Goal: Task Accomplishment & Management: Manage account settings

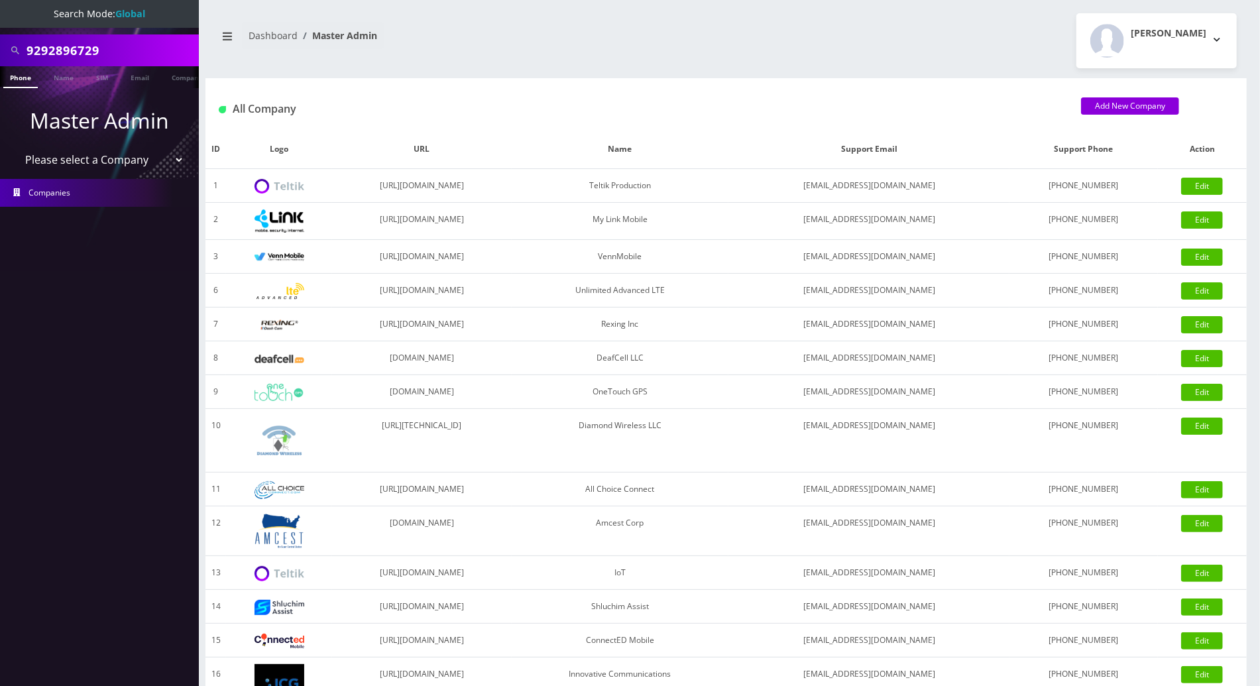
drag, startPoint x: 132, startPoint y: 41, endPoint x: -3, endPoint y: 44, distance: 135.2
click at [0, 44] on html "Search Mode: Global 9292896729 Phone Name SIM Email Company Customer Master Adm…" at bounding box center [630, 455] width 1260 height 910
paste input "5851108"
type input "9295851108"
click at [11, 89] on ul "Master Admin Please select a Company Teltik Production My Link Mobile VennMobil…" at bounding box center [99, 155] width 199 height 135
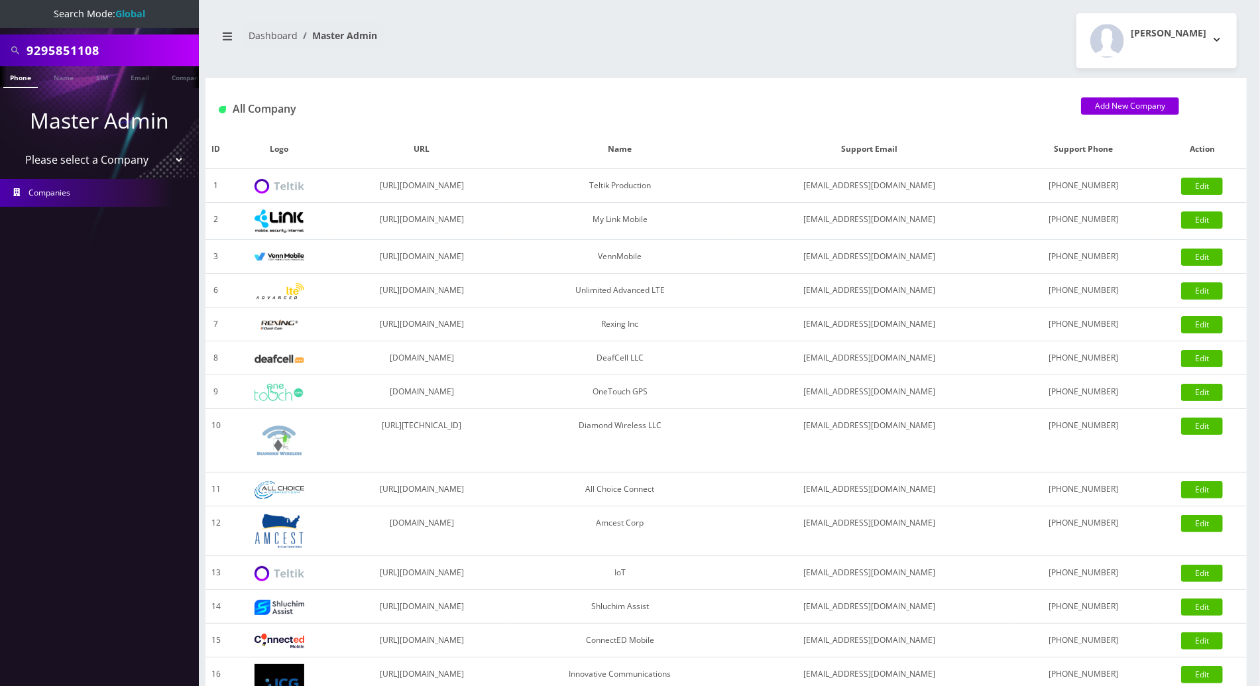
click at [11, 82] on li at bounding box center [6, 80] width 13 height 33
click at [1216, 39] on button "Tracy Genares" at bounding box center [1156, 40] width 160 height 55
click at [1112, 92] on link "Logout" at bounding box center [1156, 84] width 160 height 19
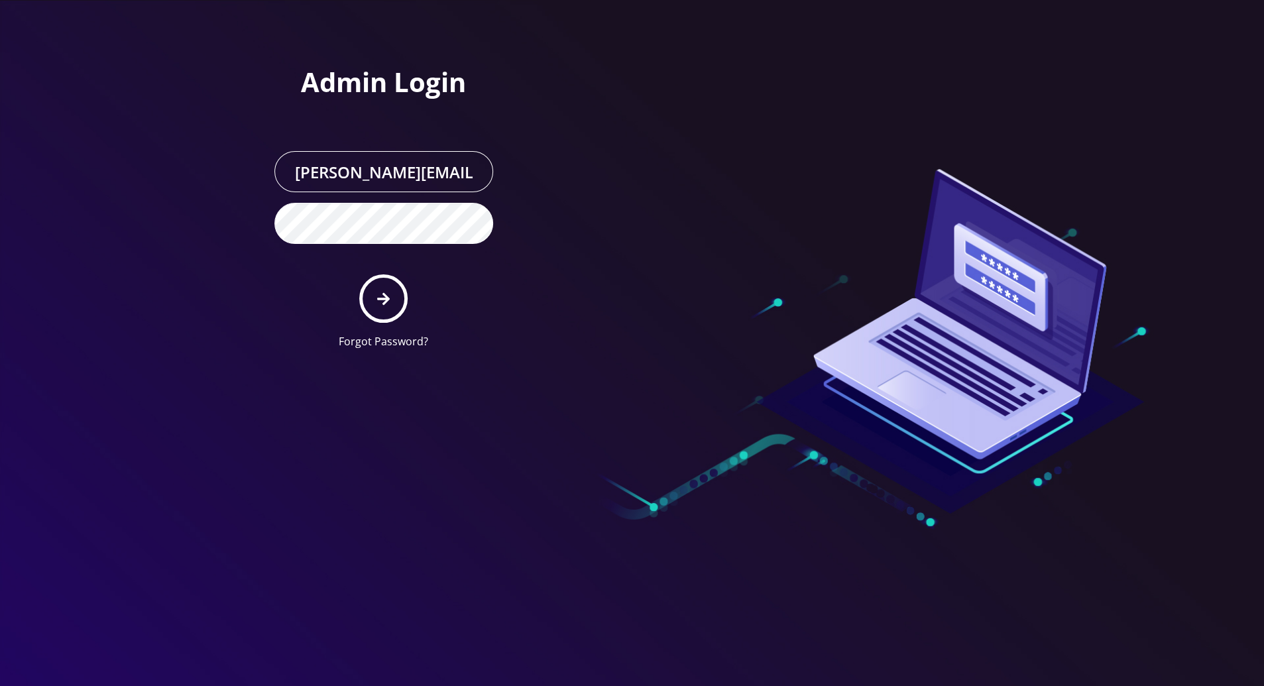
click at [380, 306] on button "submit" at bounding box center [383, 298] width 48 height 48
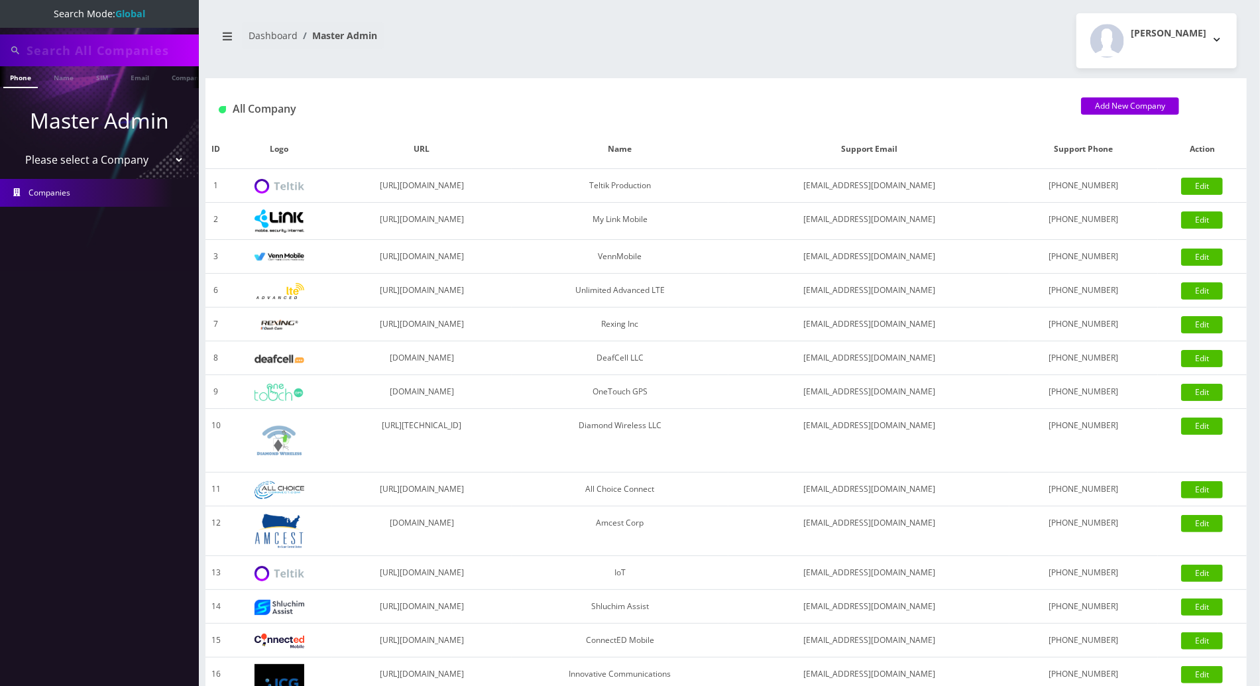
click at [52, 40] on input "text" at bounding box center [111, 50] width 169 height 25
paste input "9295851108"
type input "9295851108"
click at [13, 82] on li at bounding box center [6, 80] width 13 height 33
click at [17, 78] on link "Phone" at bounding box center [20, 77] width 34 height 22
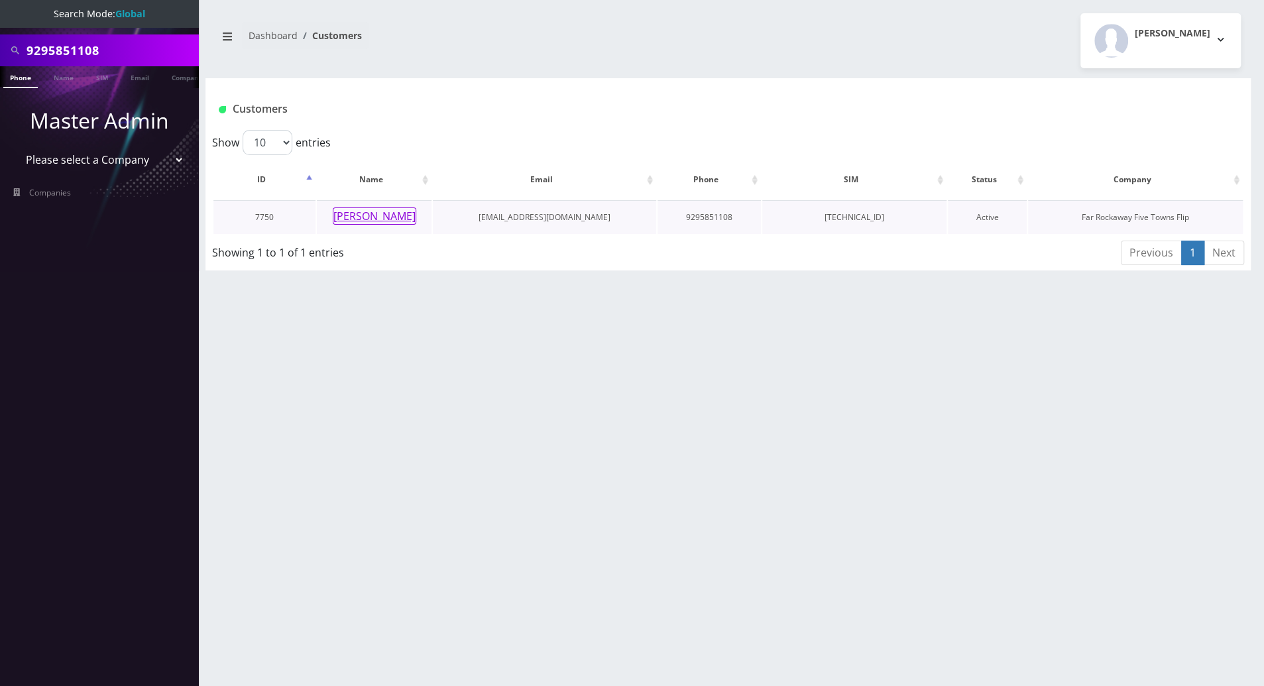
click at [367, 220] on button "[PERSON_NAME]" at bounding box center [375, 215] width 84 height 17
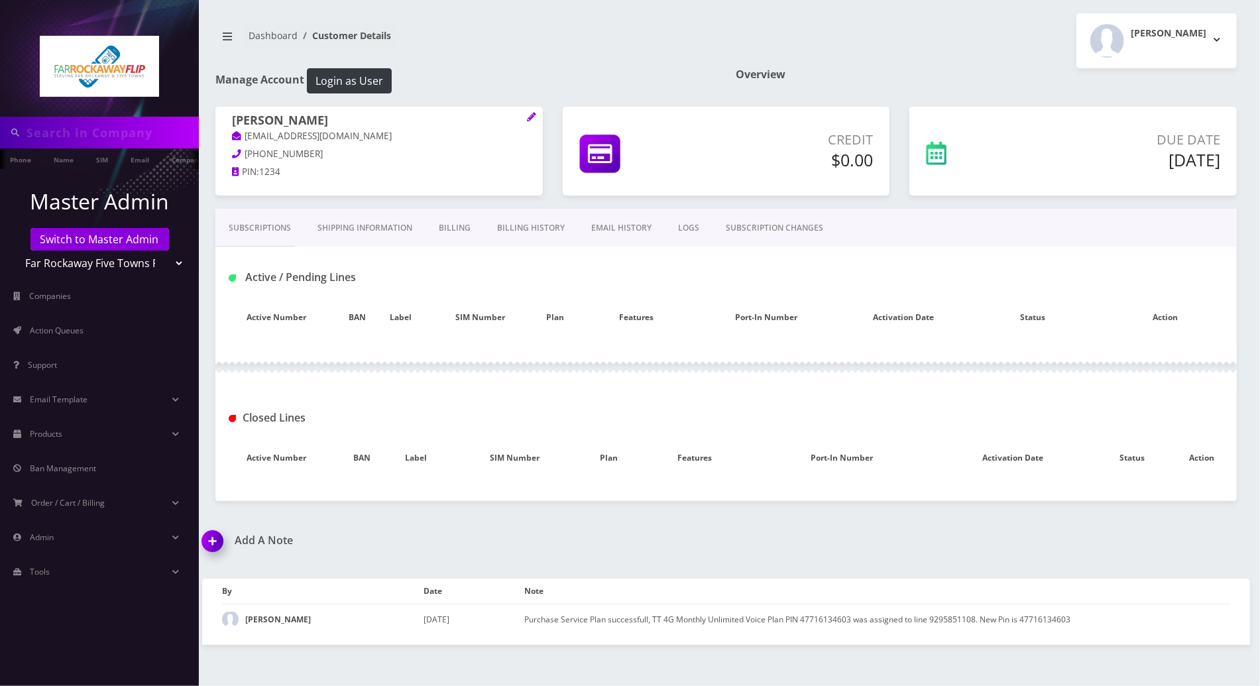
type input "9295851108"
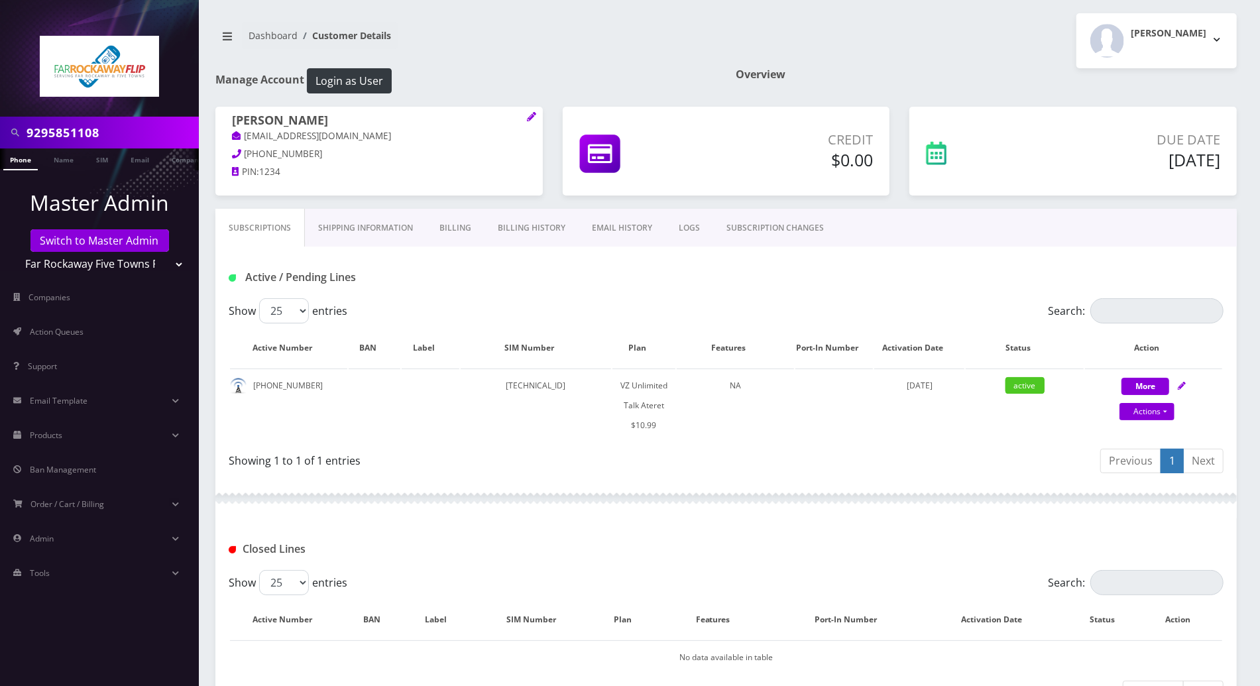
click at [790, 469] on div "Previous 1 Next" at bounding box center [980, 462] width 488 height 31
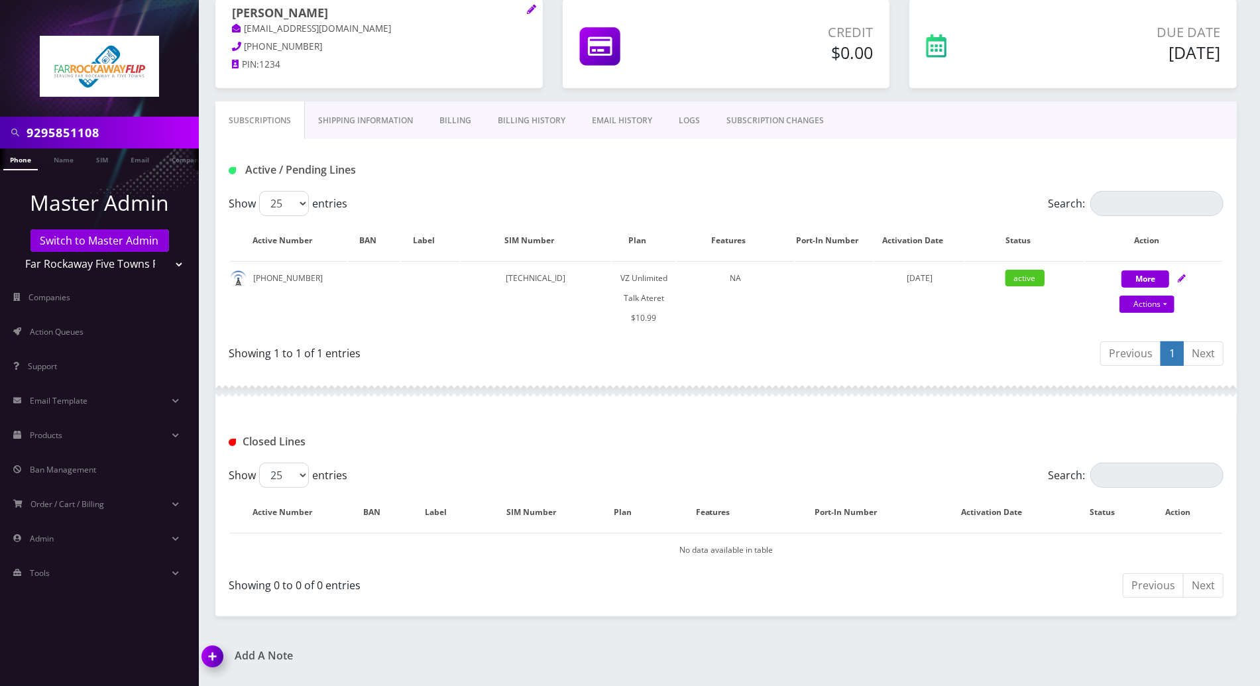
scroll to position [3, 0]
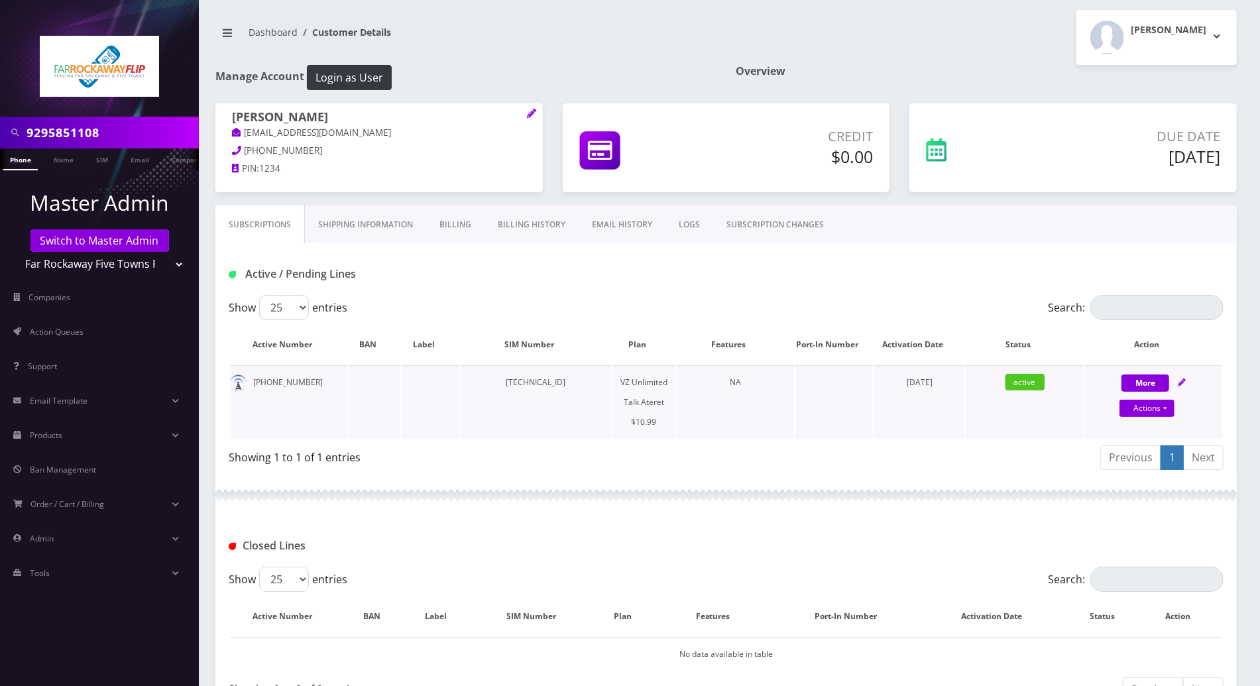
click at [1182, 378] on icon at bounding box center [1182, 382] width 8 height 8
select select "483"
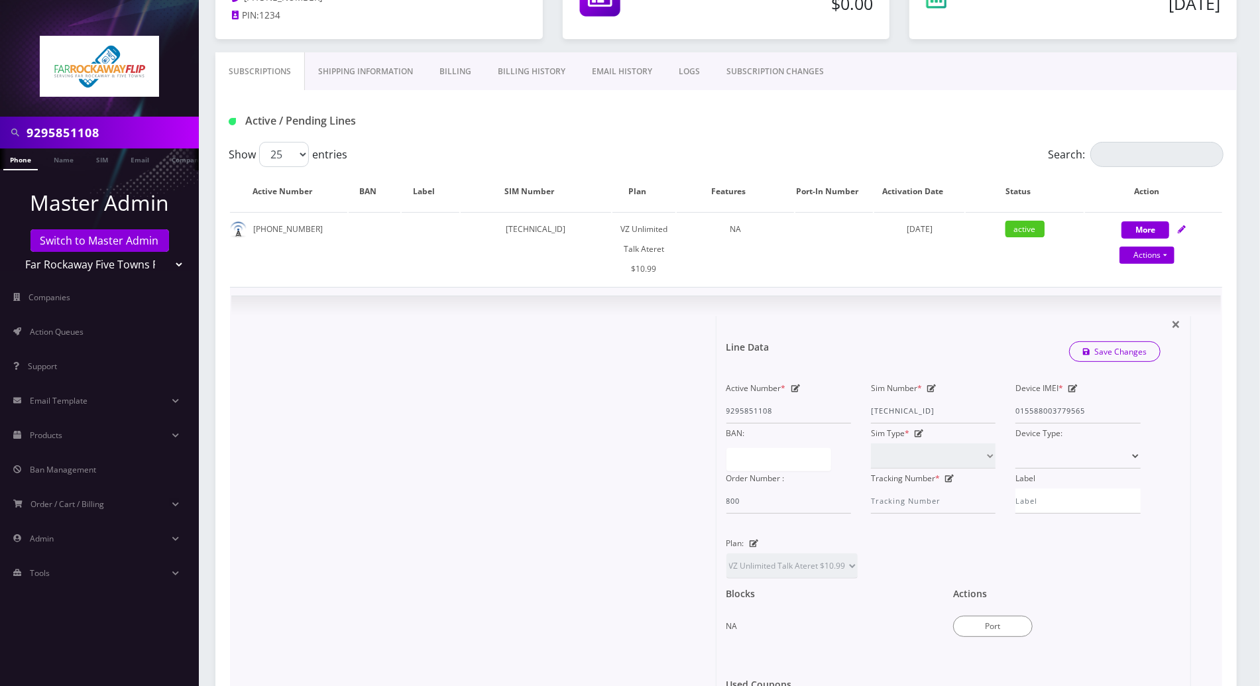
scroll to position [0, 0]
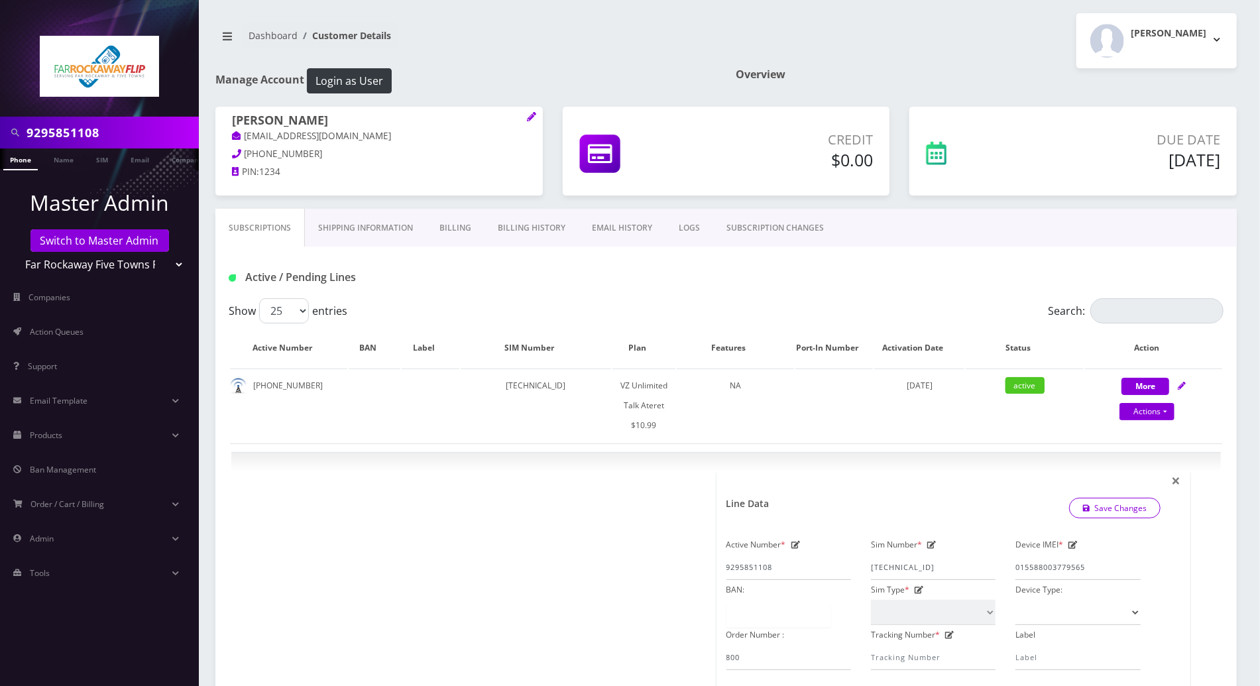
click at [449, 228] on link "Billing" at bounding box center [455, 228] width 58 height 38
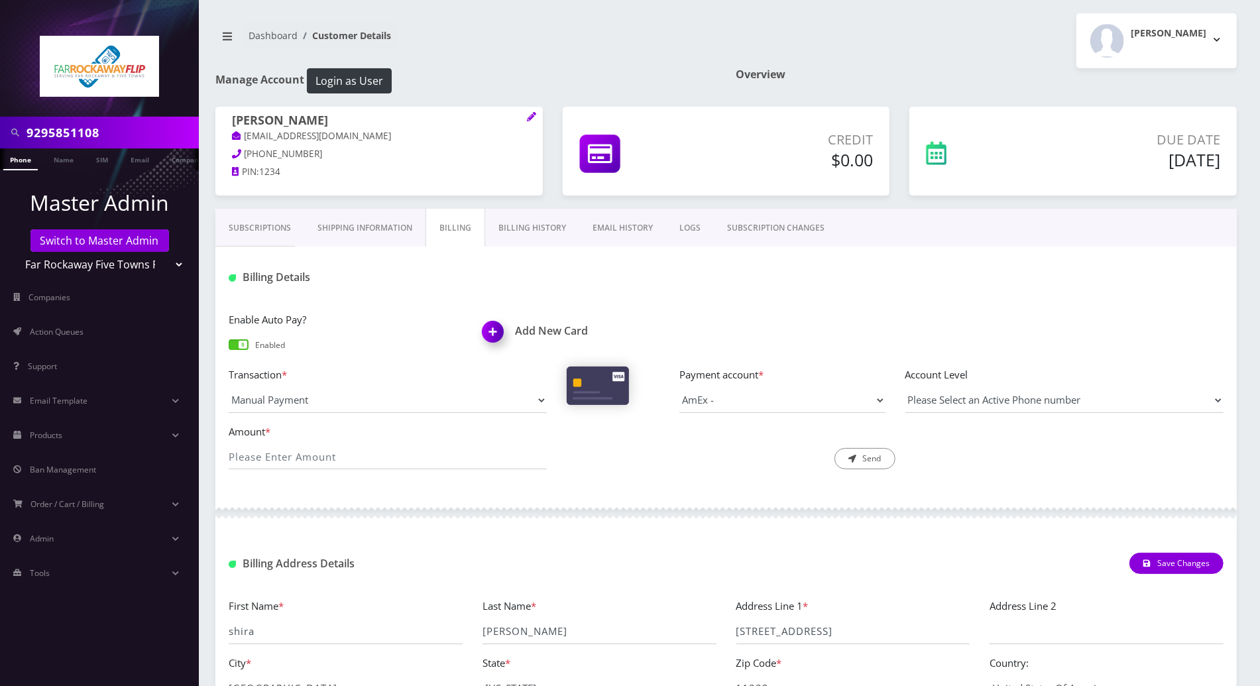
click at [512, 225] on link "Billing History" at bounding box center [532, 228] width 94 height 38
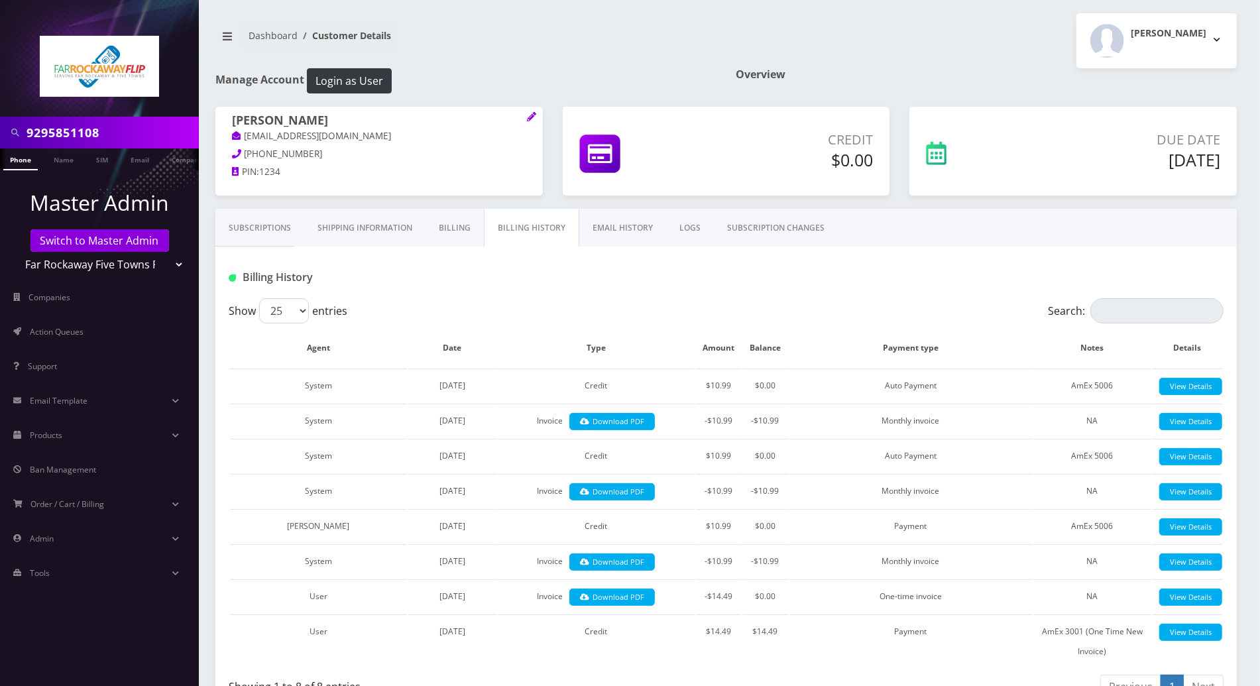
click at [599, 276] on div at bounding box center [895, 277] width 677 height 22
click at [268, 225] on link "Subscriptions" at bounding box center [259, 228] width 89 height 38
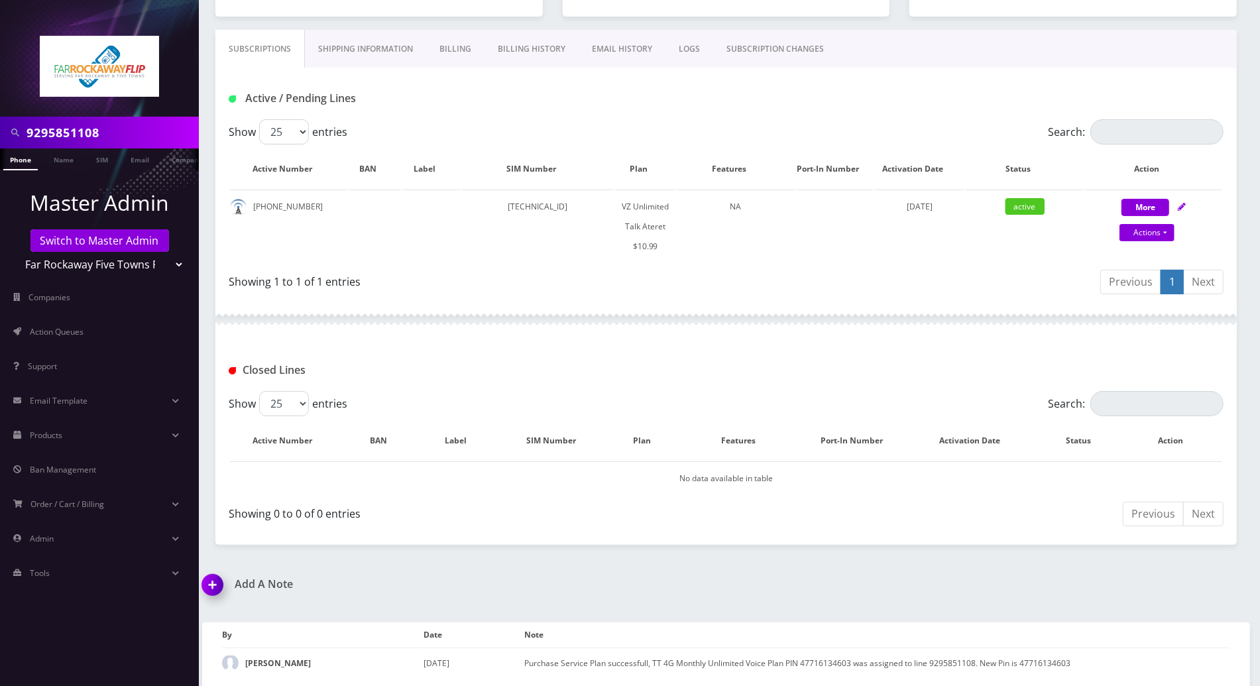
scroll to position [180, 0]
click at [992, 587] on div "Add A Note *Please Enter Note Save Note By Date Note Tzvi Lieberman July 29, 20…" at bounding box center [726, 632] width 1068 height 111
click at [221, 574] on img at bounding box center [215, 588] width 39 height 39
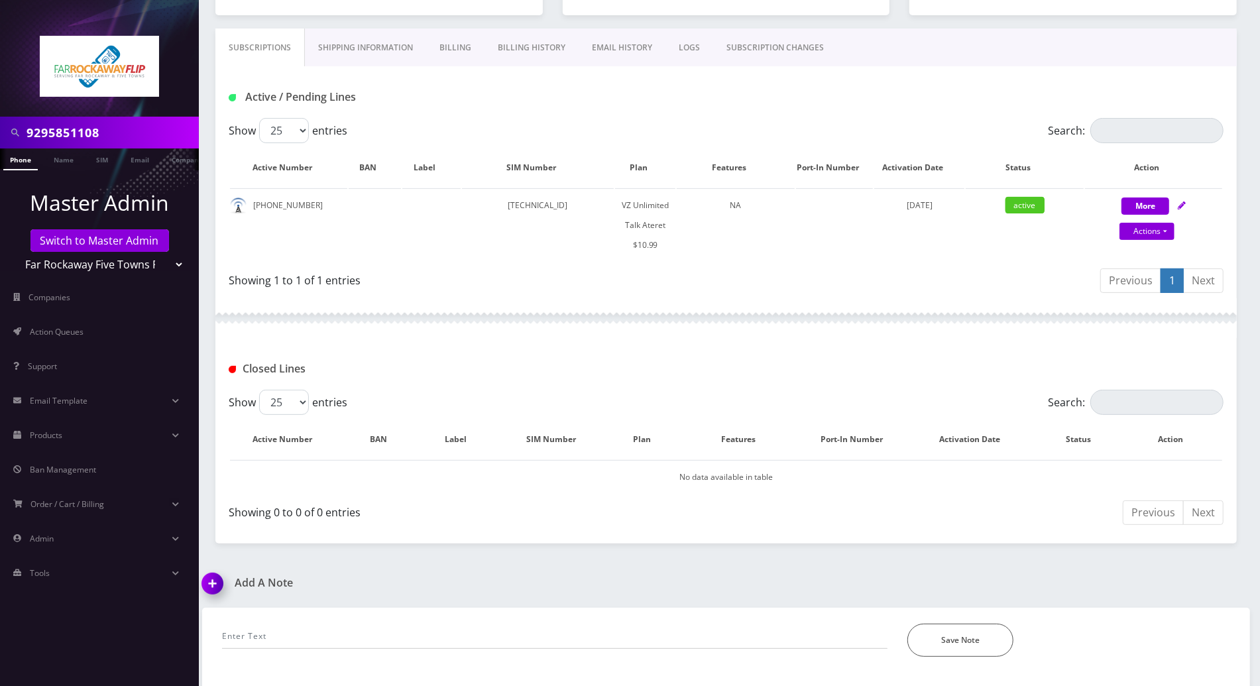
scroll to position [255, 0]
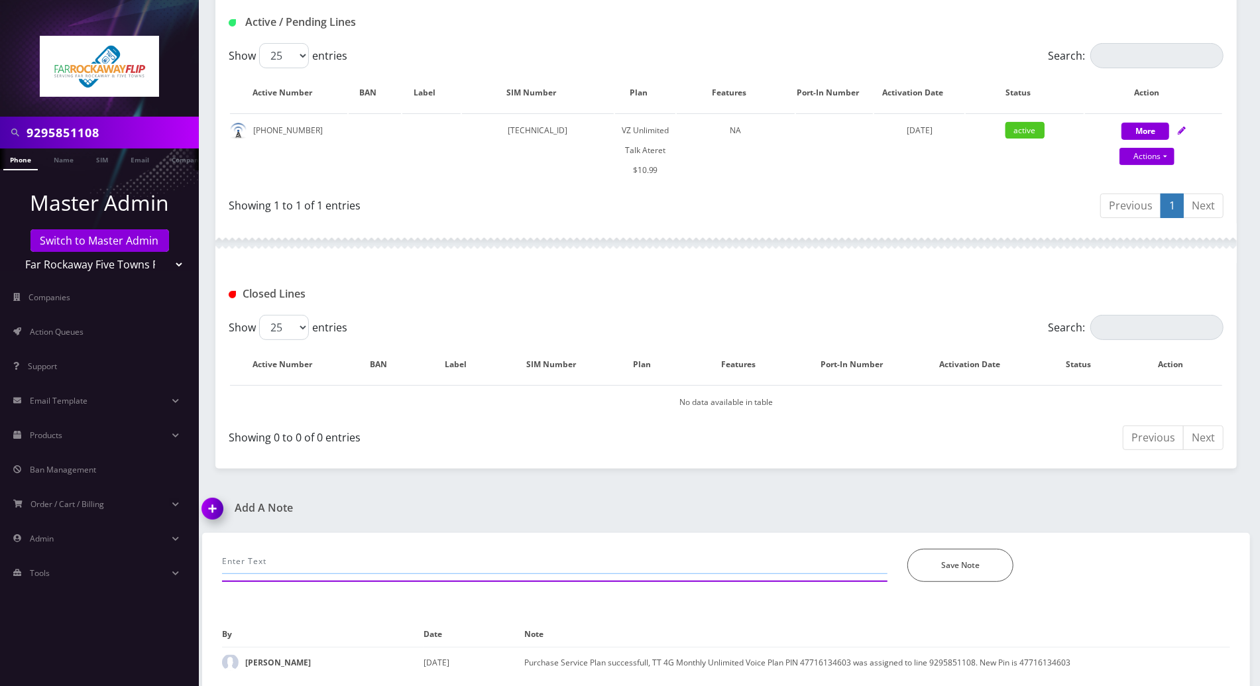
click at [381, 571] on input "text" at bounding box center [554, 561] width 665 height 25
paste input "Please power cycle the device and try the services again now. Please let me kno…"
drag, startPoint x: 713, startPoint y: 559, endPoint x: 927, endPoint y: 595, distance: 216.3
click at [927, 595] on div "chatted selectel since cust hs emergncy calls only eveb after we powercycle... …" at bounding box center [726, 571] width 1028 height 76
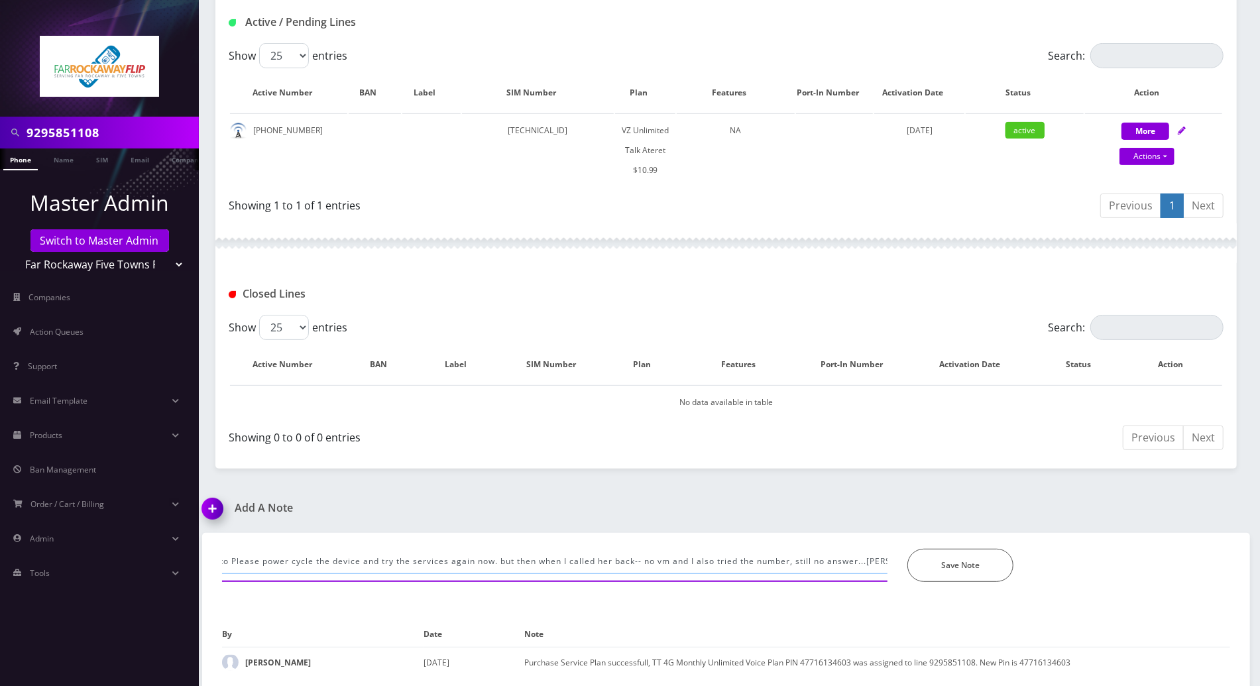
scroll to position [0, 392]
type input "chatted selectel since cust hs emergncy calls only eveb after we powercycle... …"
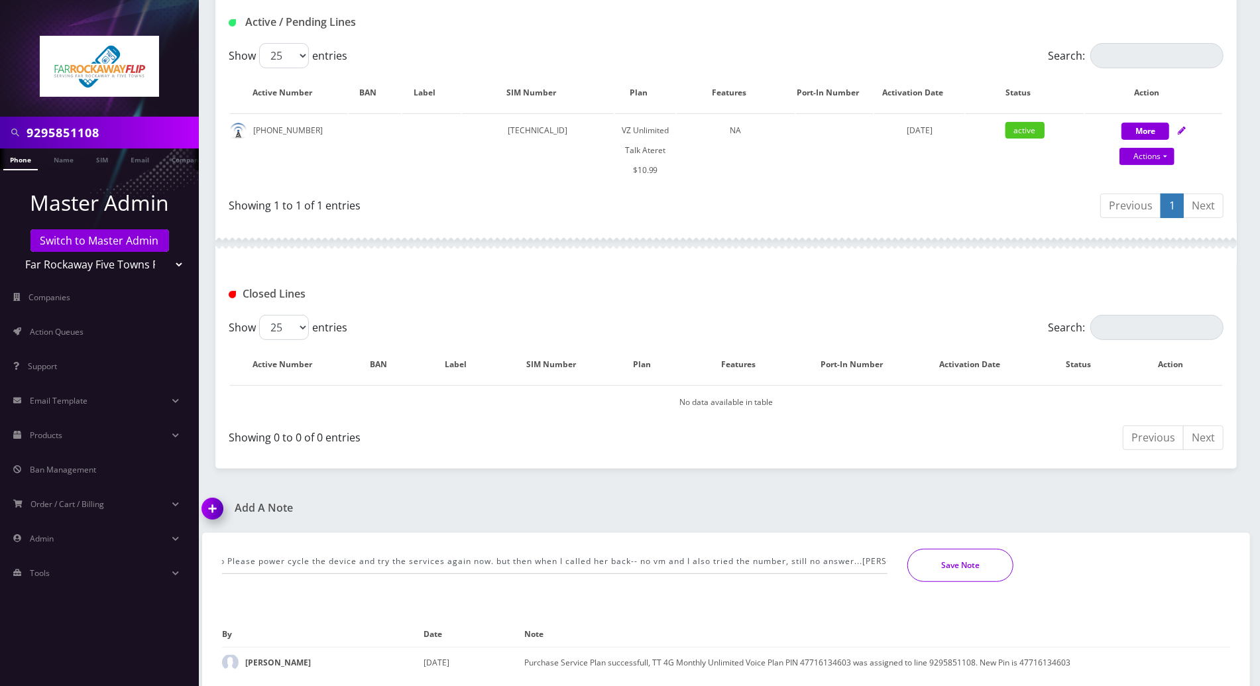
scroll to position [0, 0]
click at [944, 565] on button "Save Note" at bounding box center [960, 565] width 106 height 33
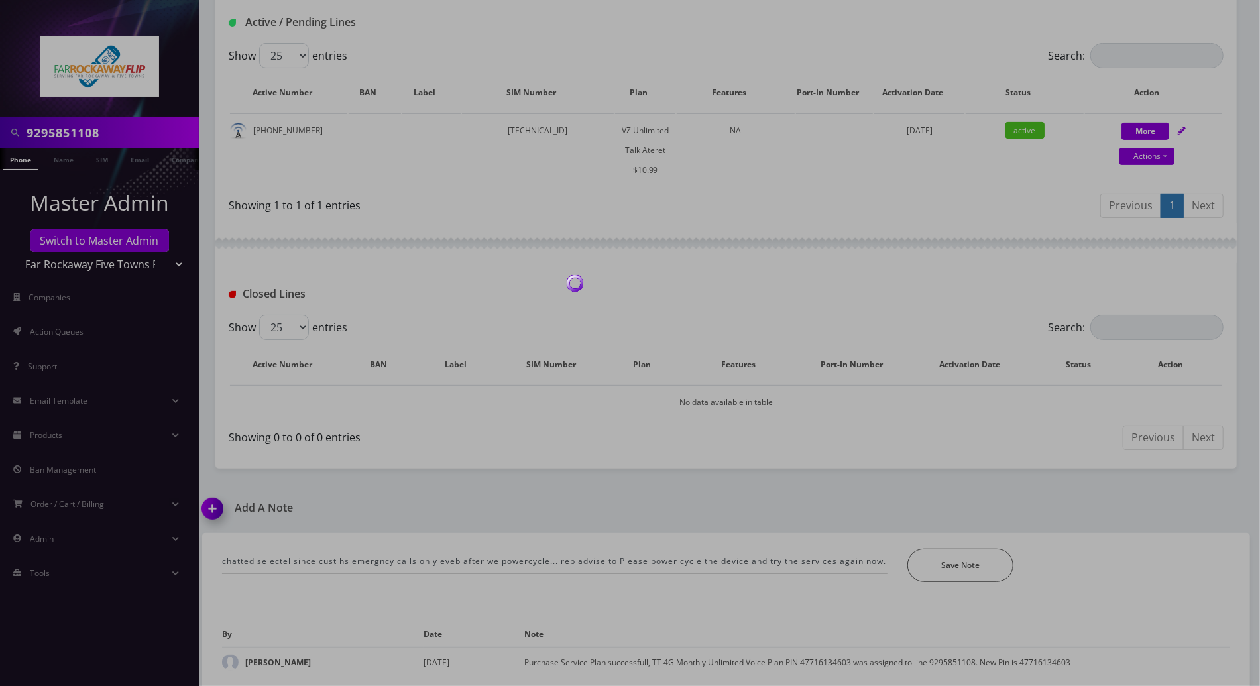
scroll to position [227, 0]
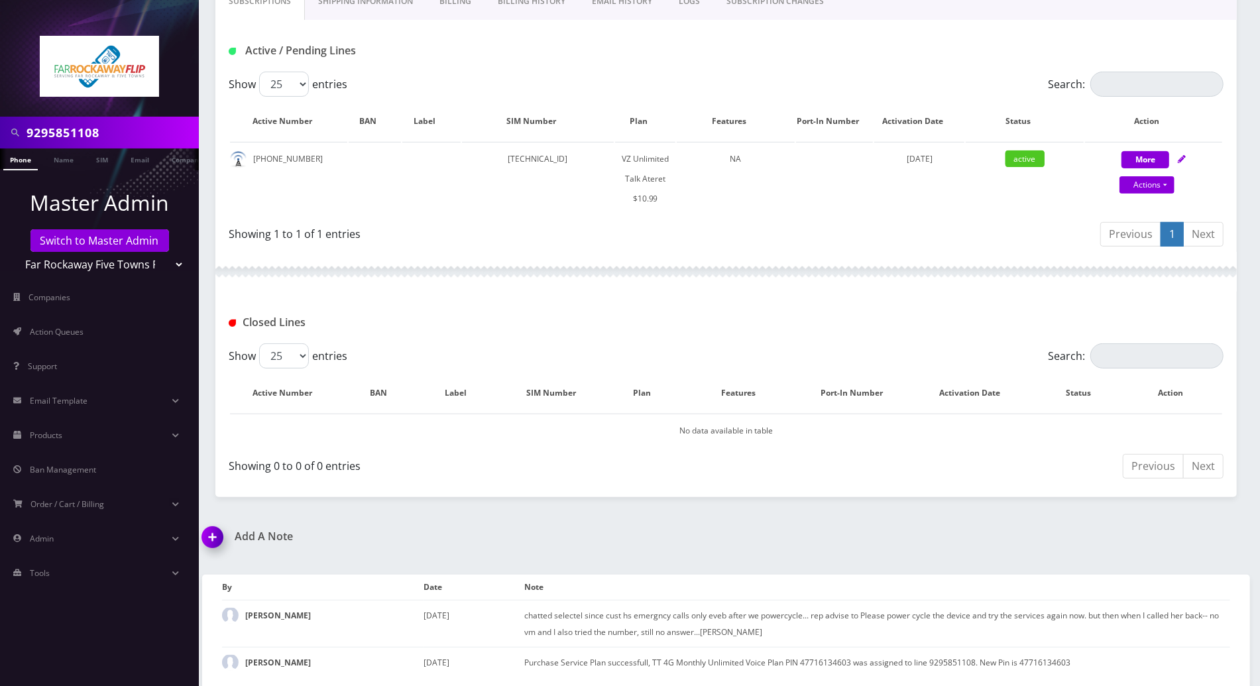
click at [1221, 534] on div "Add A Note chatted selectel since cust hs emergncy calls only eveb after we pow…" at bounding box center [726, 609] width 1068 height 158
click at [1214, 525] on div "9295851108 Phone Name SIM Email Company Customer Dashboard Customer Details Tzv…" at bounding box center [726, 230] width 1068 height 915
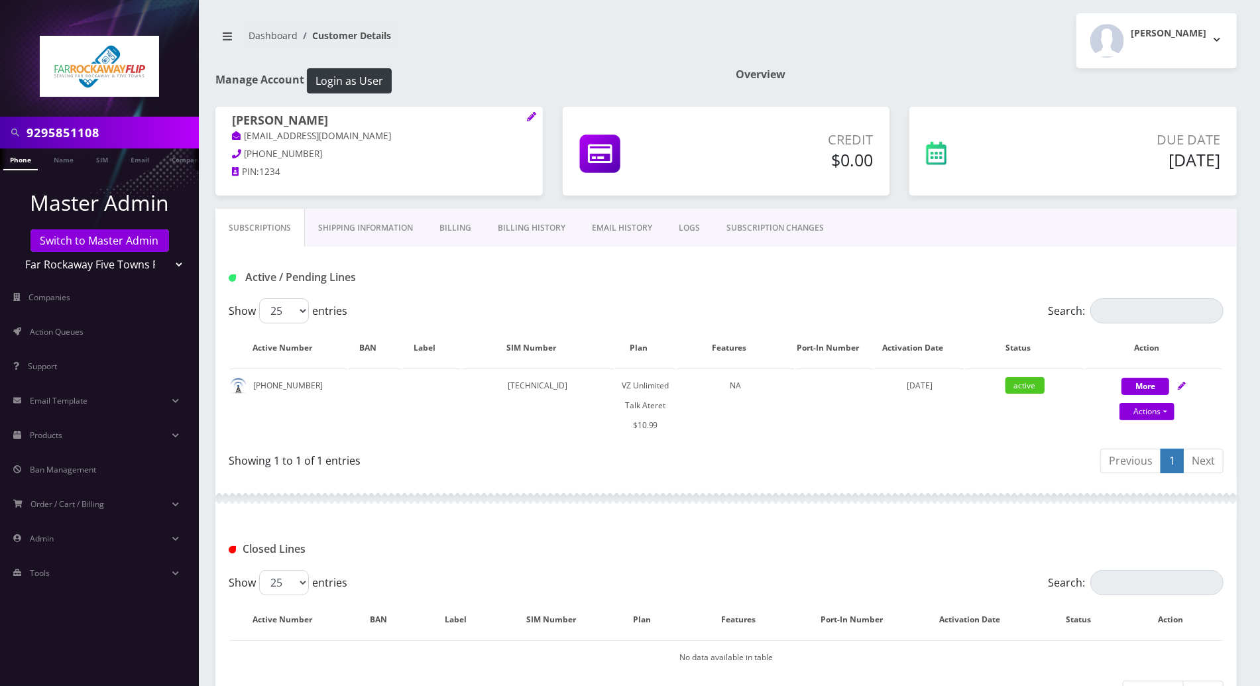
click at [1200, 270] on div "Active / Pending Lines" at bounding box center [726, 277] width 1015 height 22
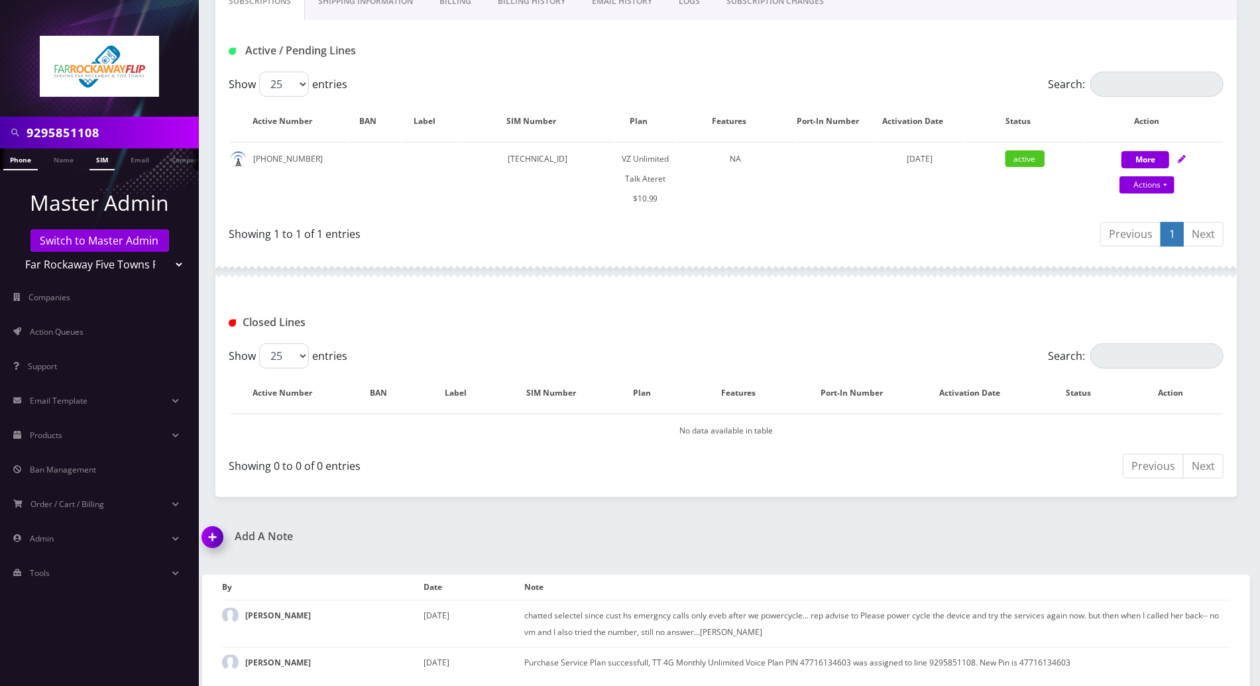
scroll to position [0, 6]
click at [101, 246] on link "Switch to Master Admin" at bounding box center [99, 240] width 139 height 23
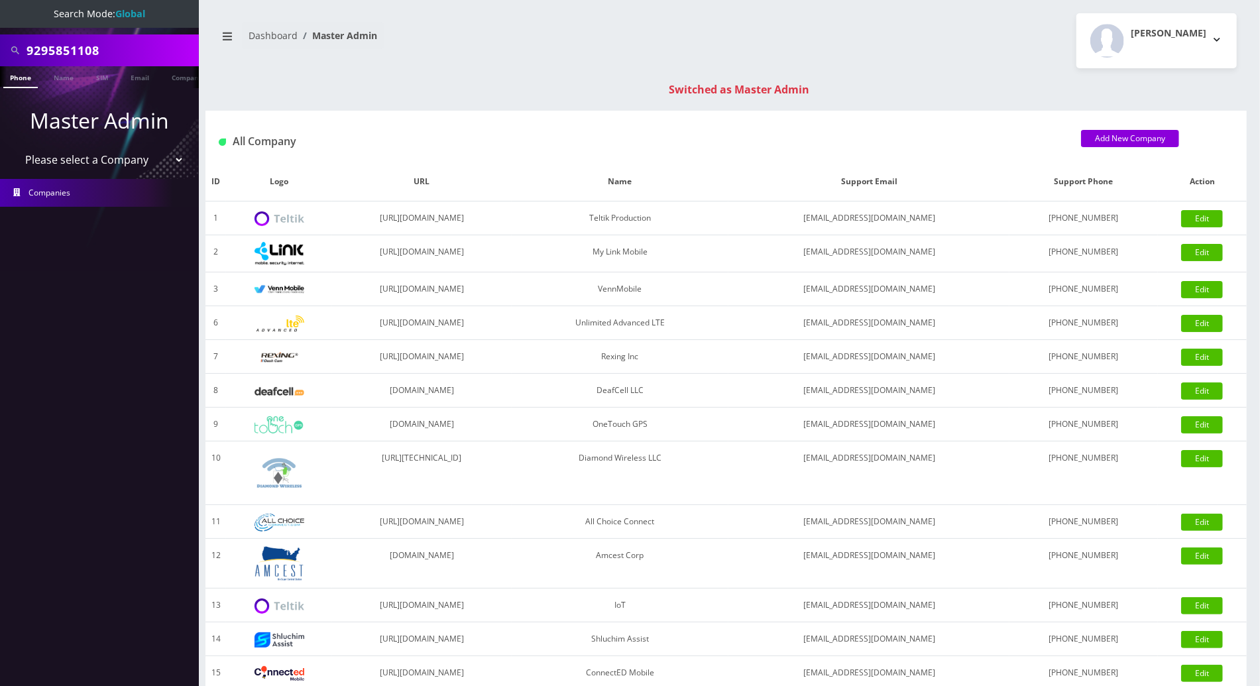
click at [147, 48] on input "9295851108" at bounding box center [111, 50] width 169 height 25
drag, startPoint x: 147, startPoint y: 48, endPoint x: -3, endPoint y: 49, distance: 150.5
click at [0, 49] on html "Search Mode: Global 9295851108 Phone Name SIM Email Company Customer Master Adm…" at bounding box center [630, 471] width 1260 height 943
paste input "14-772-9502"
click at [77, 52] on input "914-772-9502" at bounding box center [111, 50] width 169 height 25
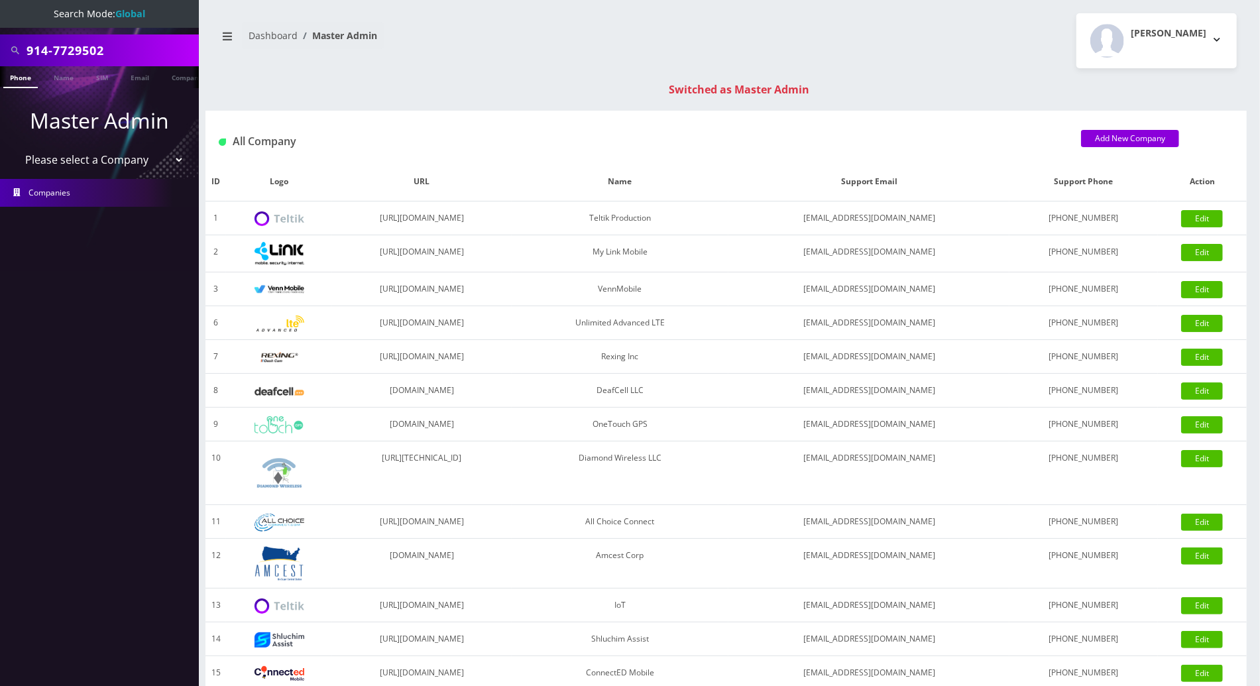
click at [52, 53] on input "914-7729502" at bounding box center [111, 50] width 169 height 25
type input "9147729502"
click at [25, 78] on link "Phone" at bounding box center [20, 77] width 34 height 22
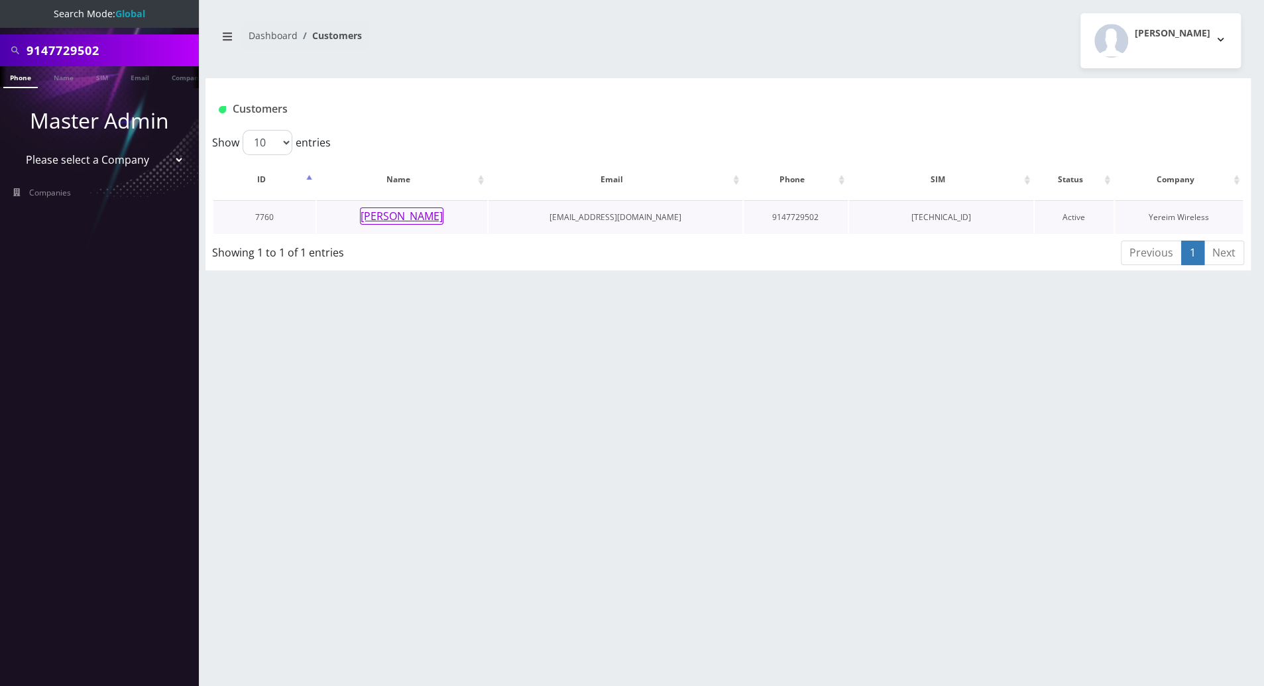
click at [387, 220] on button "YONAH HERZOG" at bounding box center [402, 215] width 84 height 17
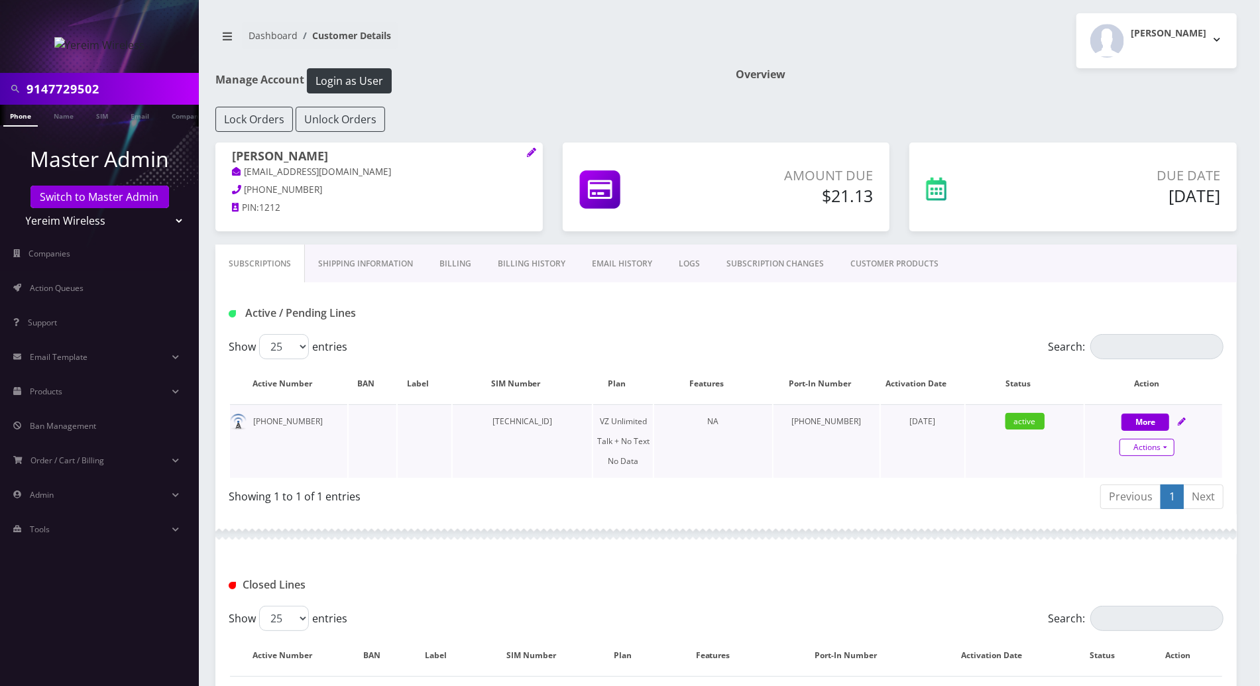
click at [1161, 445] on link "Actions" at bounding box center [1146, 447] width 55 height 17
select select "408"
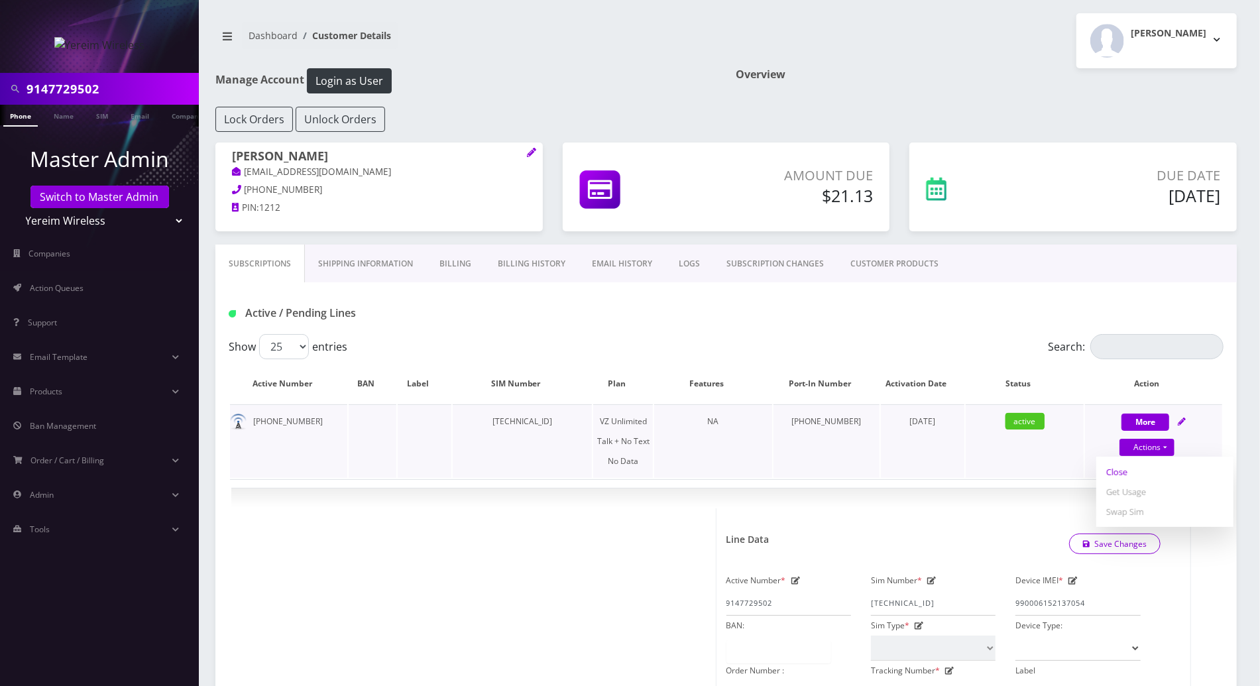
click at [1116, 471] on link "Close" at bounding box center [1164, 472] width 137 height 20
type input "09/16/2025"
select select "408"
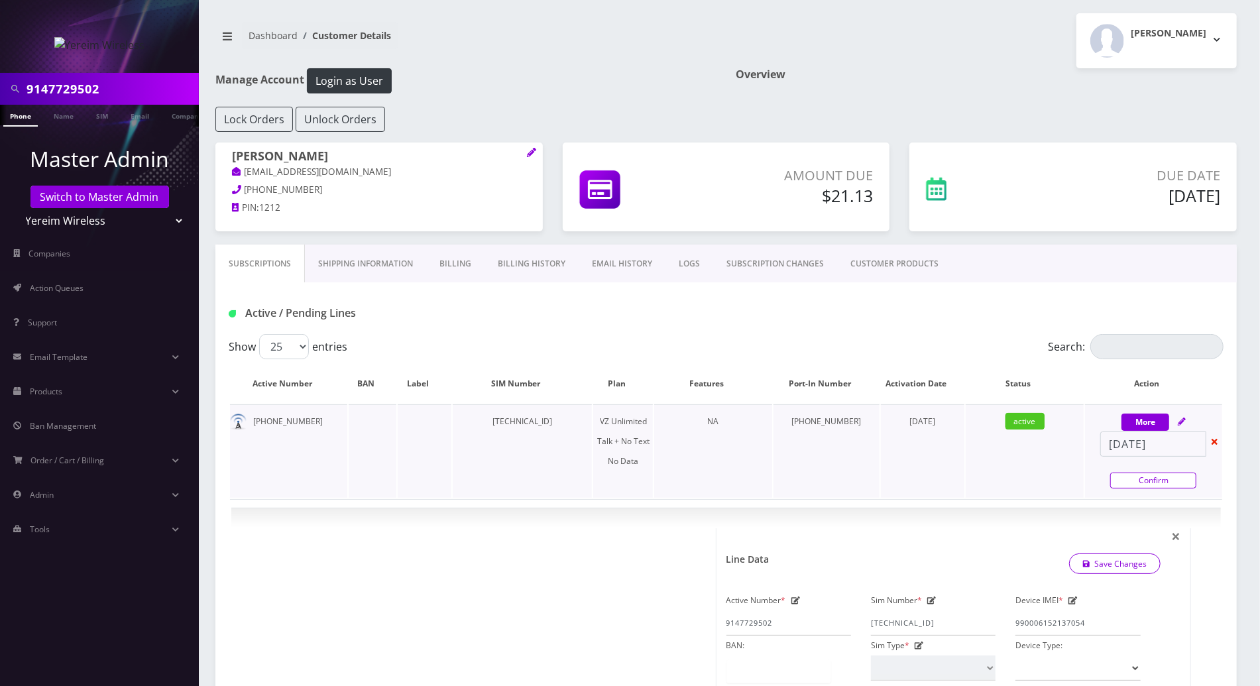
click at [1121, 473] on link "Confirm" at bounding box center [1153, 481] width 86 height 16
select select "408"
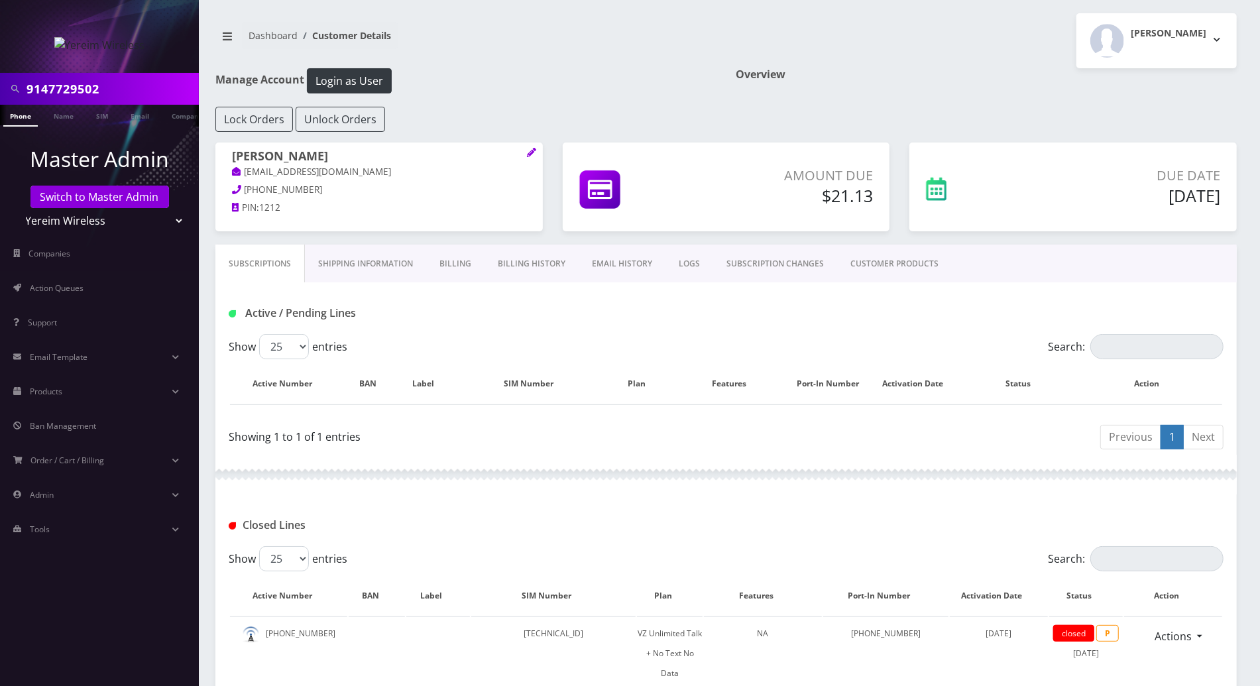
click at [520, 523] on h1 "Closed Lines" at bounding box center [388, 525] width 318 height 13
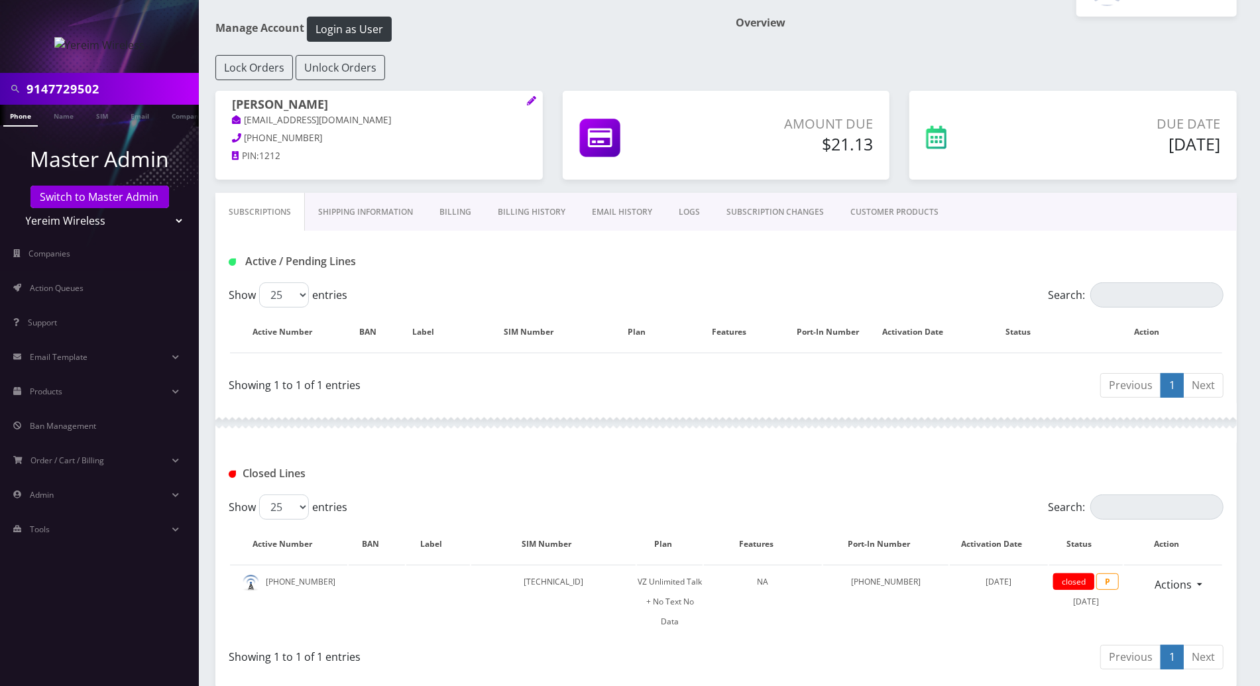
scroll to position [96, 0]
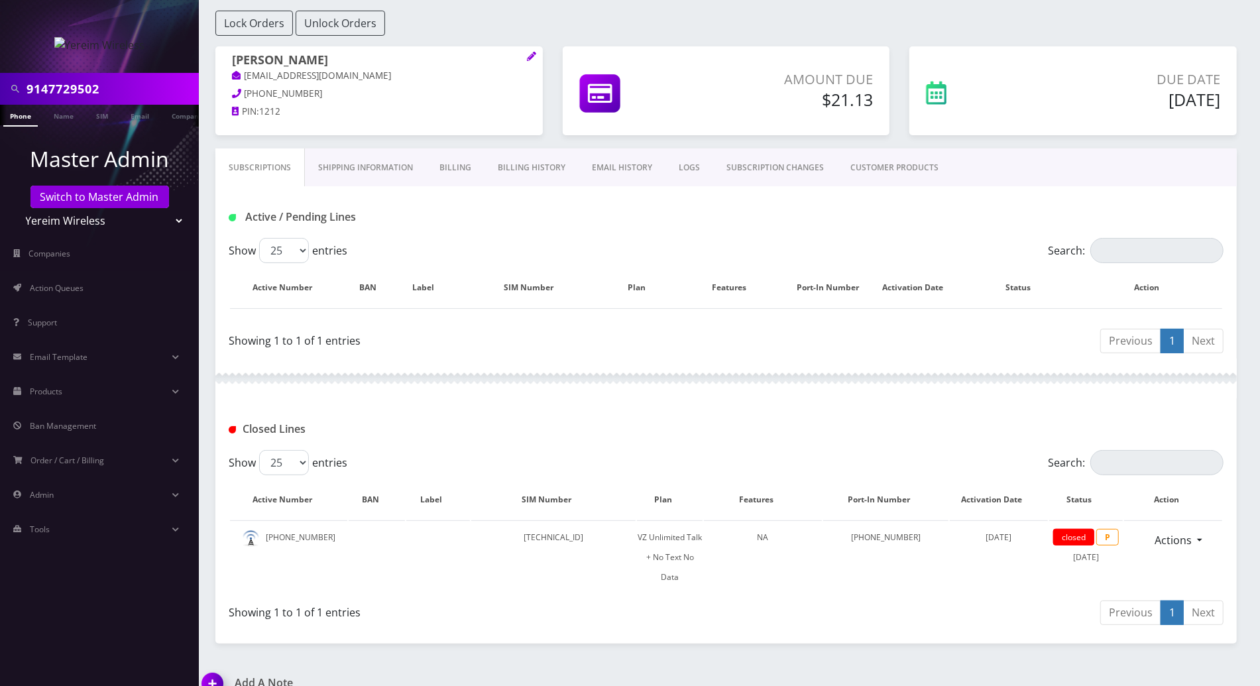
click at [217, 669] on img at bounding box center [215, 688] width 39 height 39
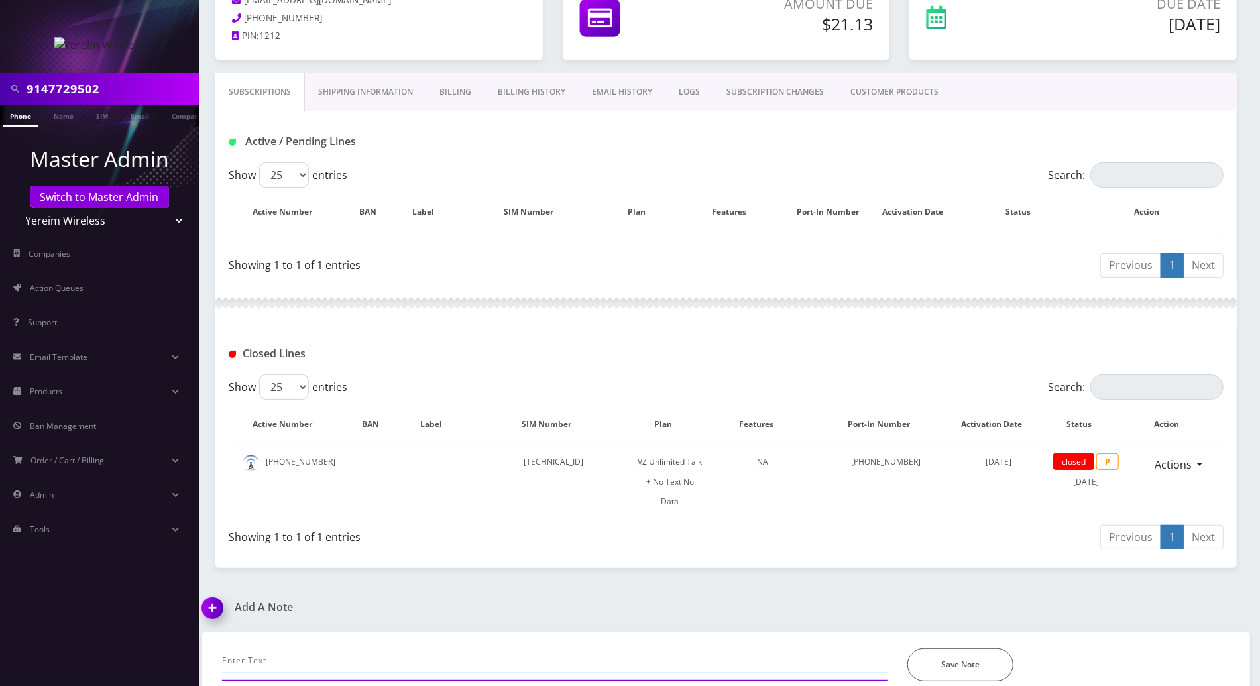
click at [382, 648] on input "text" at bounding box center [554, 660] width 665 height 25
type input "Mr Pollack- emailed to close the line... has been ported out successfully."
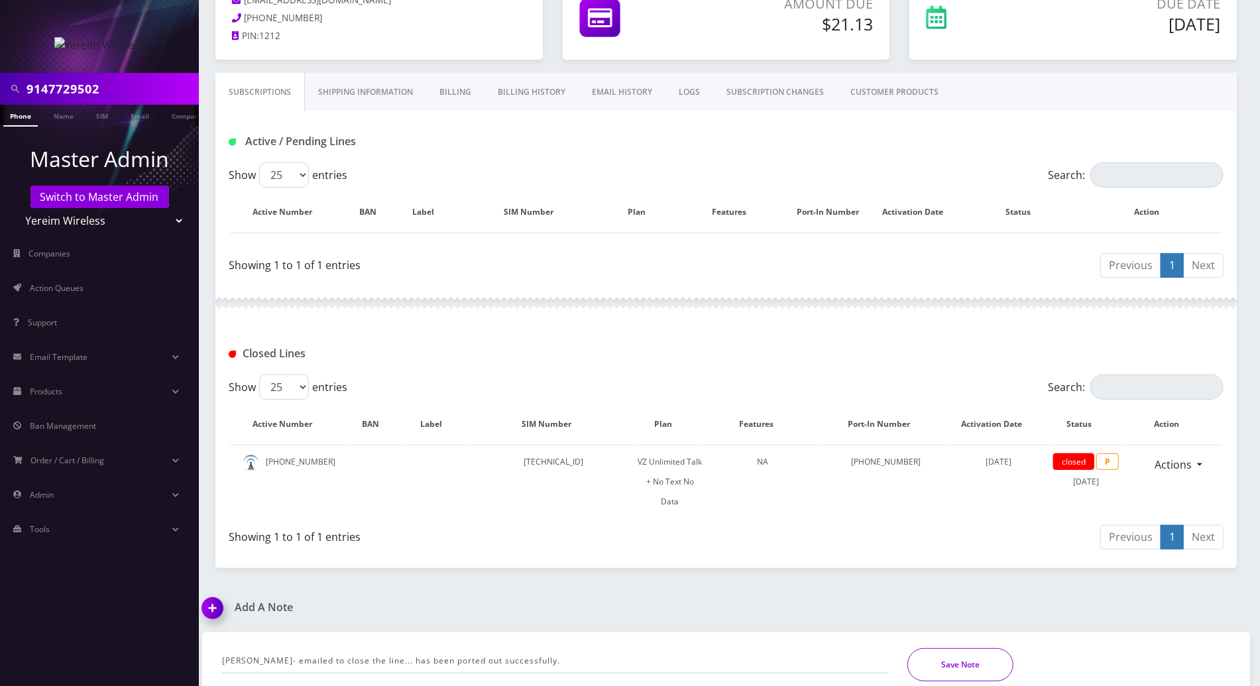
click at [981, 648] on button "Save Note" at bounding box center [960, 664] width 106 height 33
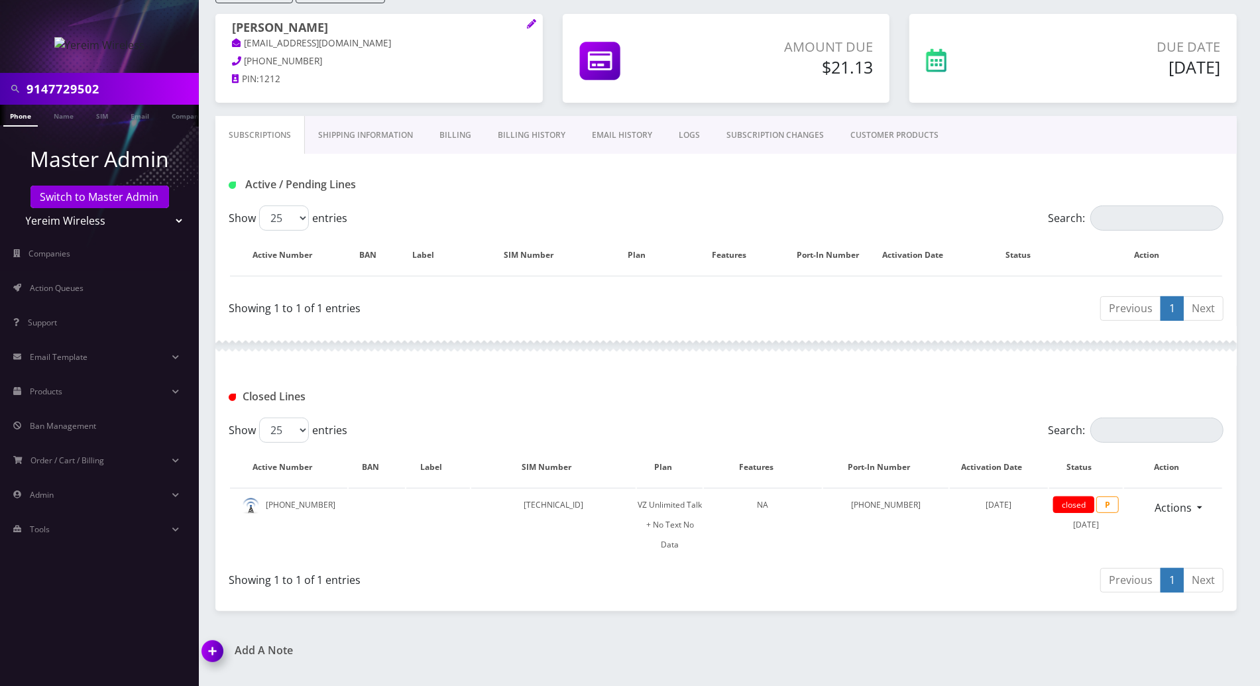
scroll to position [0, 0]
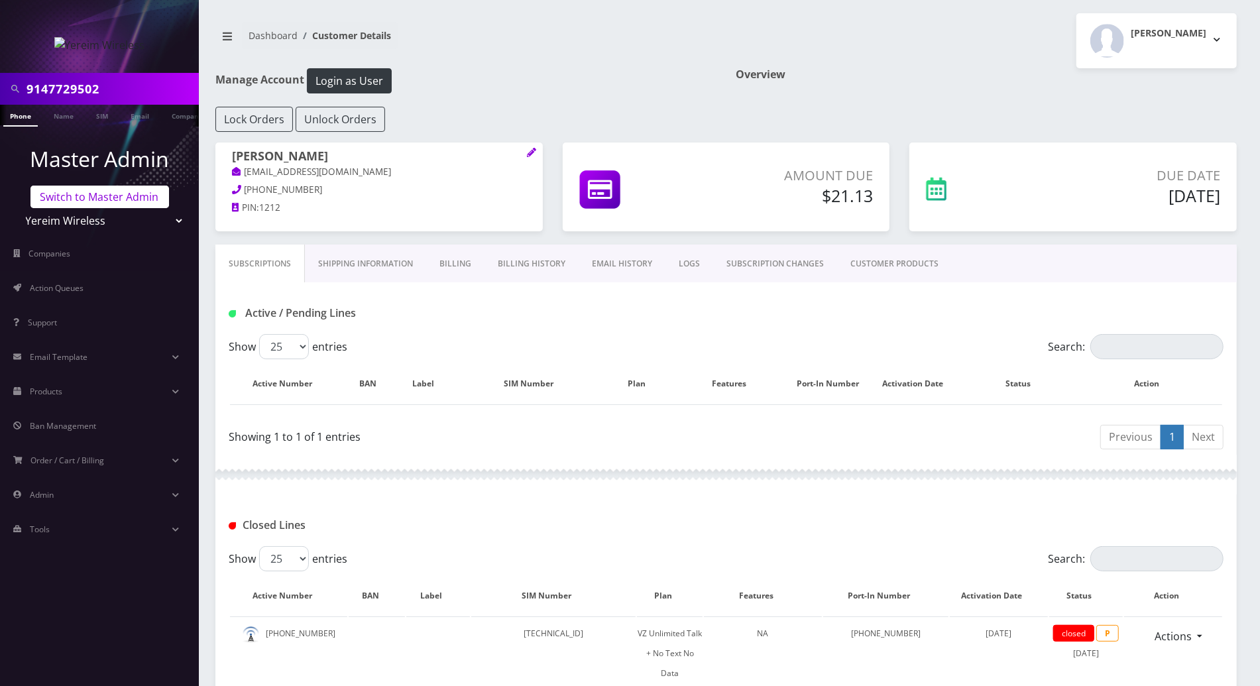
click at [74, 205] on link "Switch to Master Admin" at bounding box center [99, 197] width 139 height 23
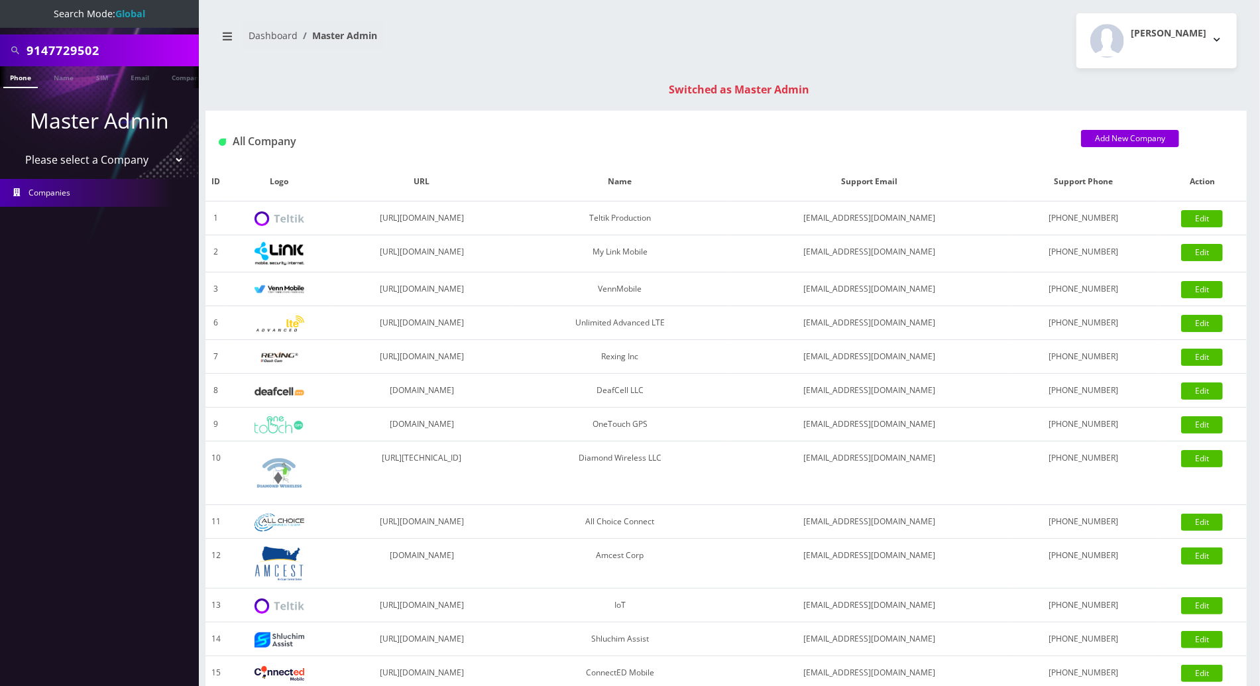
drag, startPoint x: 115, startPoint y: 47, endPoint x: 4, endPoint y: 42, distance: 110.8
click at [4, 42] on div "9147729502" at bounding box center [99, 50] width 192 height 25
drag, startPoint x: 119, startPoint y: 48, endPoint x: -3, endPoint y: 56, distance: 122.9
click at [0, 56] on html "Search Mode: Global 9174940028 Phone Name SIM Email Company Customer Master Adm…" at bounding box center [630, 471] width 1260 height 943
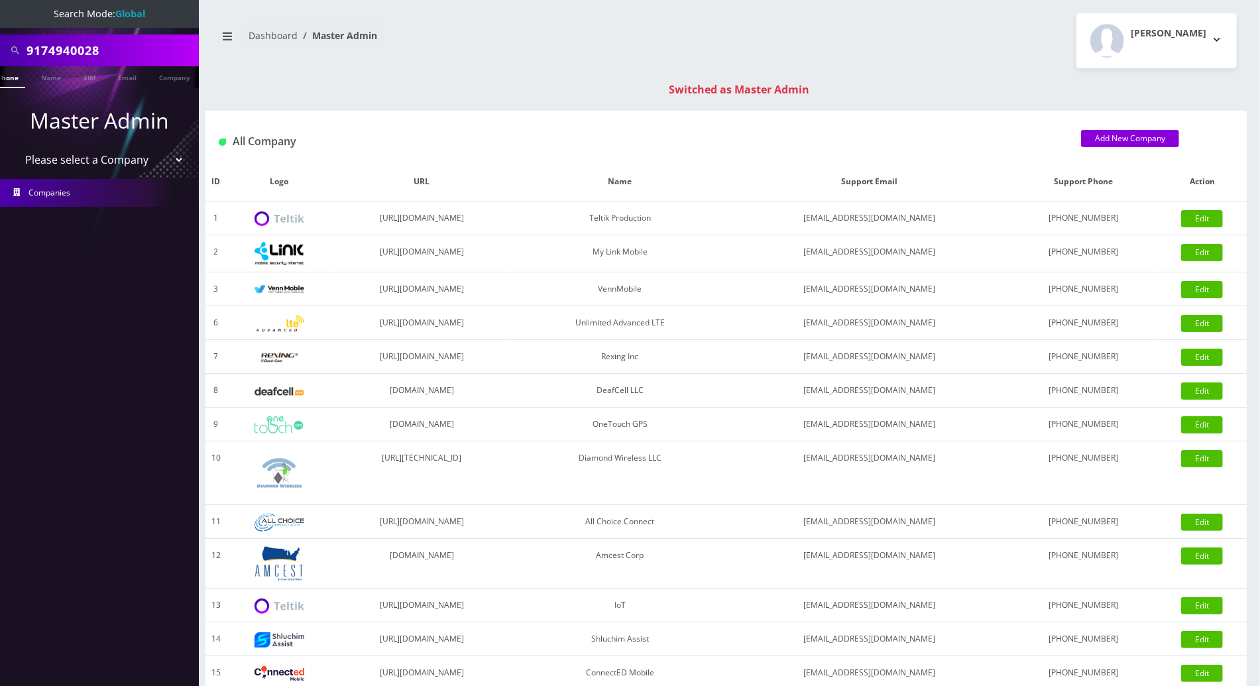
type input "9174940028"
click at [12, 79] on li at bounding box center [6, 80] width 13 height 33
click at [21, 82] on link "Phone" at bounding box center [20, 77] width 34 height 22
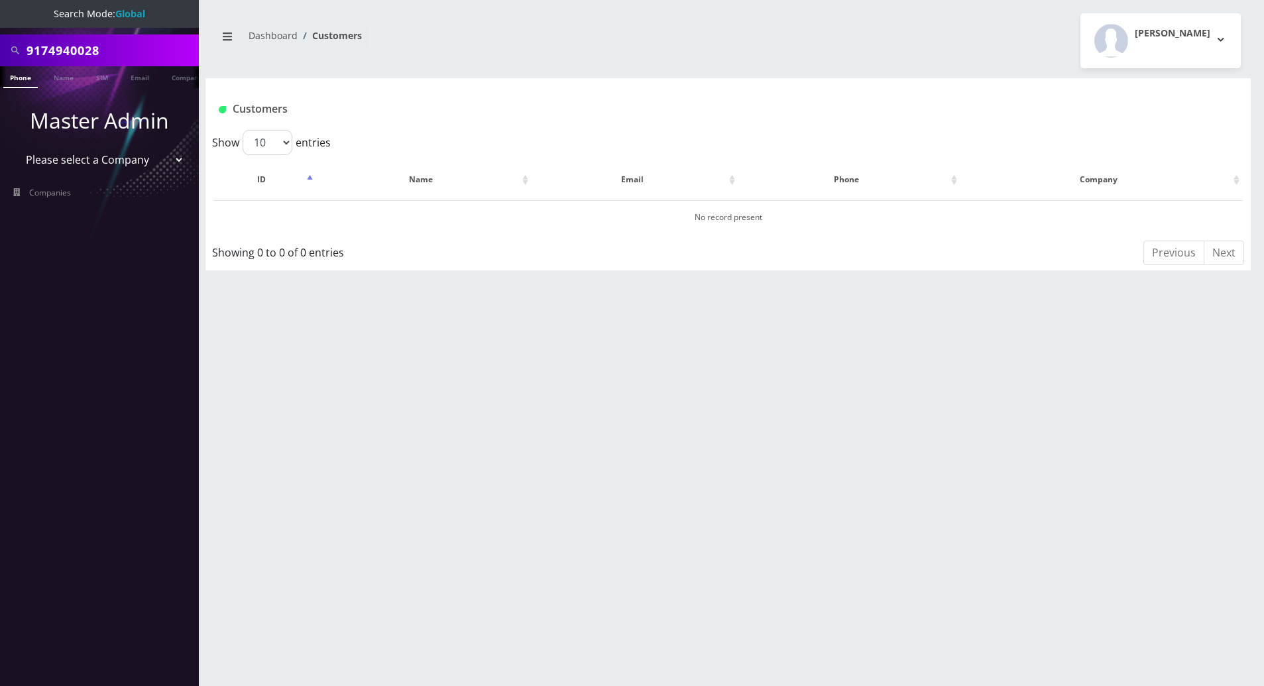
click at [120, 50] on input "9174940028" at bounding box center [111, 50] width 169 height 25
type input "9174942208"
click at [20, 78] on link "Phone" at bounding box center [20, 77] width 34 height 22
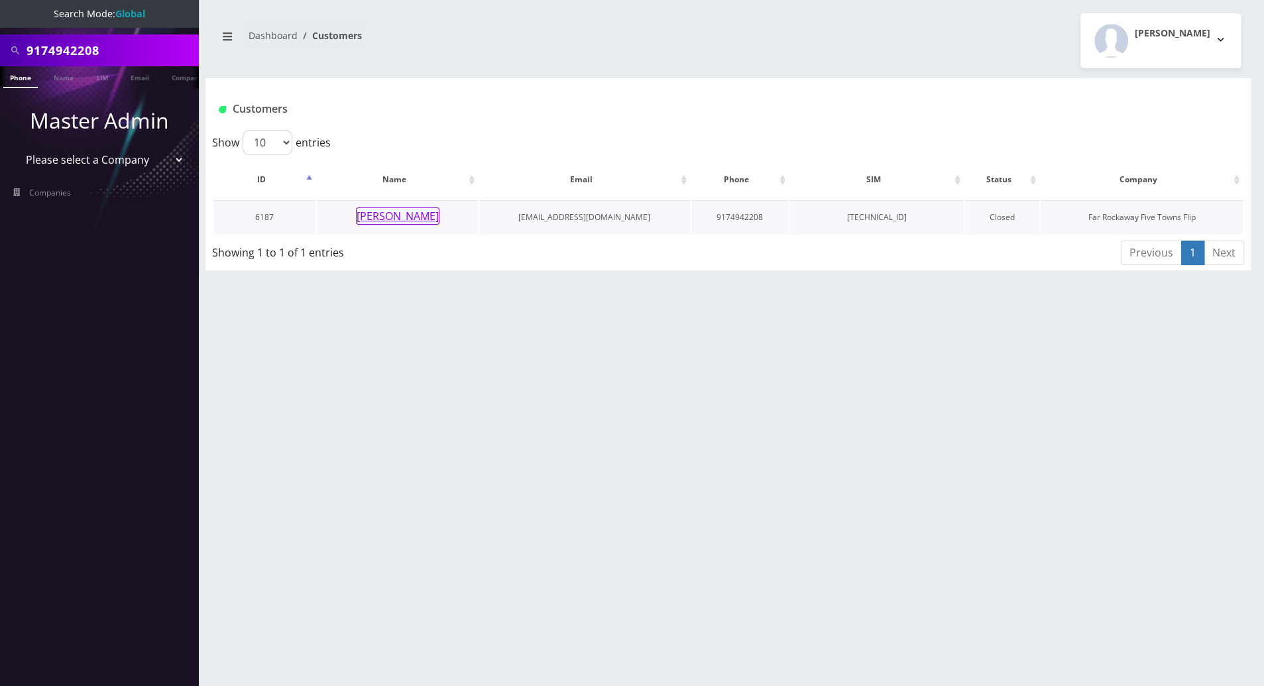
click at [392, 215] on button "[PERSON_NAME]" at bounding box center [398, 215] width 84 height 17
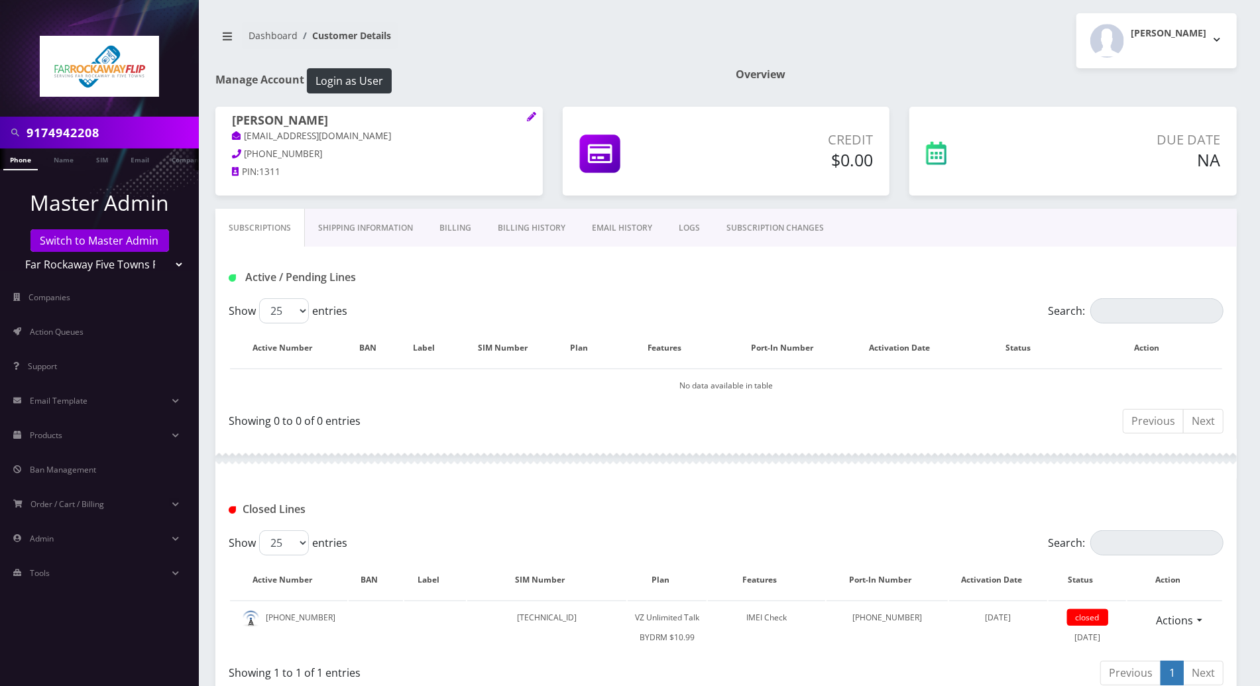
click at [586, 461] on div at bounding box center [725, 459] width 1021 height 40
click at [445, 224] on link "Billing" at bounding box center [455, 228] width 58 height 38
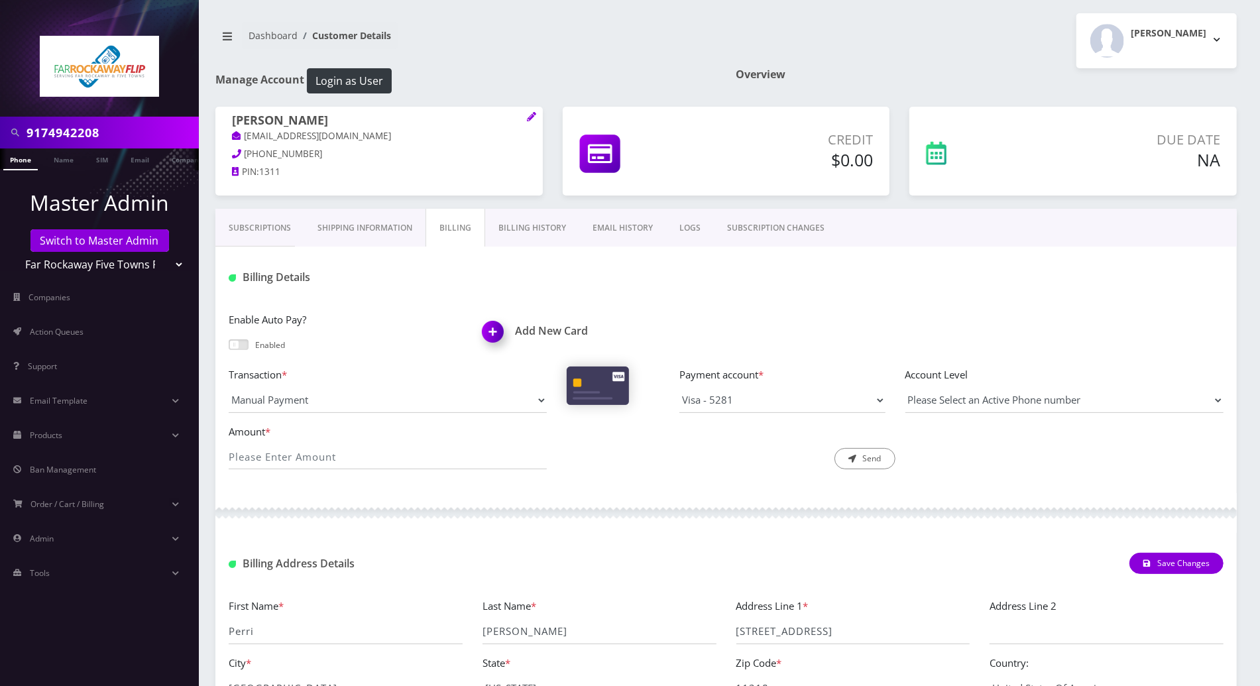
click at [441, 275] on h1 "Billing Details" at bounding box center [388, 277] width 318 height 13
click at [272, 232] on link "Subscriptions" at bounding box center [259, 228] width 89 height 38
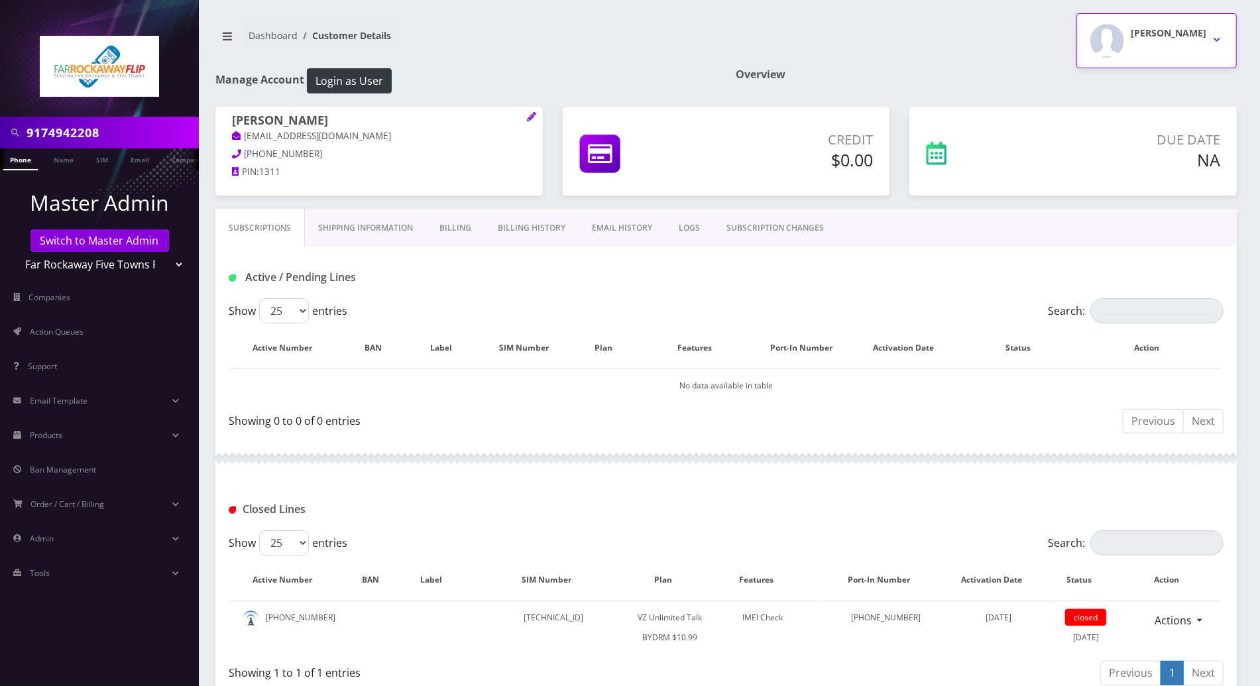
click at [1220, 38] on button "[PERSON_NAME]" at bounding box center [1156, 40] width 160 height 55
click at [1118, 84] on link "Logout" at bounding box center [1156, 84] width 160 height 19
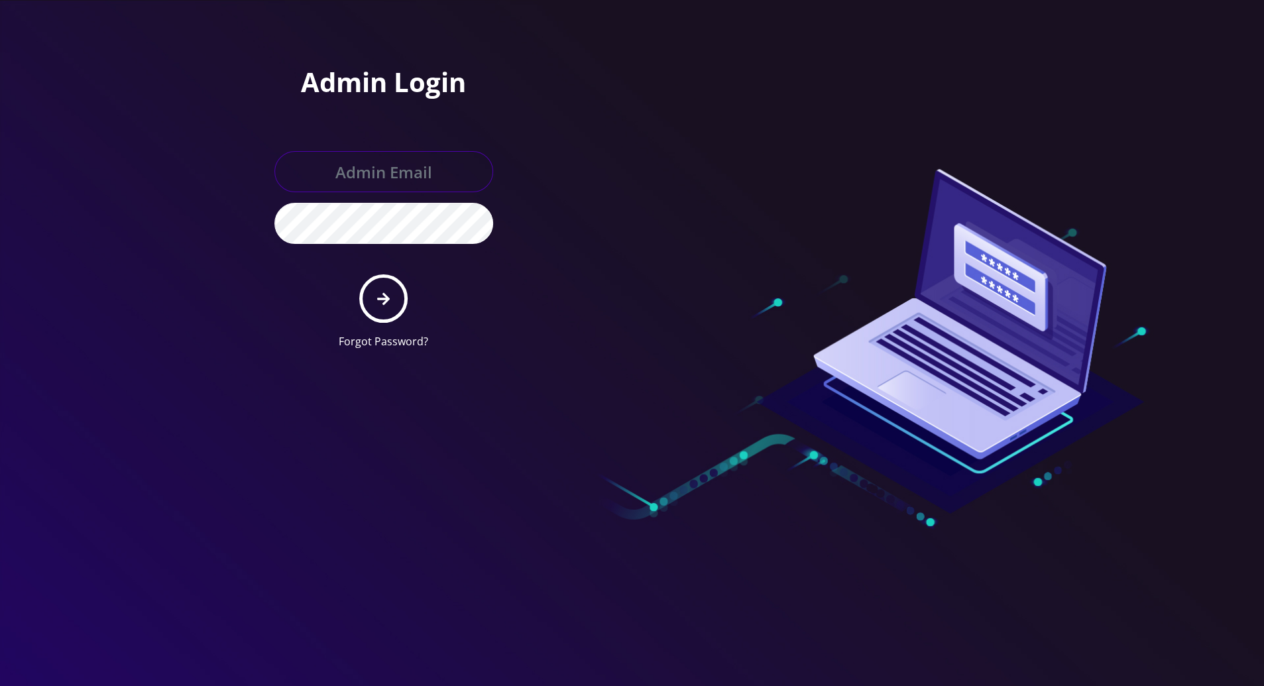
type input "[PERSON_NAME][EMAIL_ADDRESS][DOMAIN_NAME]"
click at [382, 307] on button "submit" at bounding box center [383, 298] width 48 height 48
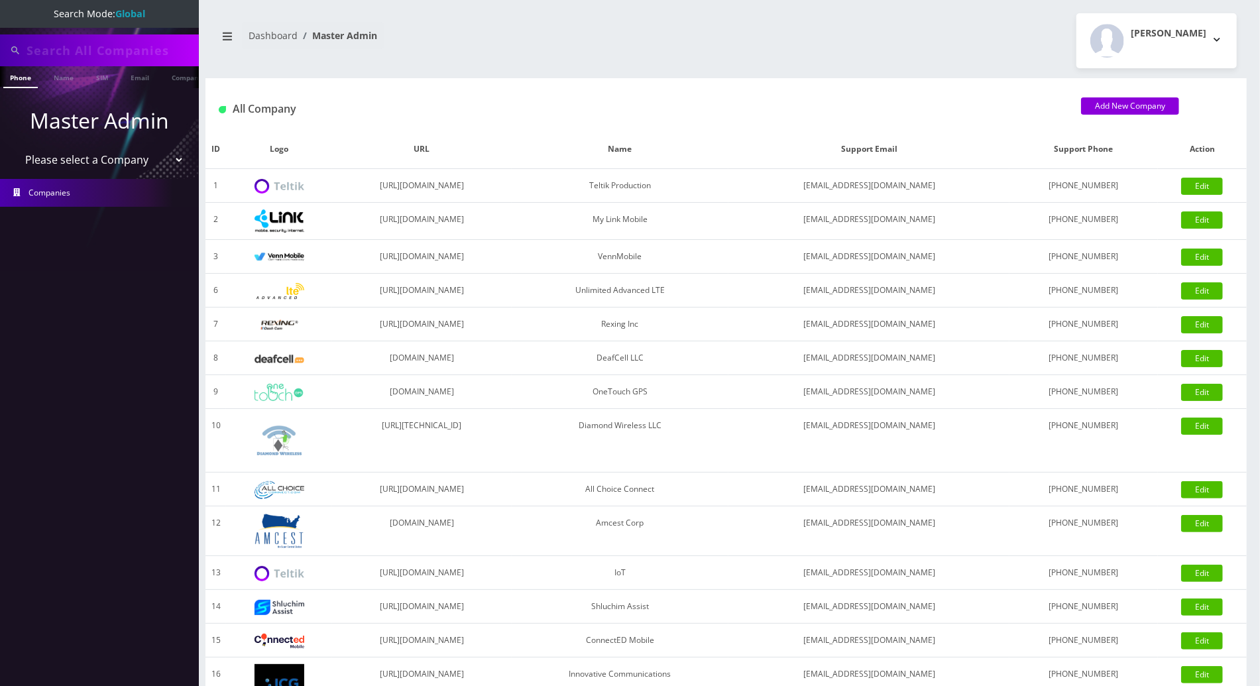
click at [111, 44] on input "text" at bounding box center [111, 50] width 169 height 25
paste input "4439322802"
type input "4439322802"
click at [30, 80] on link "Phone" at bounding box center [20, 77] width 34 height 22
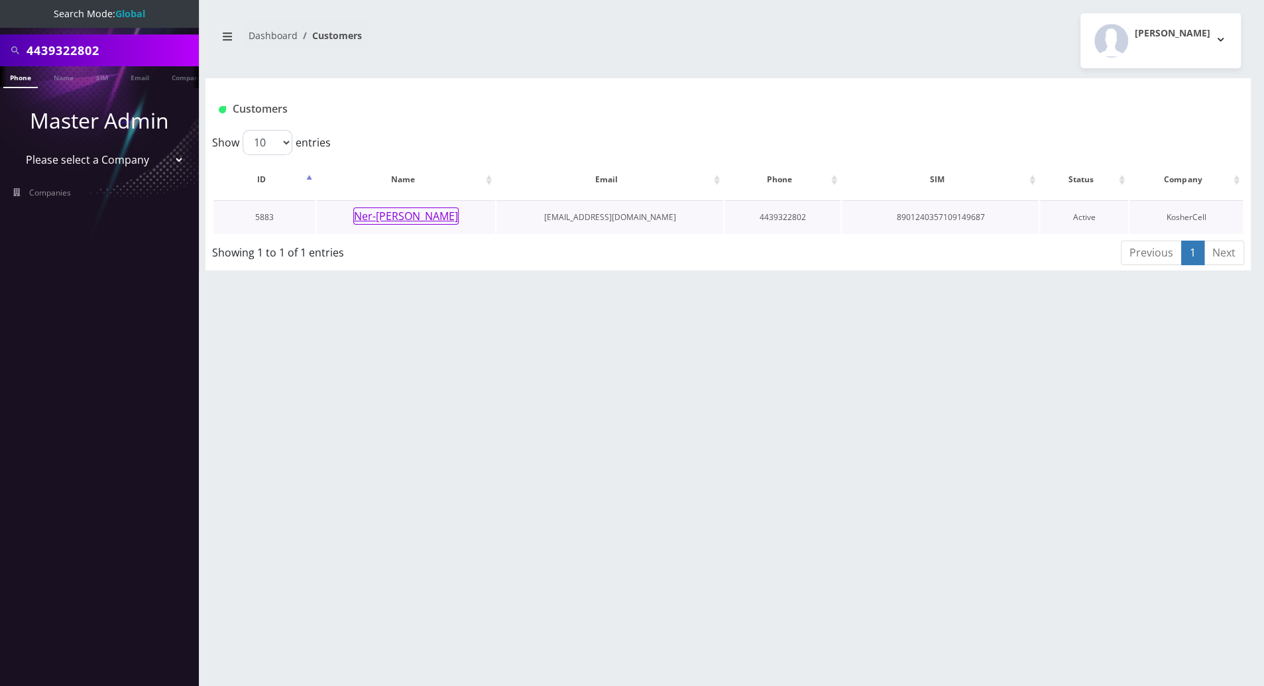
click at [406, 215] on button "Ner-[PERSON_NAME]" at bounding box center [405, 215] width 105 height 17
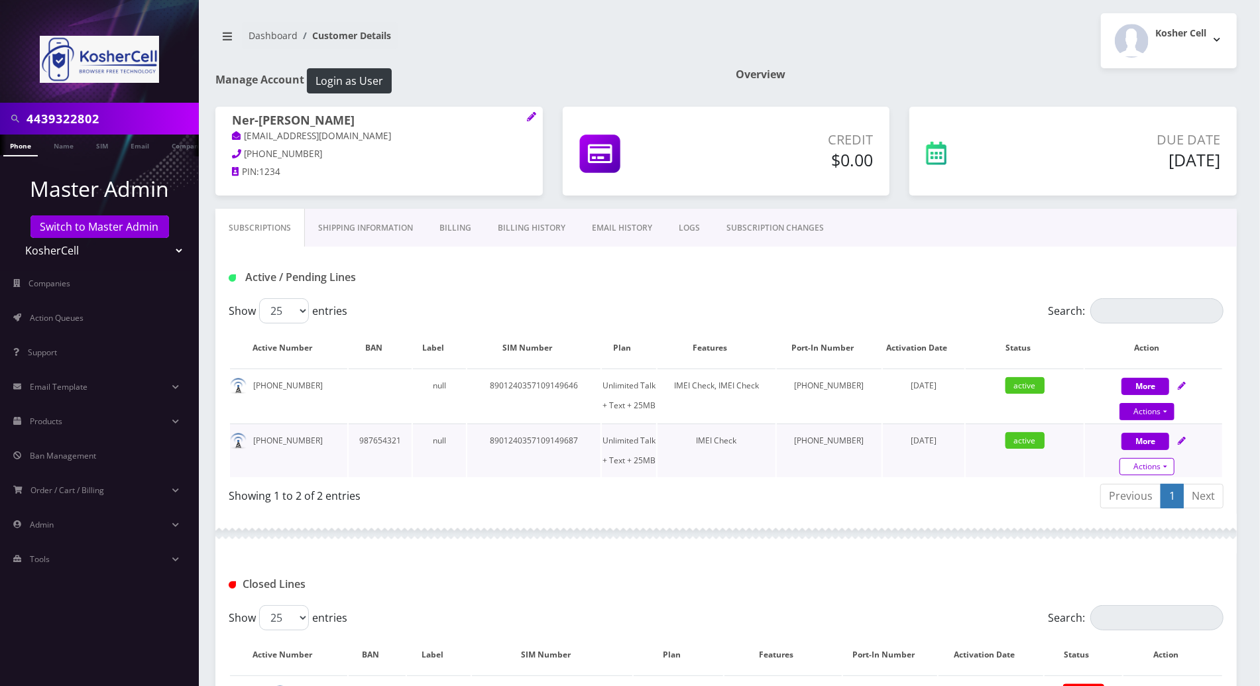
click at [1168, 466] on link "Actions" at bounding box center [1146, 466] width 55 height 17
select select "244"
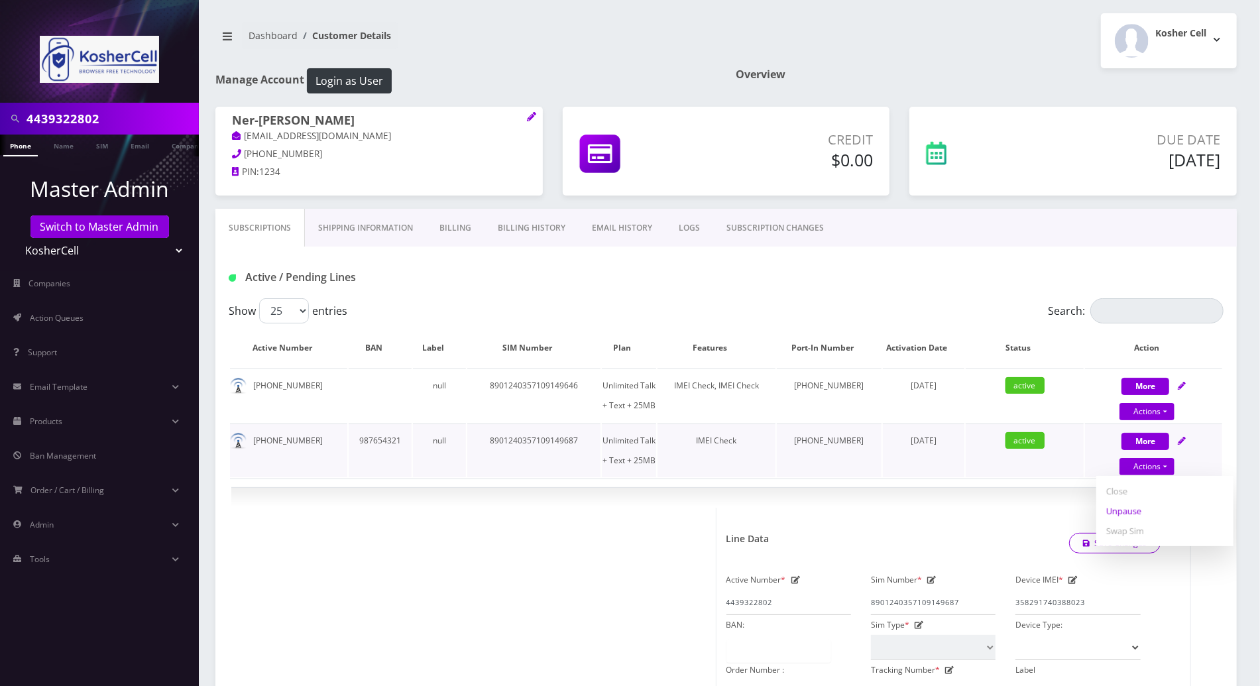
click at [1140, 508] on link "Unpause" at bounding box center [1164, 511] width 137 height 20
select select "244"
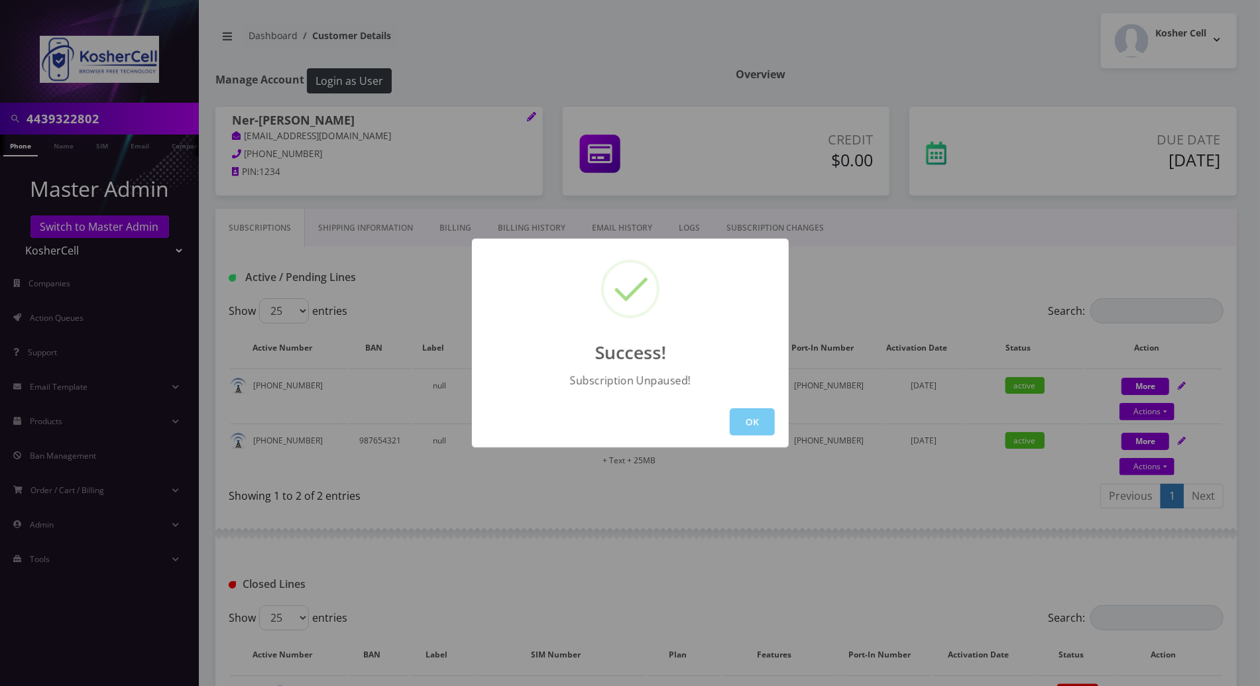
click at [752, 418] on button "OK" at bounding box center [752, 421] width 45 height 27
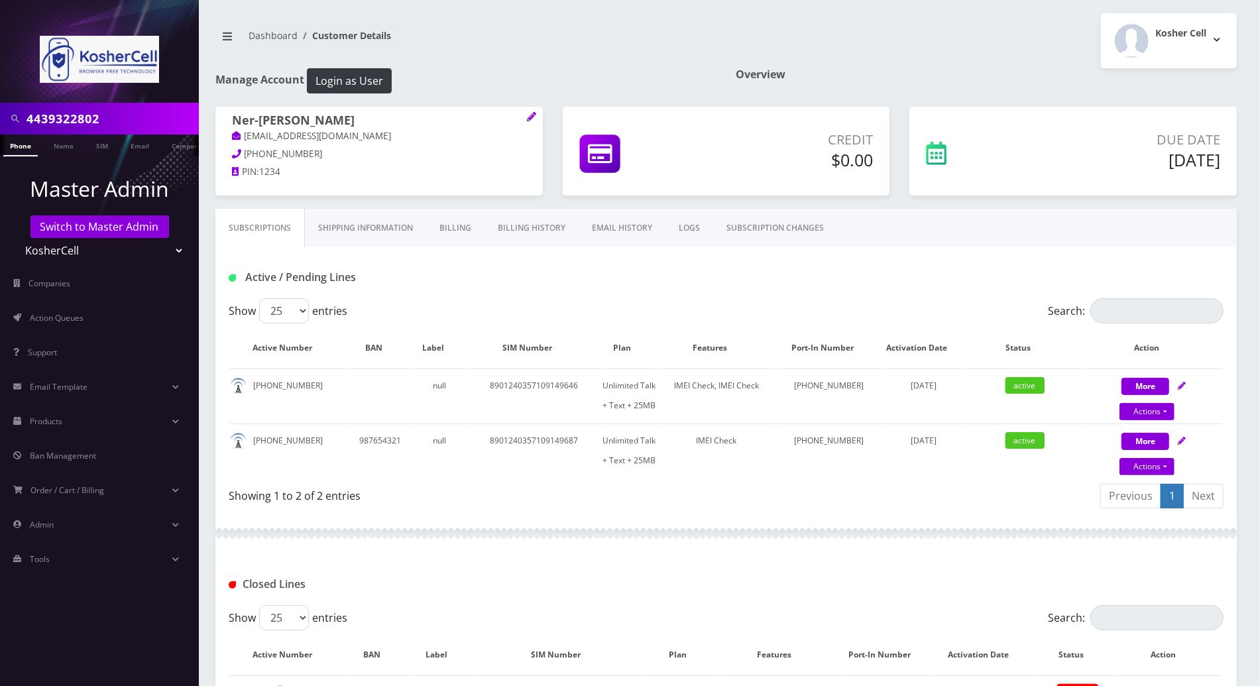
click at [683, 230] on link "LOGS" at bounding box center [689, 228] width 48 height 38
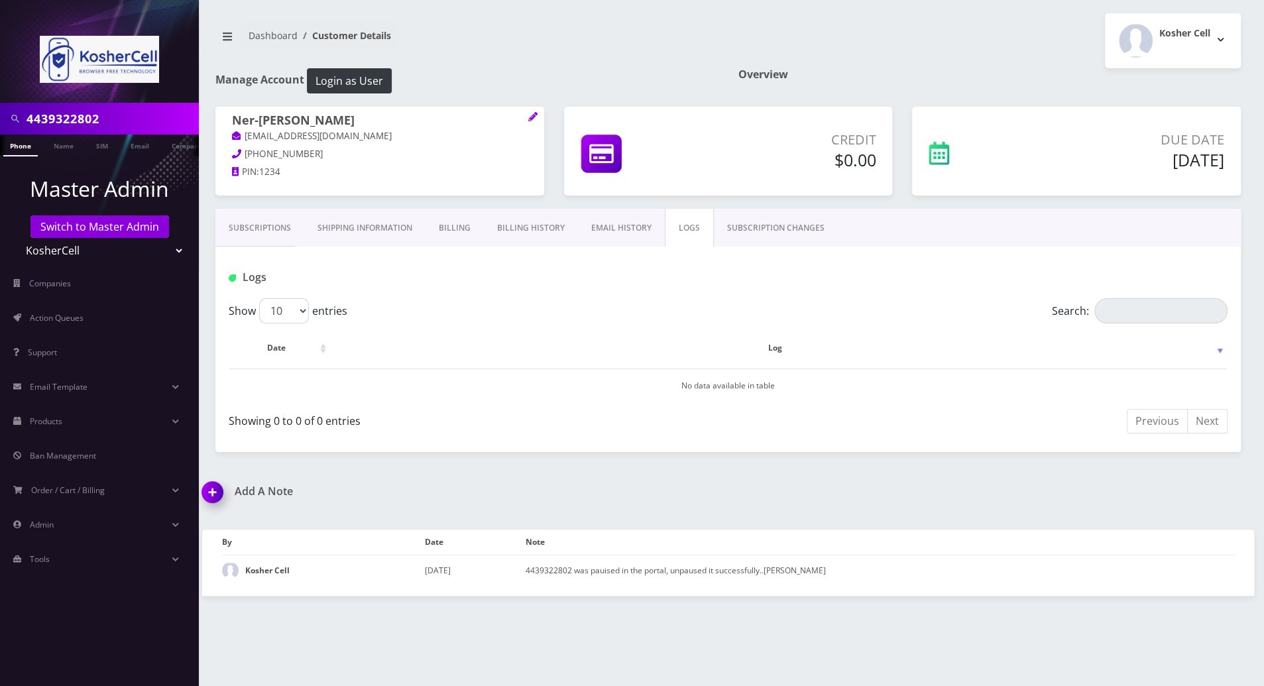
drag, startPoint x: 781, startPoint y: 222, endPoint x: 797, endPoint y: 176, distance: 48.6
click at [783, 220] on link "SUBSCRIPTION CHANGES" at bounding box center [776, 228] width 124 height 38
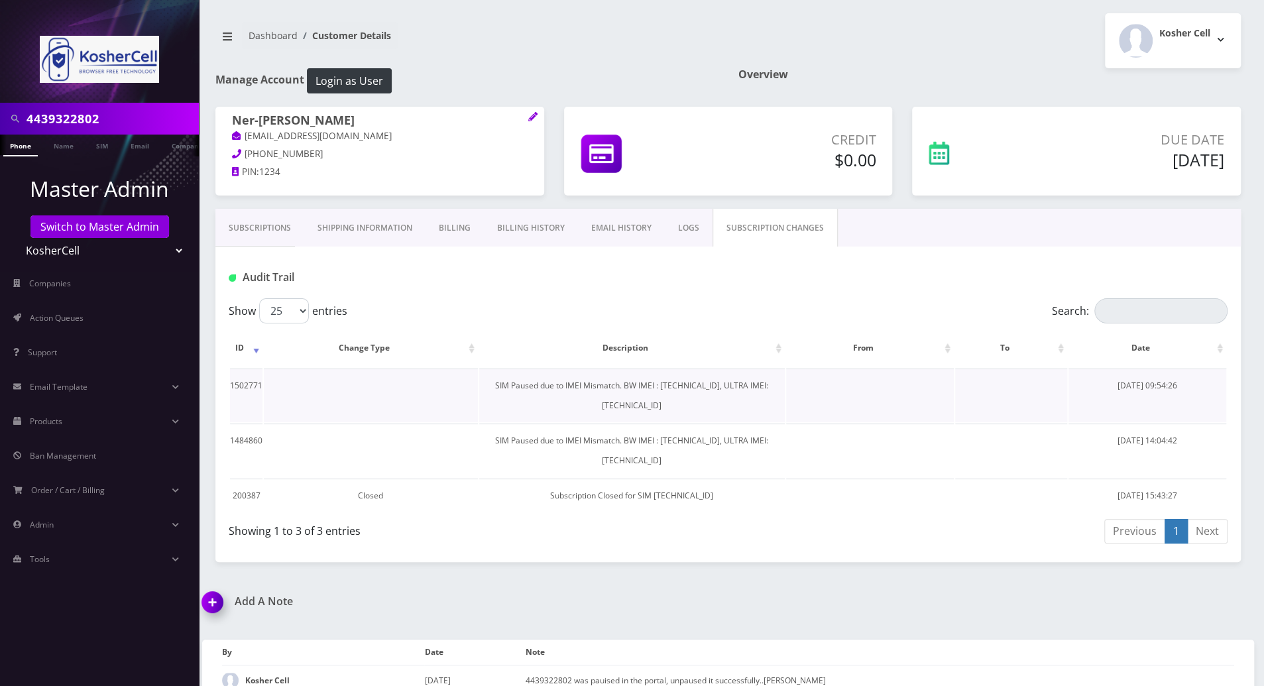
drag, startPoint x: 805, startPoint y: 383, endPoint x: 451, endPoint y: 390, distance: 354.0
click at [479, 390] on td "SIM Paused due to IMEI Mismatch. BW IMEI : [TECHNICAL_ID], ULTRA IMEI: [TECHNIC…" at bounding box center [632, 396] width 306 height 54
copy td "SIM Paused due to IMEI Mismatch. BW IMEI : [TECHNICAL_ID], ULTRA IMEI: [TECHNIC…"
click at [251, 225] on link "Subscriptions" at bounding box center [259, 228] width 89 height 38
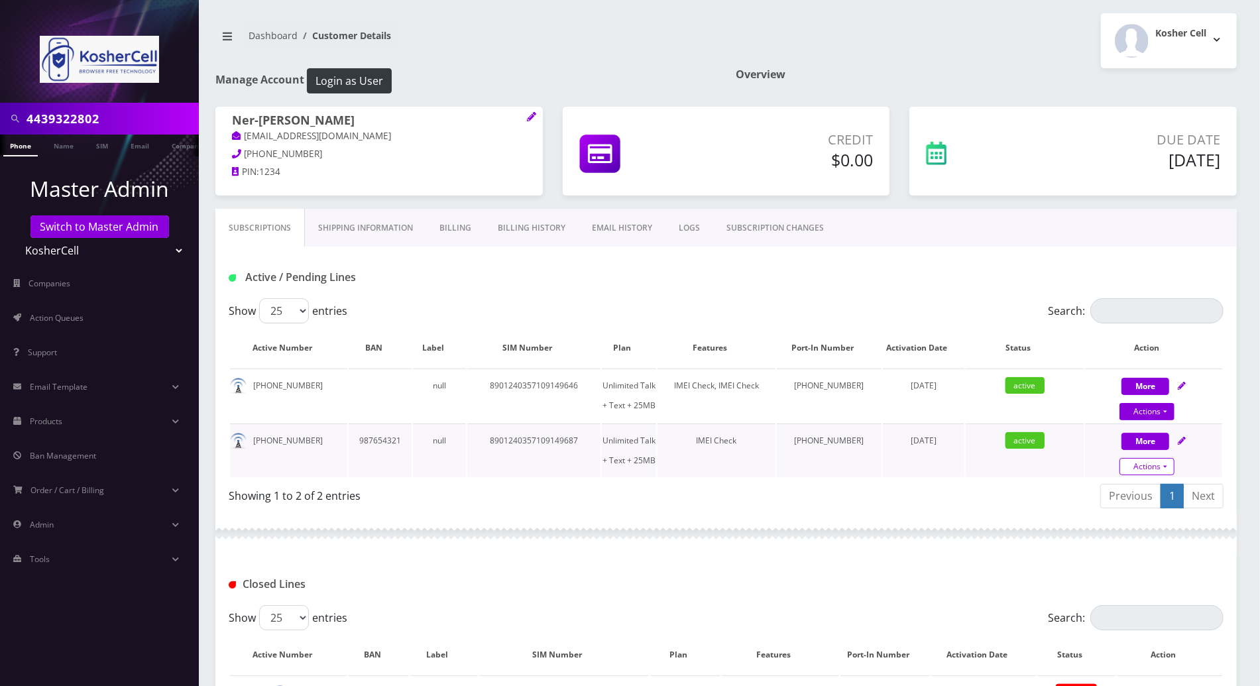
click at [1173, 465] on link "Actions" at bounding box center [1146, 466] width 55 height 17
select select "244"
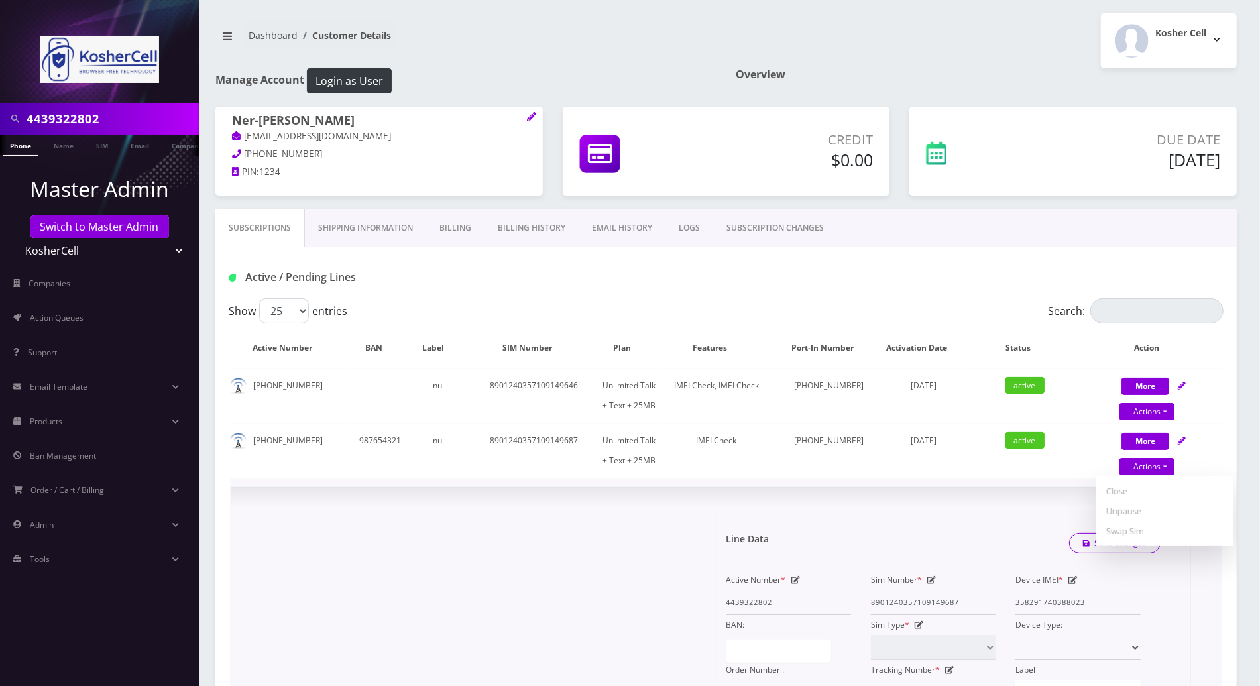
click at [1165, 461] on link "Actions" at bounding box center [1146, 466] width 55 height 17
click at [1130, 512] on link "Unpause" at bounding box center [1164, 511] width 137 height 20
select select "244"
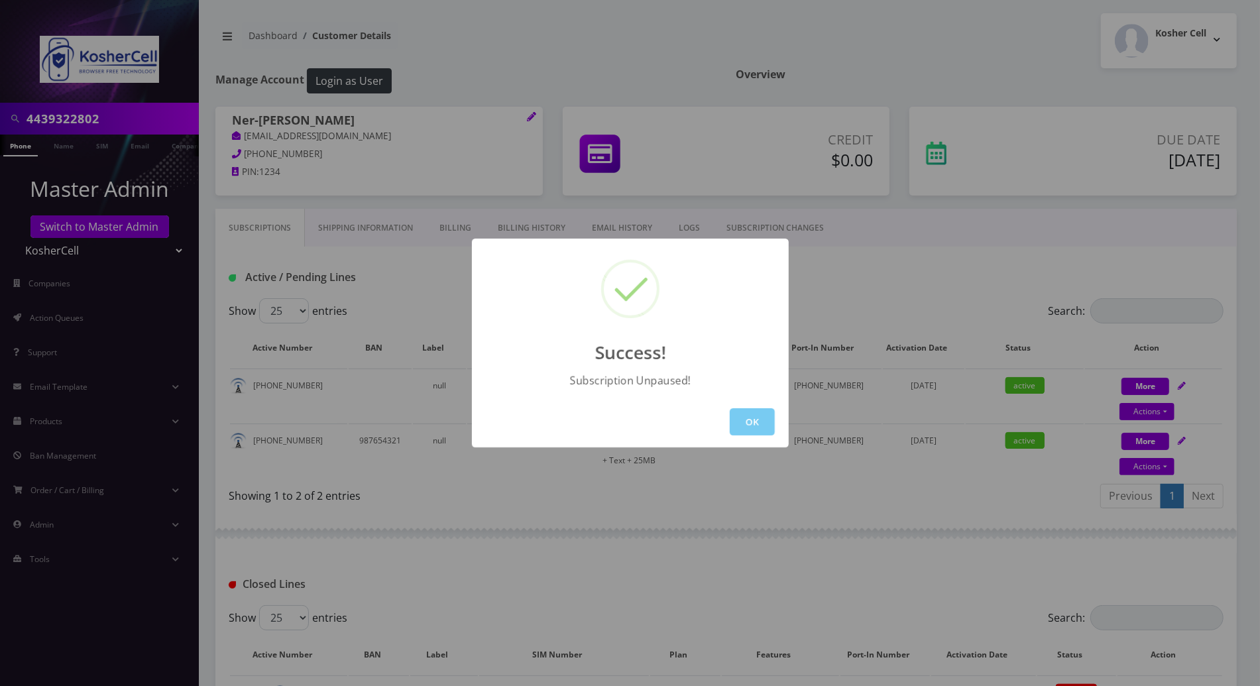
click at [750, 423] on button "OK" at bounding box center [752, 421] width 45 height 27
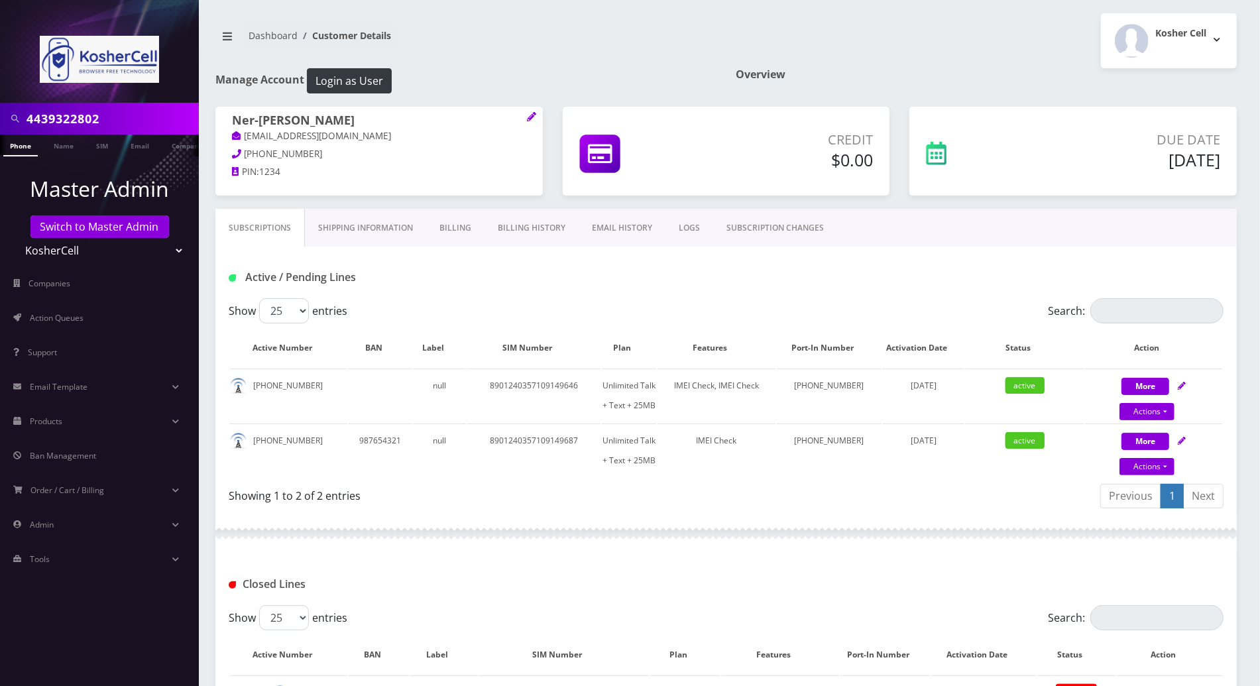
drag, startPoint x: 799, startPoint y: 533, endPoint x: 811, endPoint y: 536, distance: 12.2
click at [799, 534] on div at bounding box center [725, 534] width 1021 height 40
click at [600, 266] on div "Active / Pending Lines" at bounding box center [726, 277] width 1015 height 22
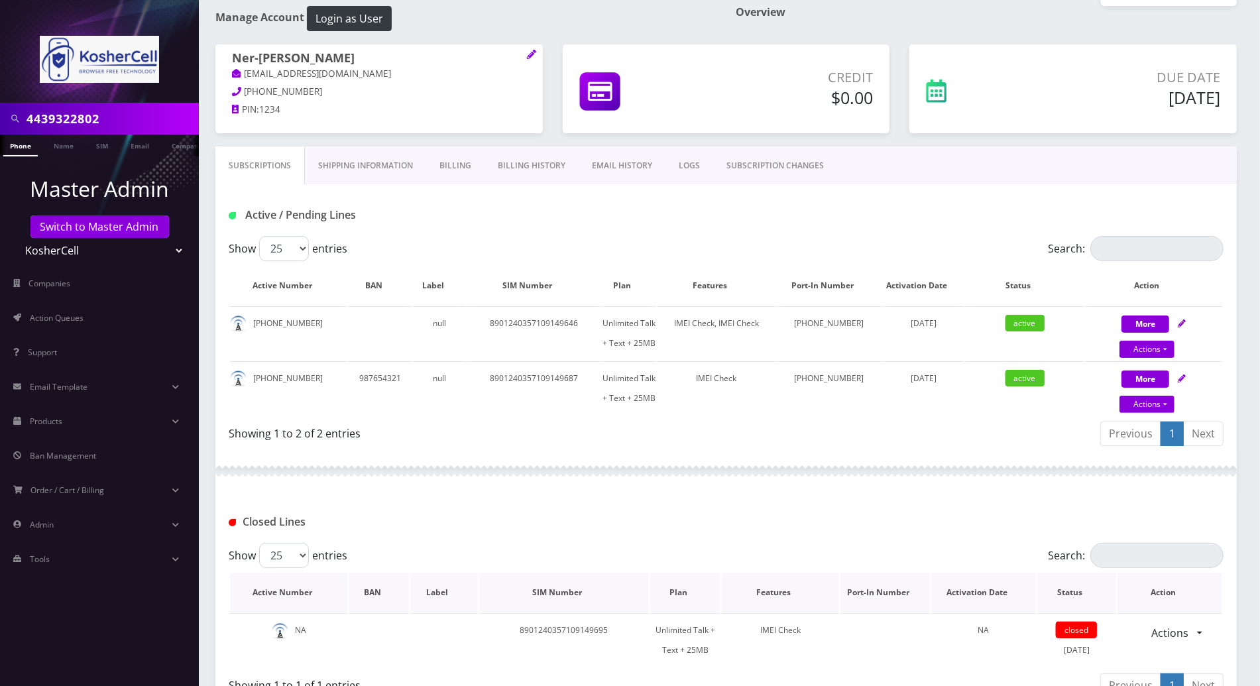
scroll to position [235, 0]
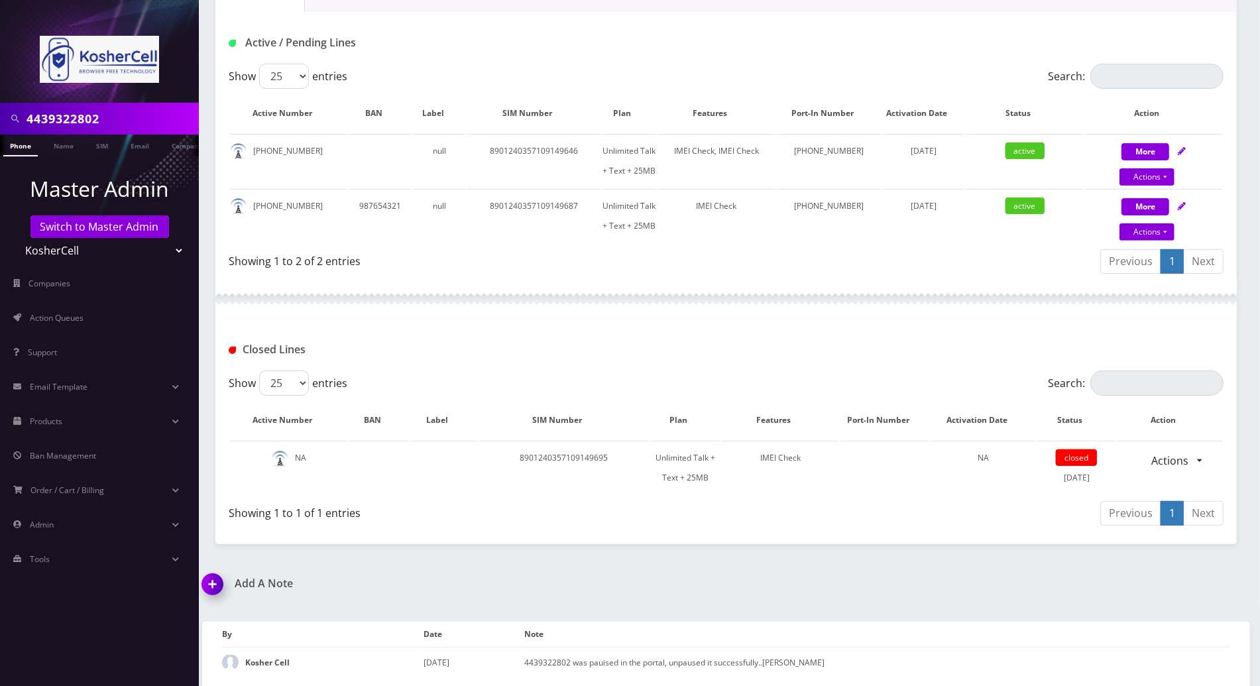
click at [212, 589] on img at bounding box center [215, 588] width 39 height 39
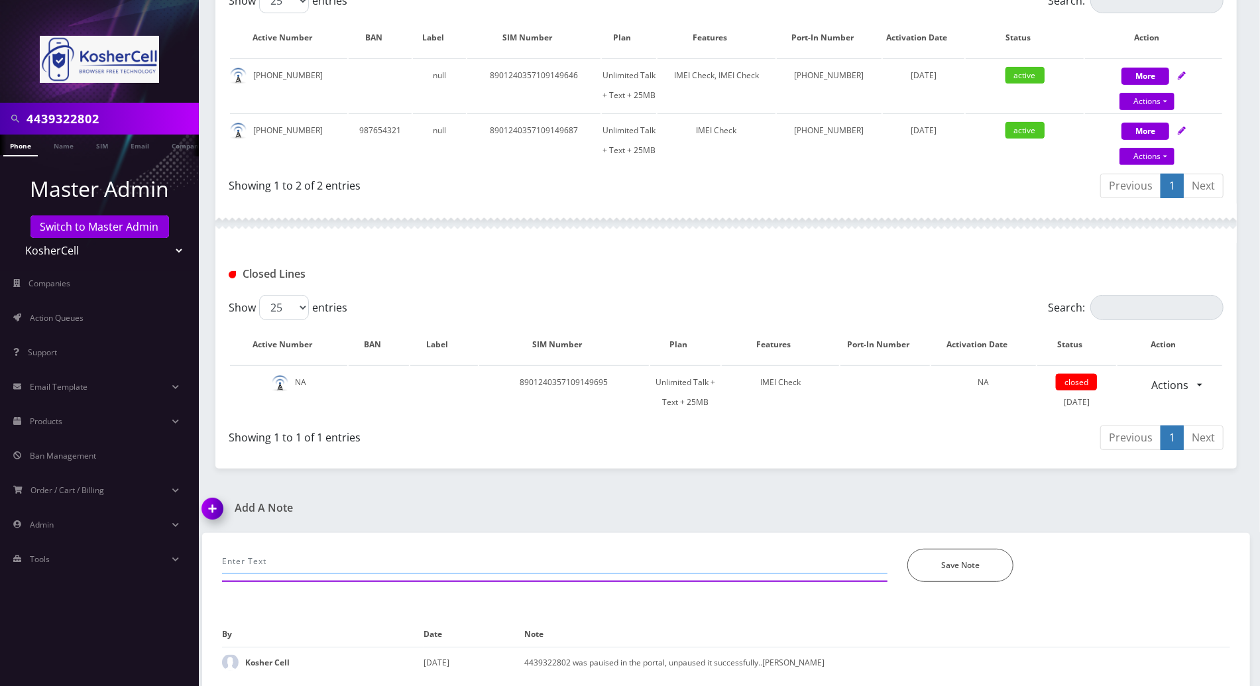
click at [374, 555] on input "text" at bounding box center [554, 561] width 665 height 25
paste input "SIM Paused due to IMEI Mismatch. BW IMEI : [TECHNICAL_ID], ULTRA IMEI: [TECHNIC…"
type input "[PERSON_NAME] posted in channel that line isnt working.. and inform him that SI…"
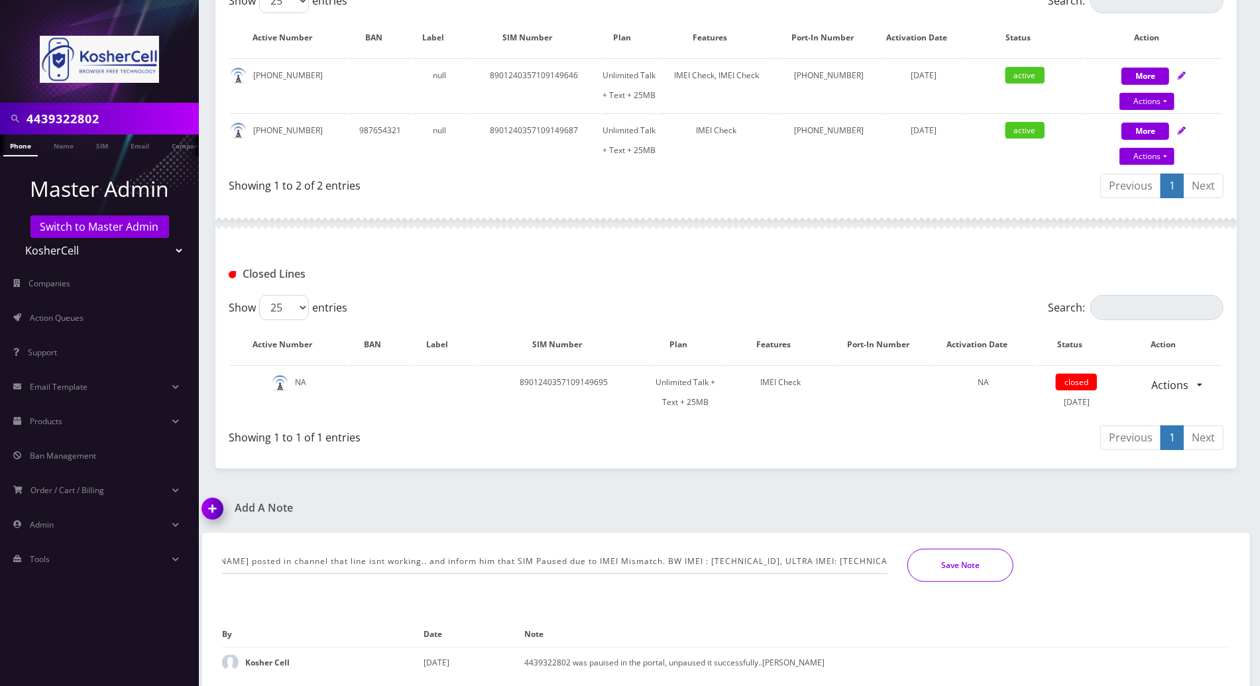
scroll to position [0, 0]
click at [962, 575] on button "Save Note" at bounding box center [960, 565] width 106 height 33
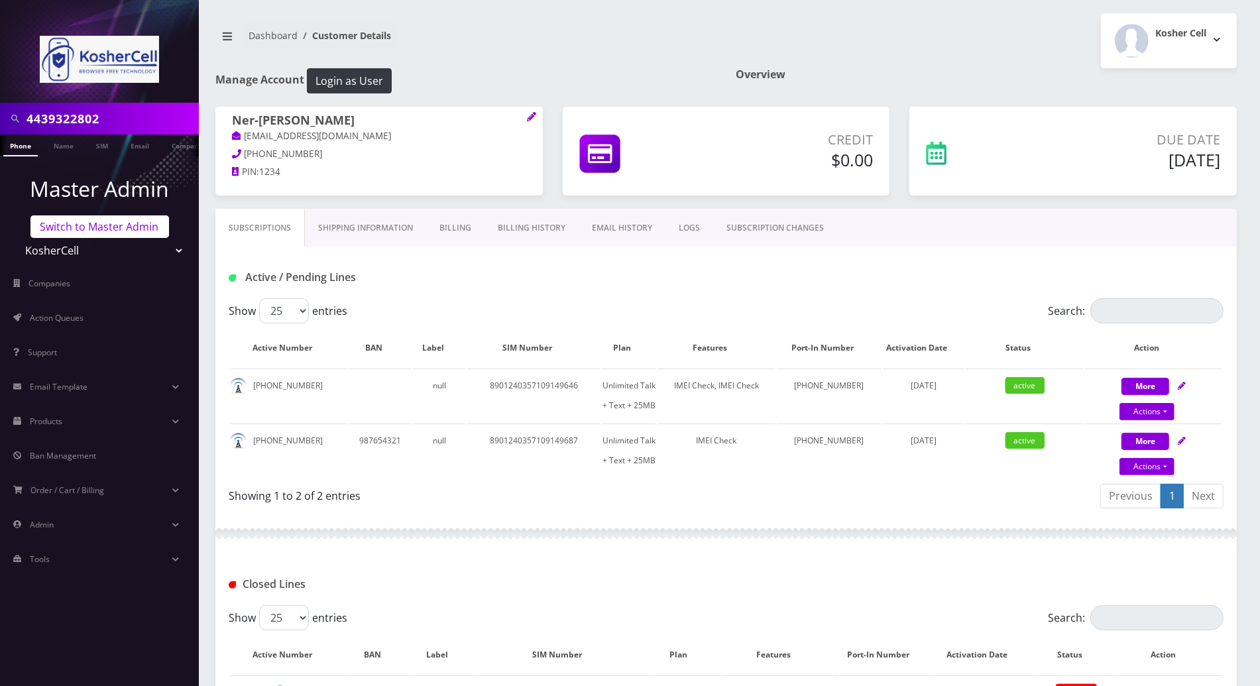
click at [111, 223] on link "Switch to Master Admin" at bounding box center [99, 226] width 139 height 23
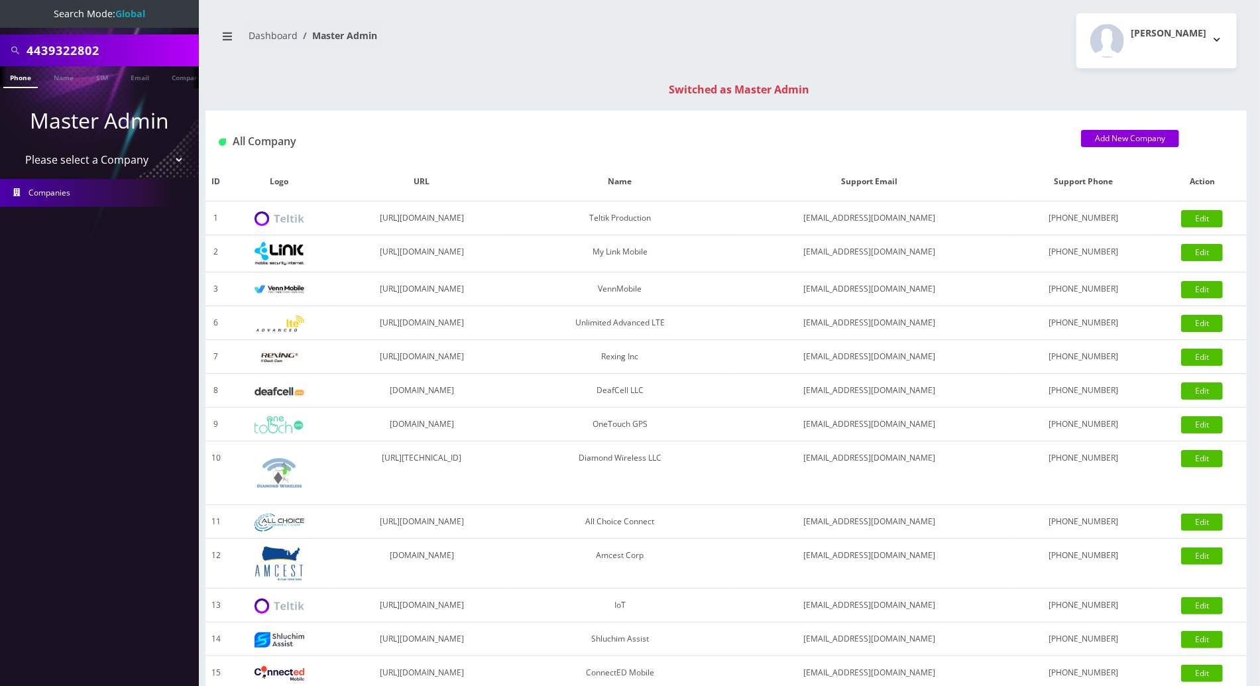
drag, startPoint x: 115, startPoint y: 55, endPoint x: -3, endPoint y: 54, distance: 118.0
click at [0, 54] on html "Search Mode: Global 4439322802 Phone Name SIM Email Company Customer Master Adm…" at bounding box center [630, 471] width 1260 height 943
click at [133, 51] on input "text" at bounding box center [111, 50] width 169 height 25
type input "4439322802"
drag, startPoint x: 130, startPoint y: 50, endPoint x: -3, endPoint y: 50, distance: 133.2
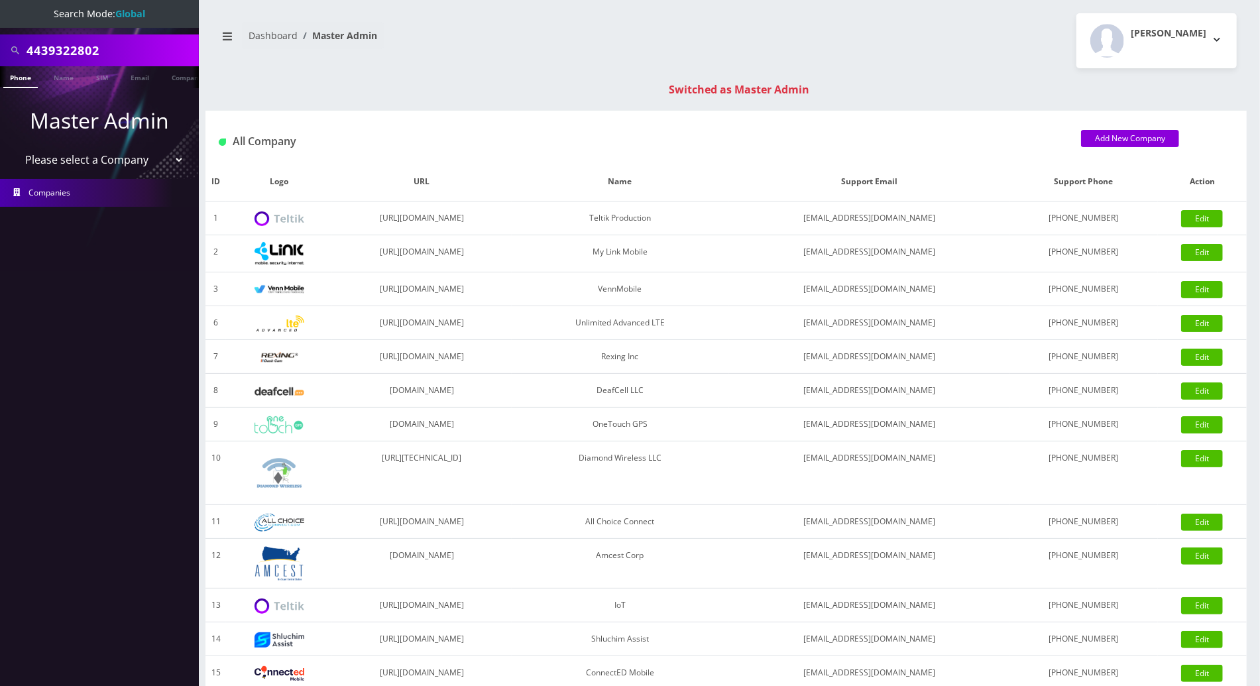
click at [0, 50] on html "Search Mode: Global 4439322802 Phone Name SIM Email Company Customer Master Adm…" at bounding box center [630, 471] width 1260 height 943
click at [23, 80] on link "Phone" at bounding box center [14, 77] width 34 height 22
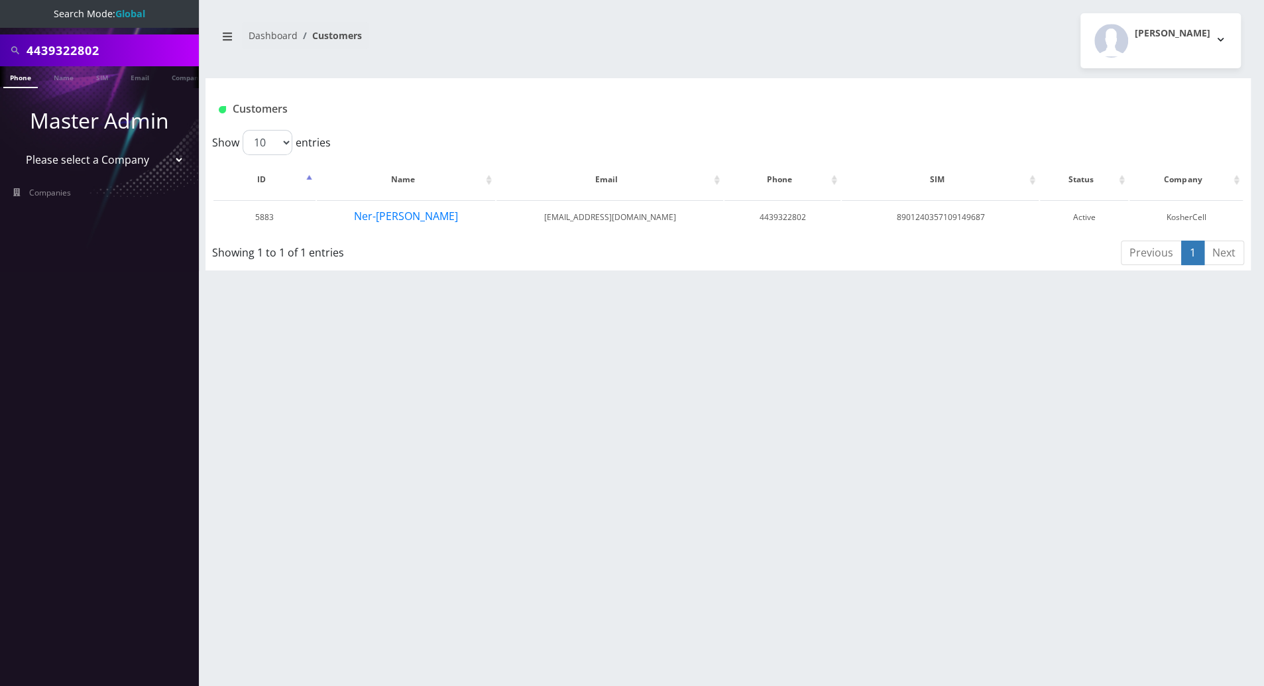
click at [925, 342] on div "4439322802 Phone Name SIM Email Company Customer Dashboard Customers [PERSON_NA…" at bounding box center [728, 343] width 1072 height 686
click at [428, 208] on button "Ner-[PERSON_NAME]" at bounding box center [405, 215] width 105 height 17
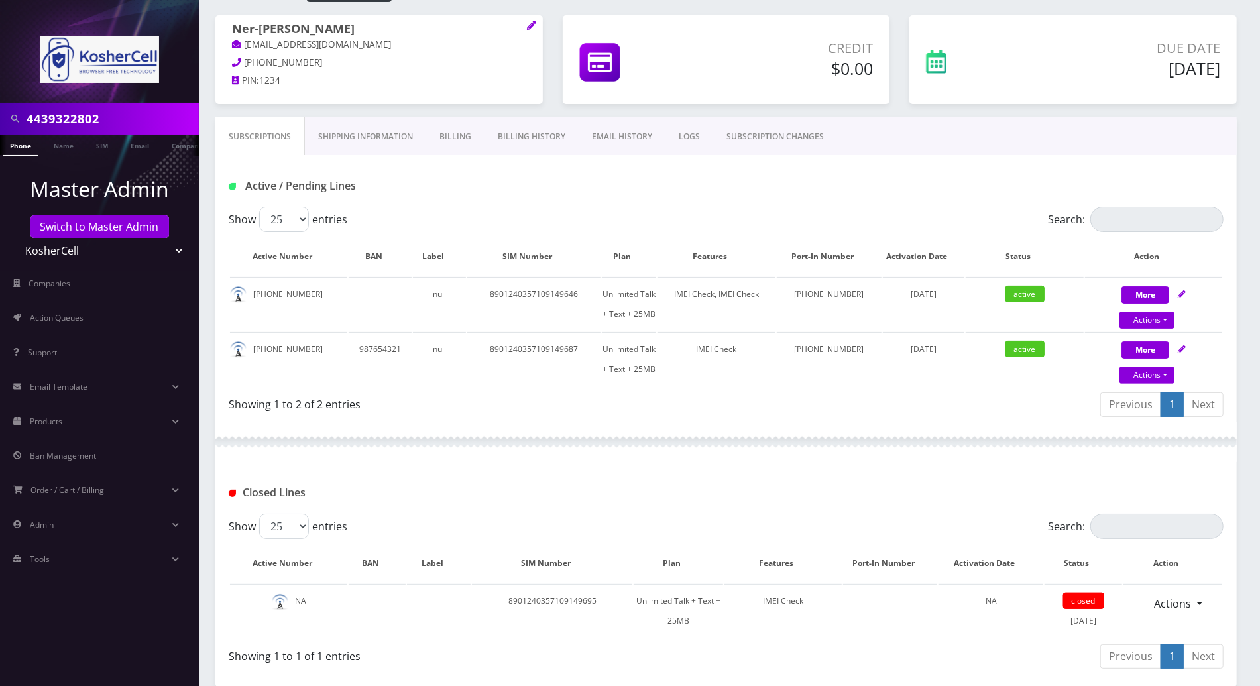
scroll to position [88, 0]
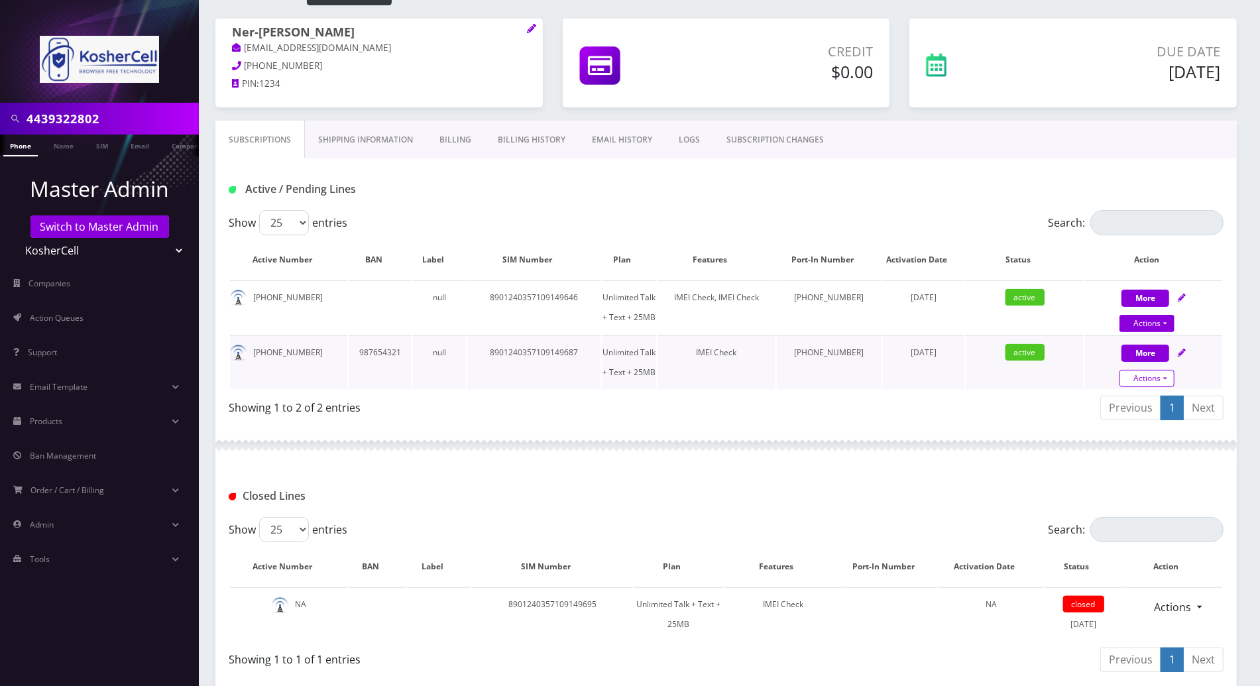
click at [1168, 376] on link "Actions" at bounding box center [1146, 378] width 55 height 17
select select "244"
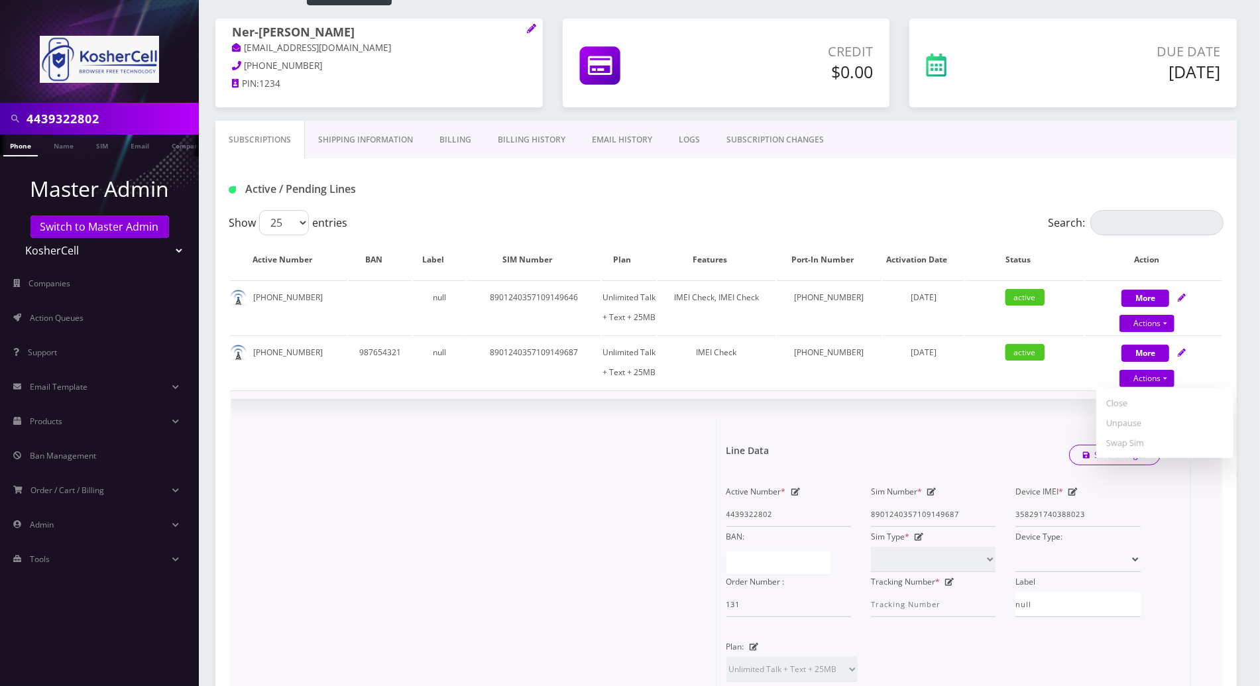
click at [978, 469] on div "Line Data Save Changes" at bounding box center [943, 455] width 455 height 40
click at [1173, 424] on span "×" at bounding box center [1175, 427] width 9 height 22
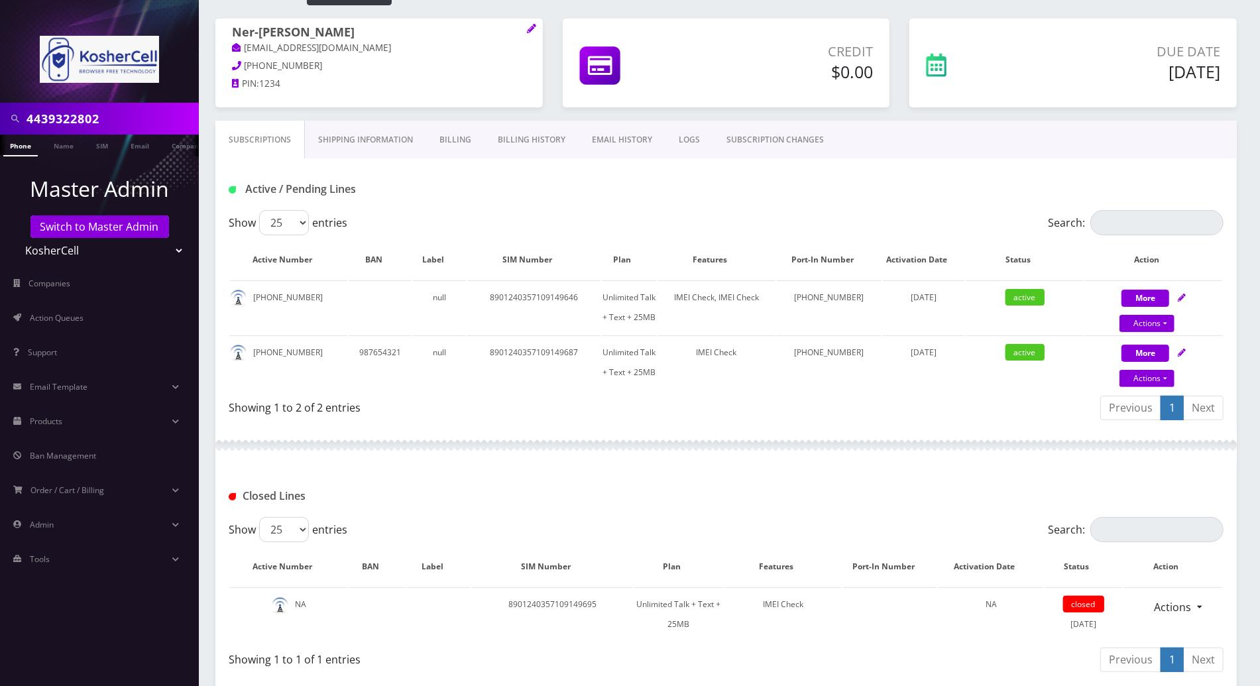
click at [806, 471] on div "Closed Lines" at bounding box center [725, 491] width 1021 height 52
click at [430, 447] on div at bounding box center [725, 446] width 1021 height 40
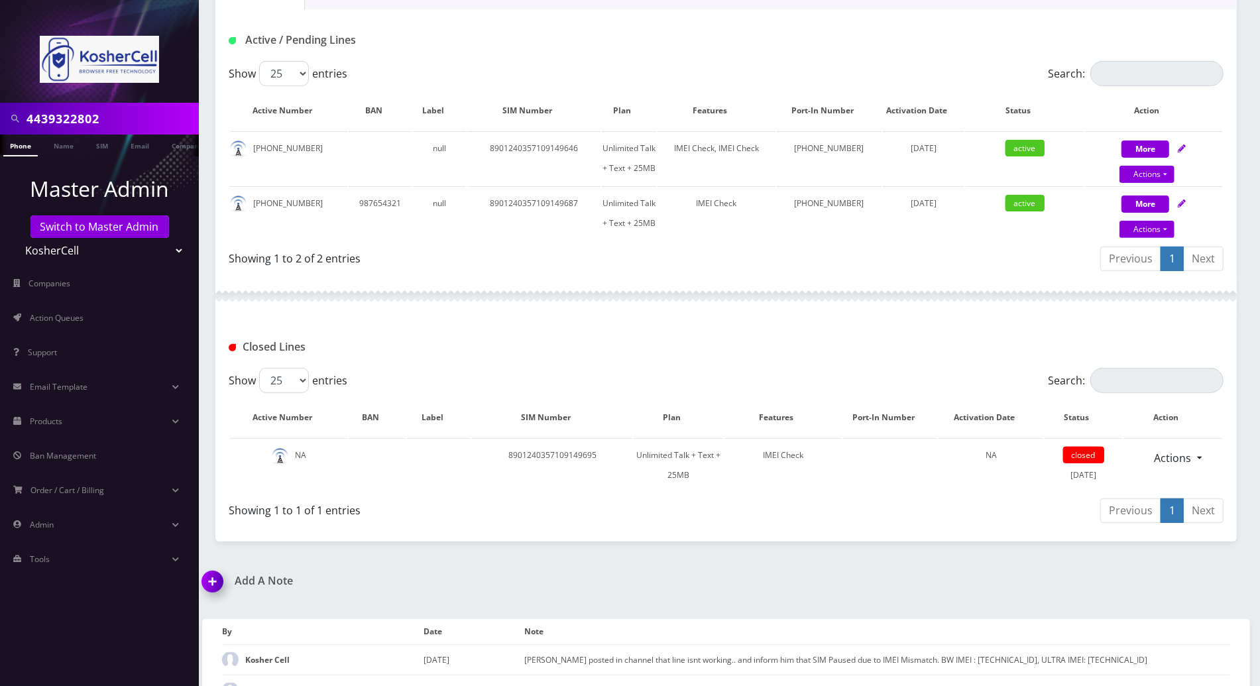
scroll to position [265, 0]
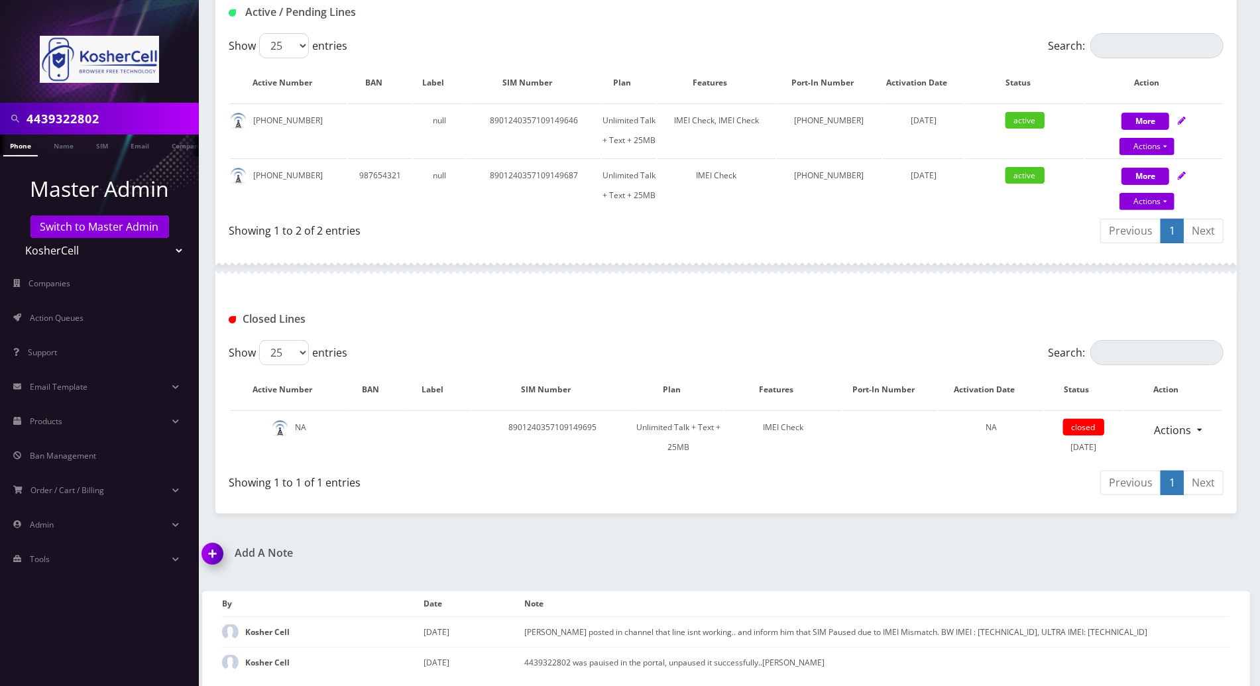
click at [215, 552] on img at bounding box center [215, 558] width 39 height 39
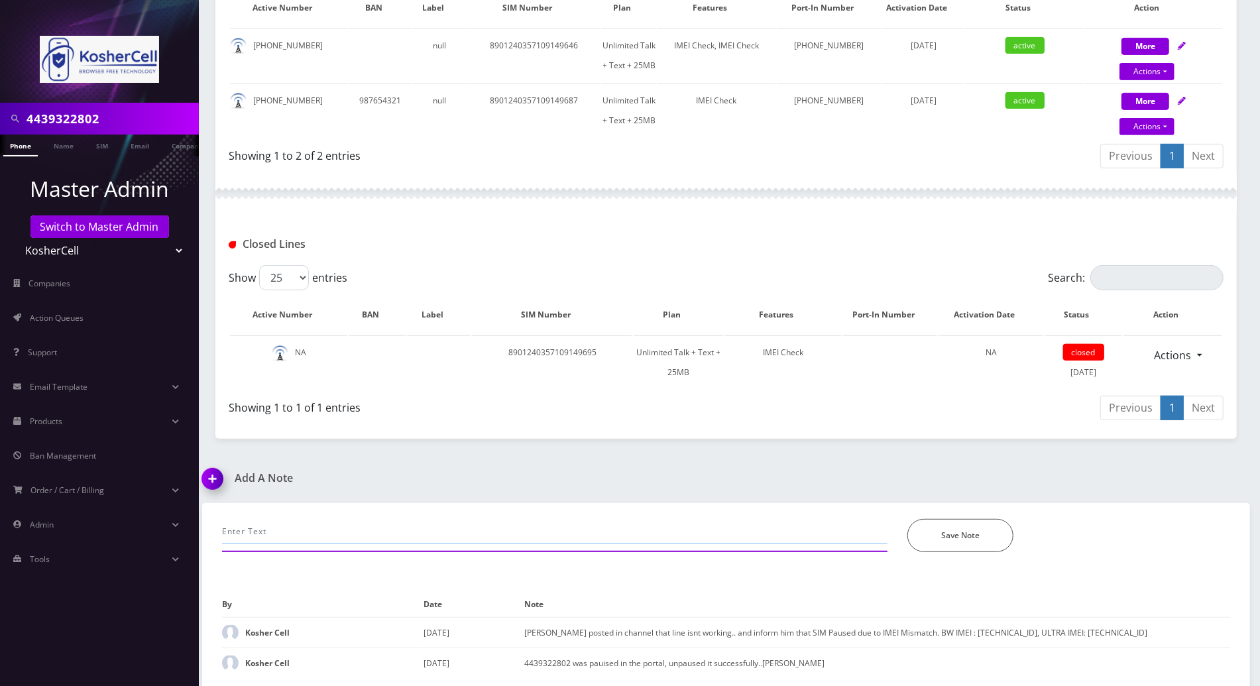
click at [483, 530] on input "text" at bounding box center [554, 531] width 665 height 25
type input "his mother called advise that we need her son to call us and verify the imei nu…"
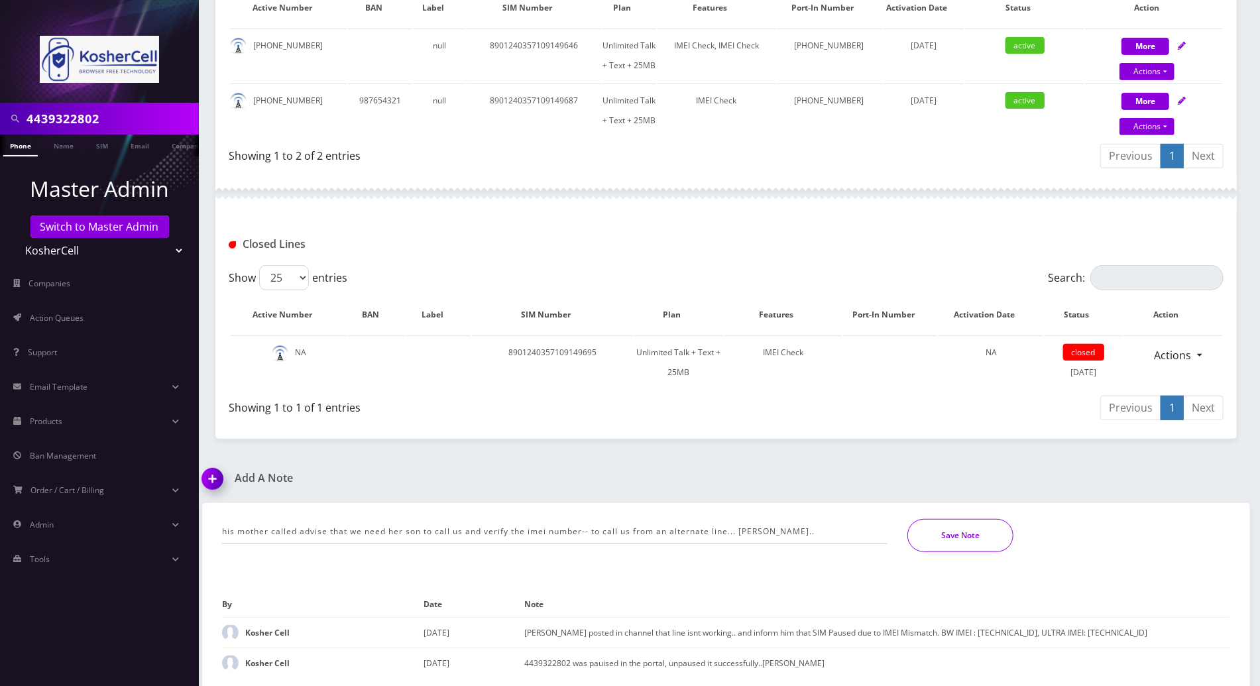
click at [954, 532] on button "Save Note" at bounding box center [960, 535] width 106 height 33
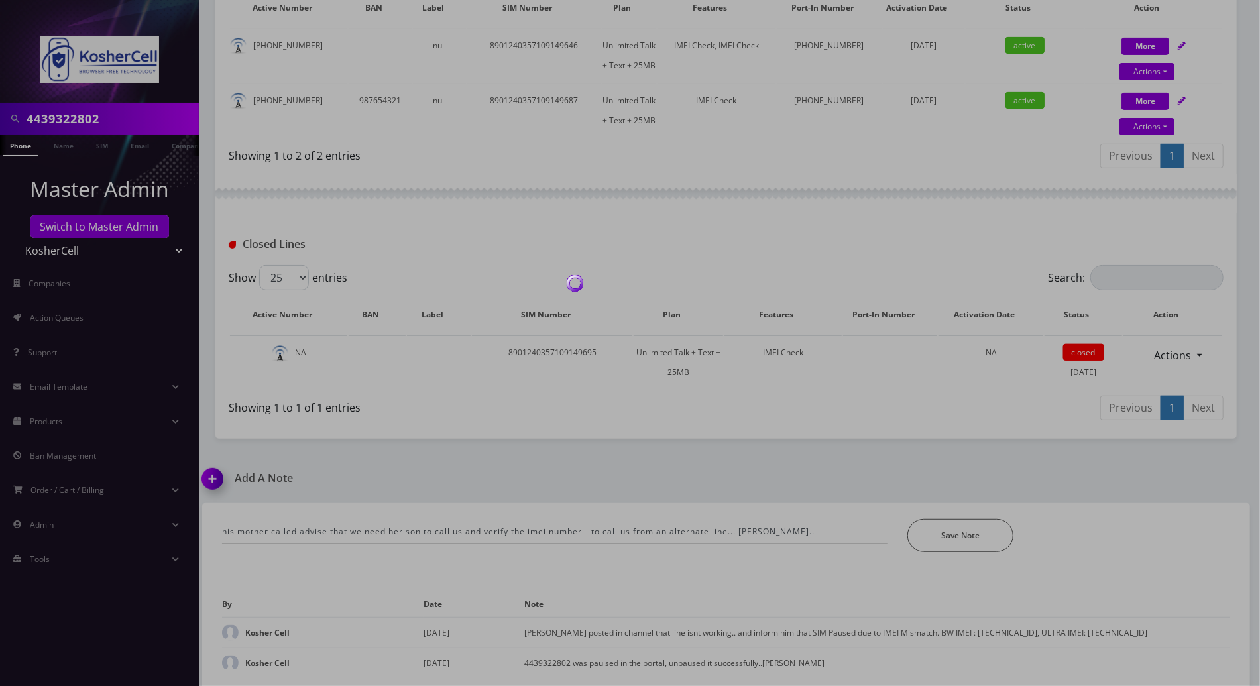
scroll to position [296, 0]
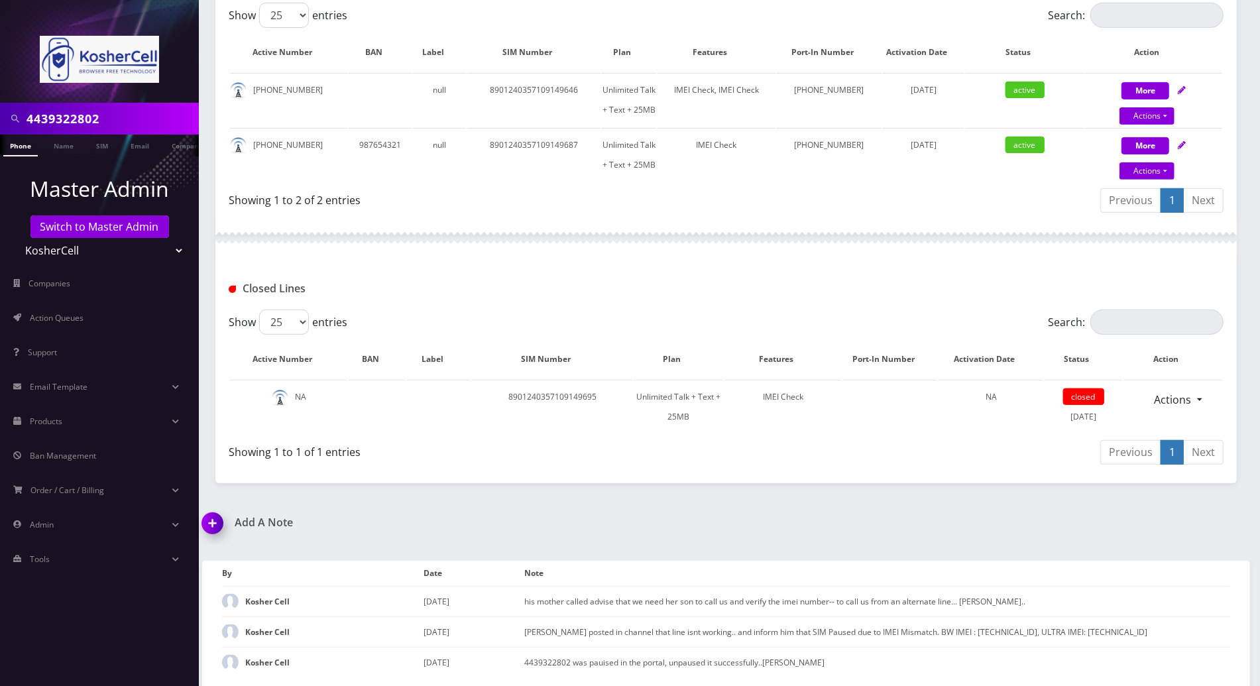
click at [1208, 489] on div "4439322802 Phone Name SIM Email Company Customer Dashboard Customer Details Kos…" at bounding box center [726, 196] width 1068 height 984
click at [1161, 167] on link "Actions" at bounding box center [1146, 170] width 55 height 17
click at [1121, 130] on link "Unpause" at bounding box center [1164, 127] width 137 height 20
select select "244"
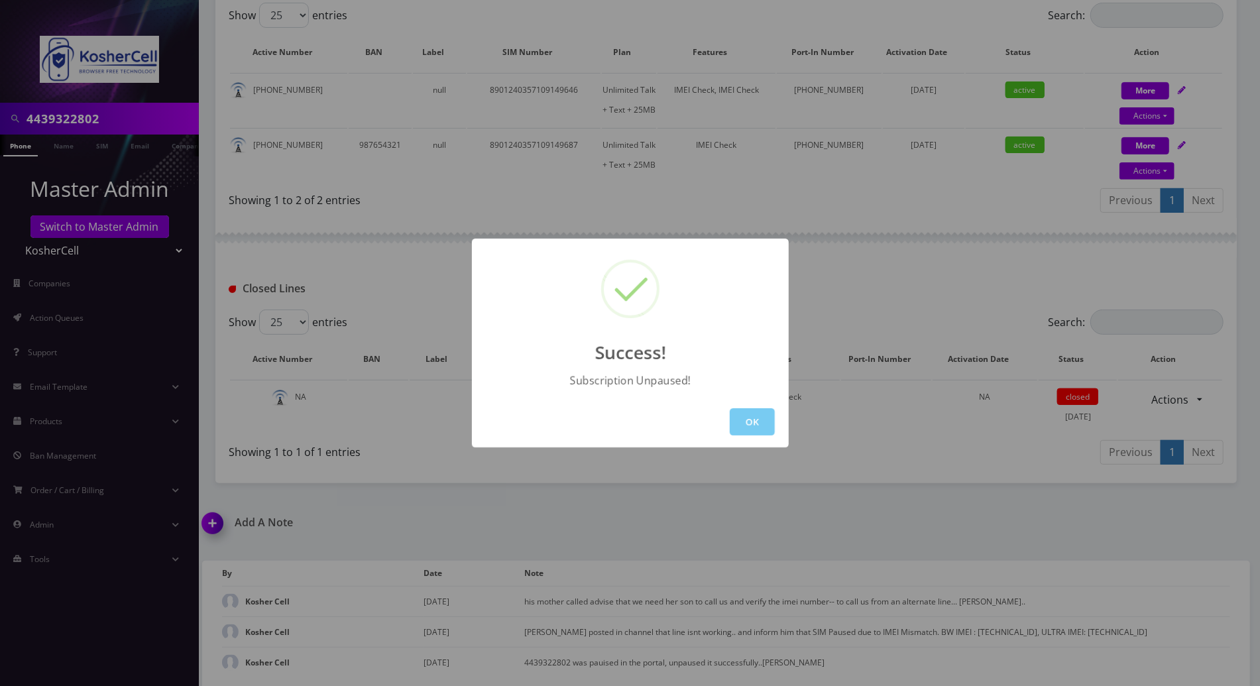
click at [753, 428] on button "OK" at bounding box center [752, 421] width 45 height 27
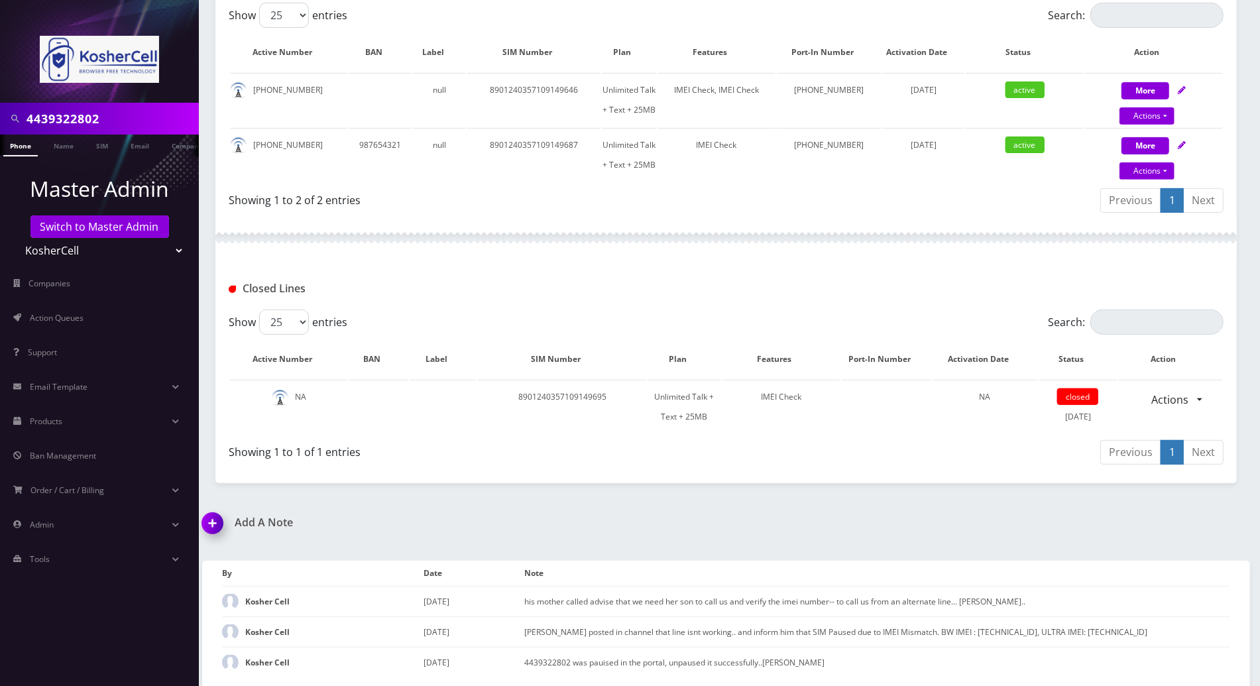
scroll to position [207, 0]
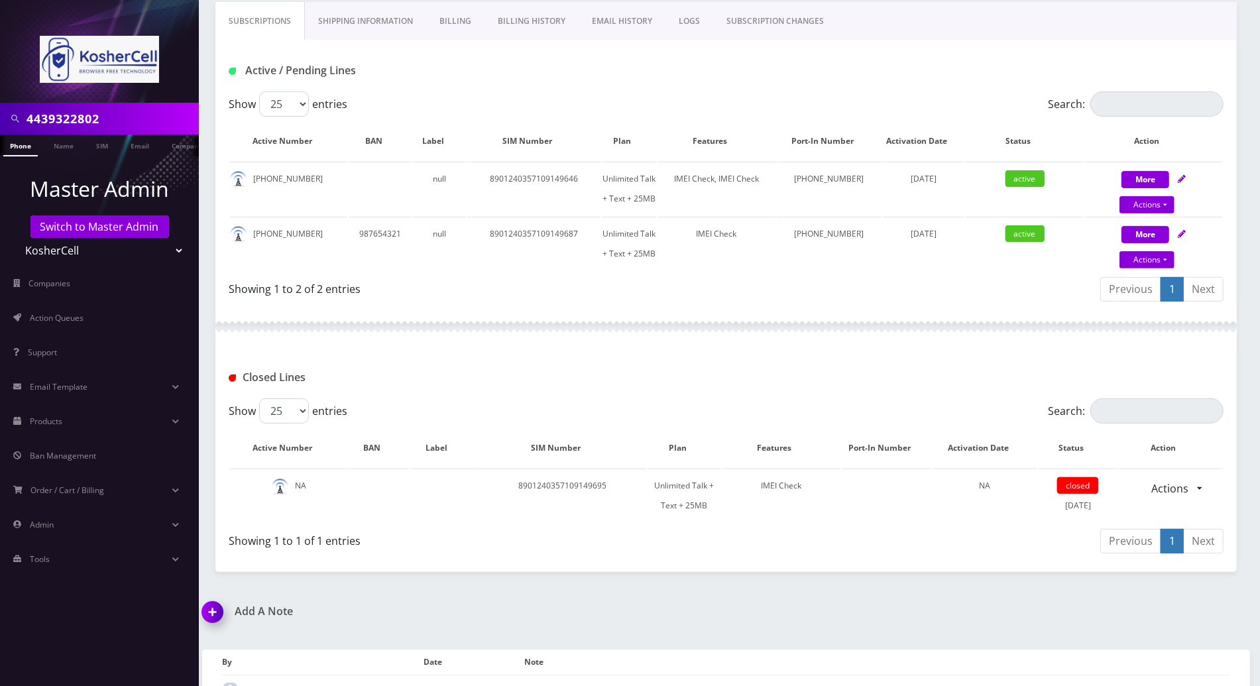
click at [884, 331] on div at bounding box center [725, 327] width 1021 height 40
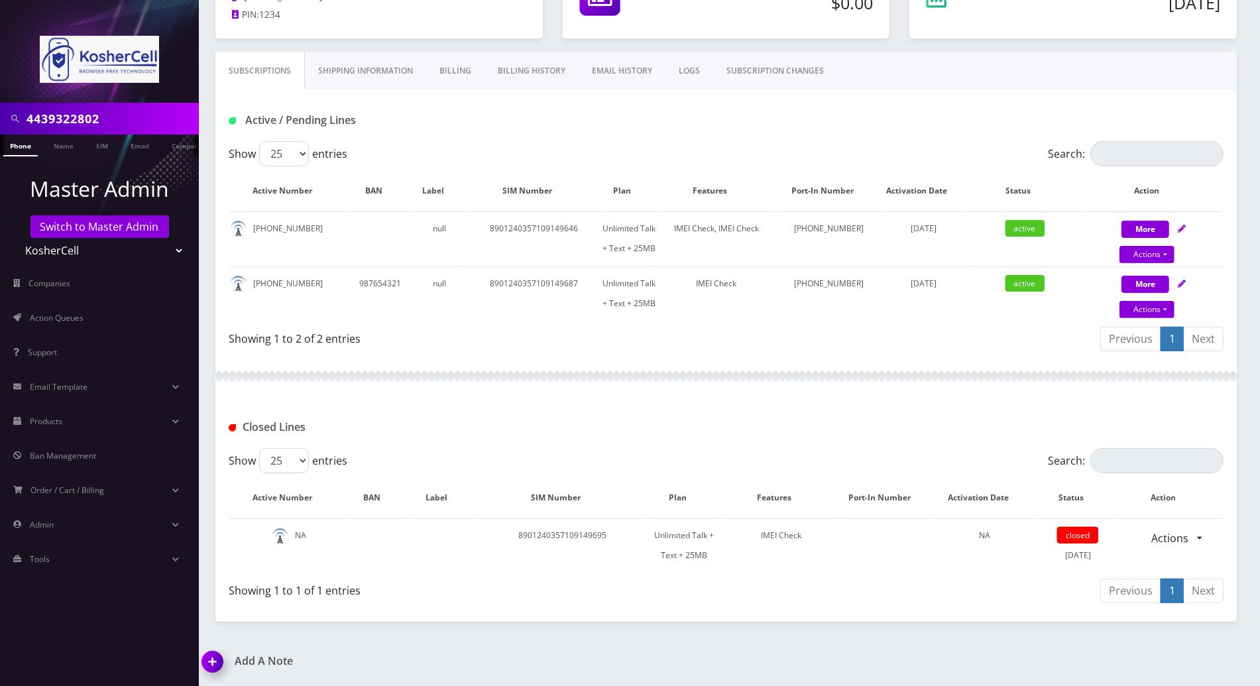
scroll to position [0, 0]
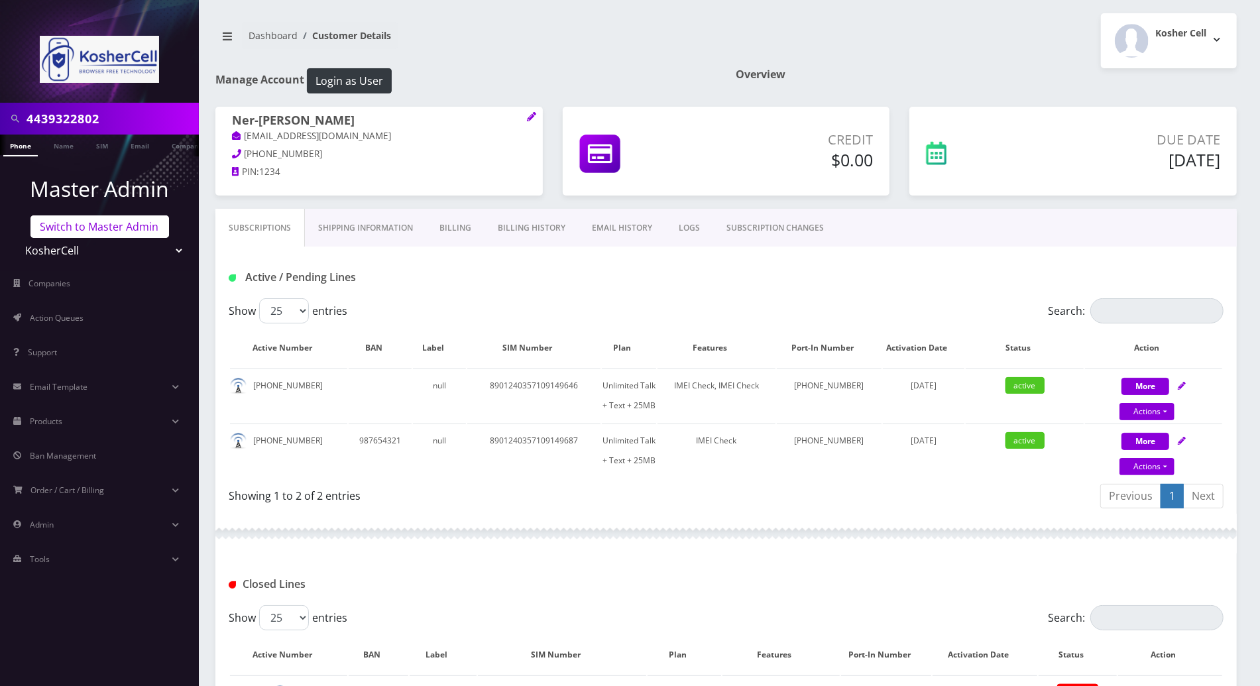
click at [149, 231] on link "Switch to Master Admin" at bounding box center [99, 226] width 139 height 23
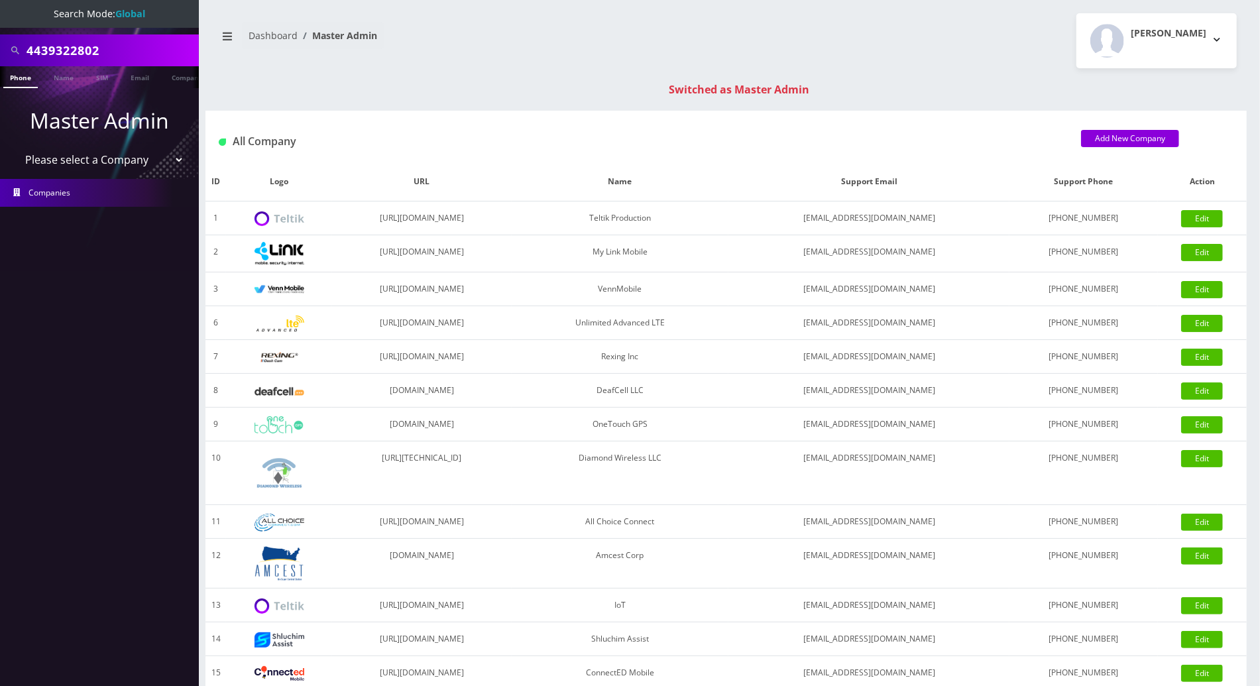
drag, startPoint x: 129, startPoint y: 56, endPoint x: -3, endPoint y: 54, distance: 132.6
click at [0, 54] on html "Search Mode: Global 4439322802 Phone Name SIM Email Company Customer Master Adm…" at bounding box center [630, 471] width 1260 height 943
paste input "[PHONE_NUMBER]"
click at [81, 46] on input "[PHONE_NUMBER]" at bounding box center [111, 50] width 169 height 25
click at [53, 46] on input "848-9920835" at bounding box center [111, 50] width 169 height 25
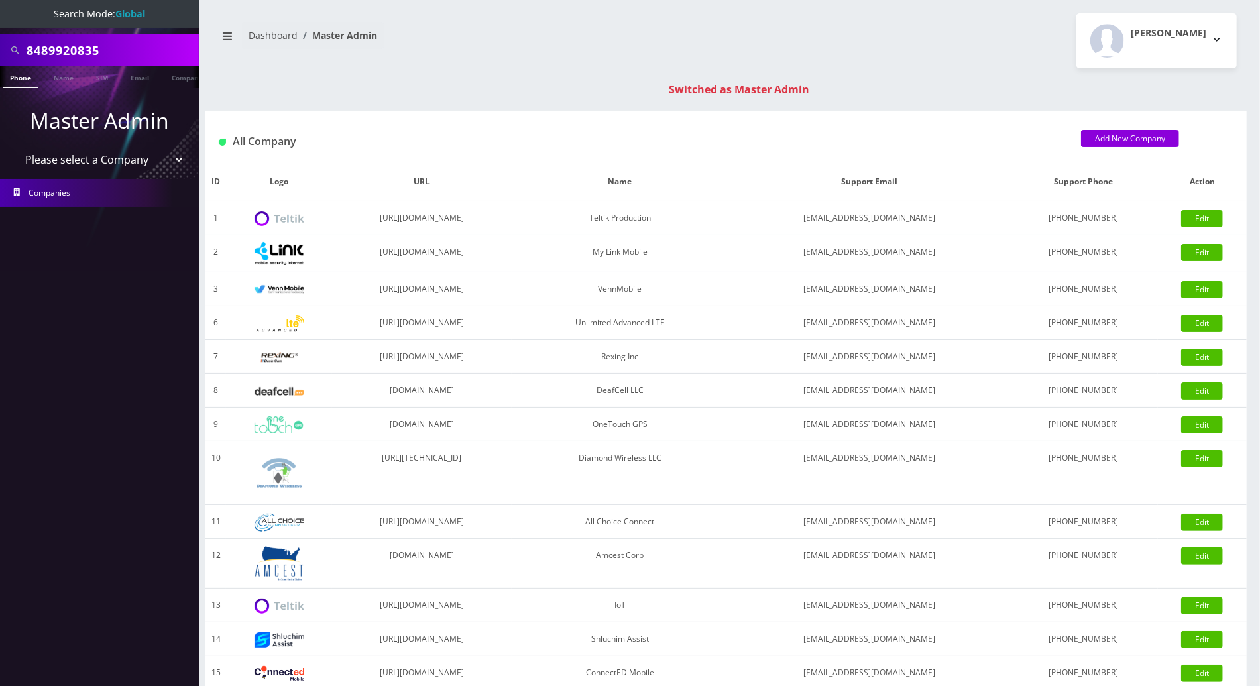
type input "8489920835"
click at [23, 77] on link "Phone" at bounding box center [20, 77] width 34 height 22
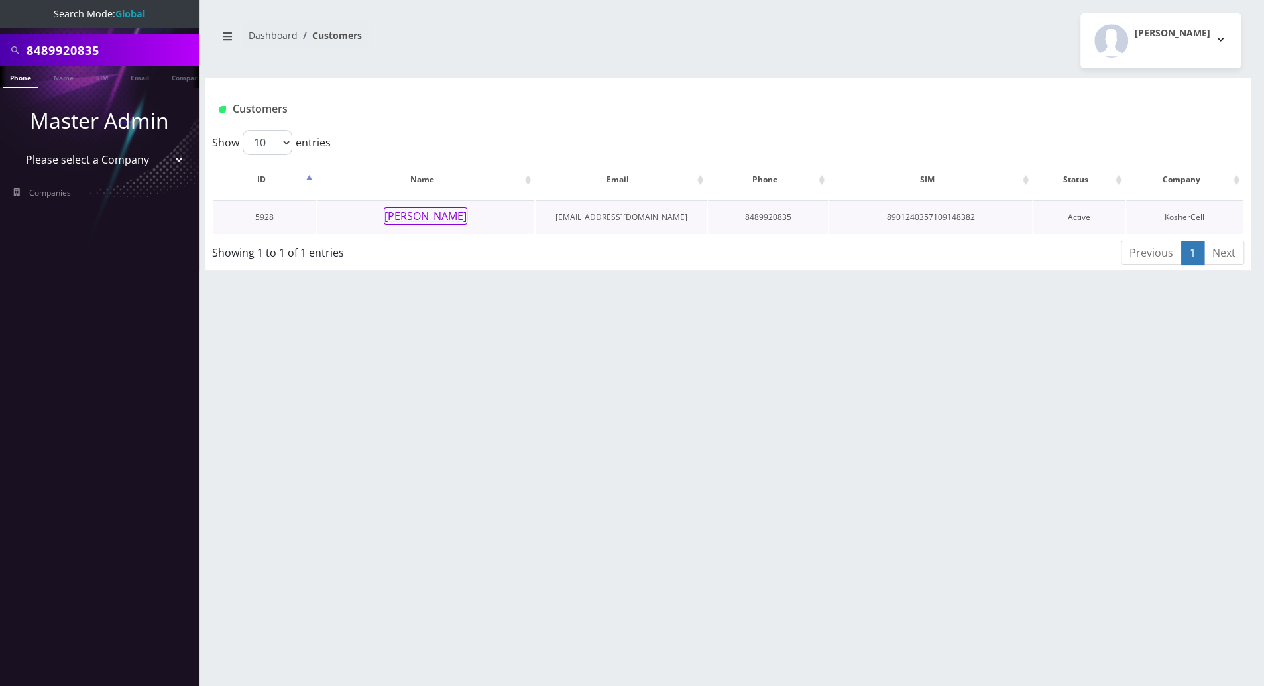
click at [399, 217] on button "[PERSON_NAME]" at bounding box center [426, 215] width 84 height 17
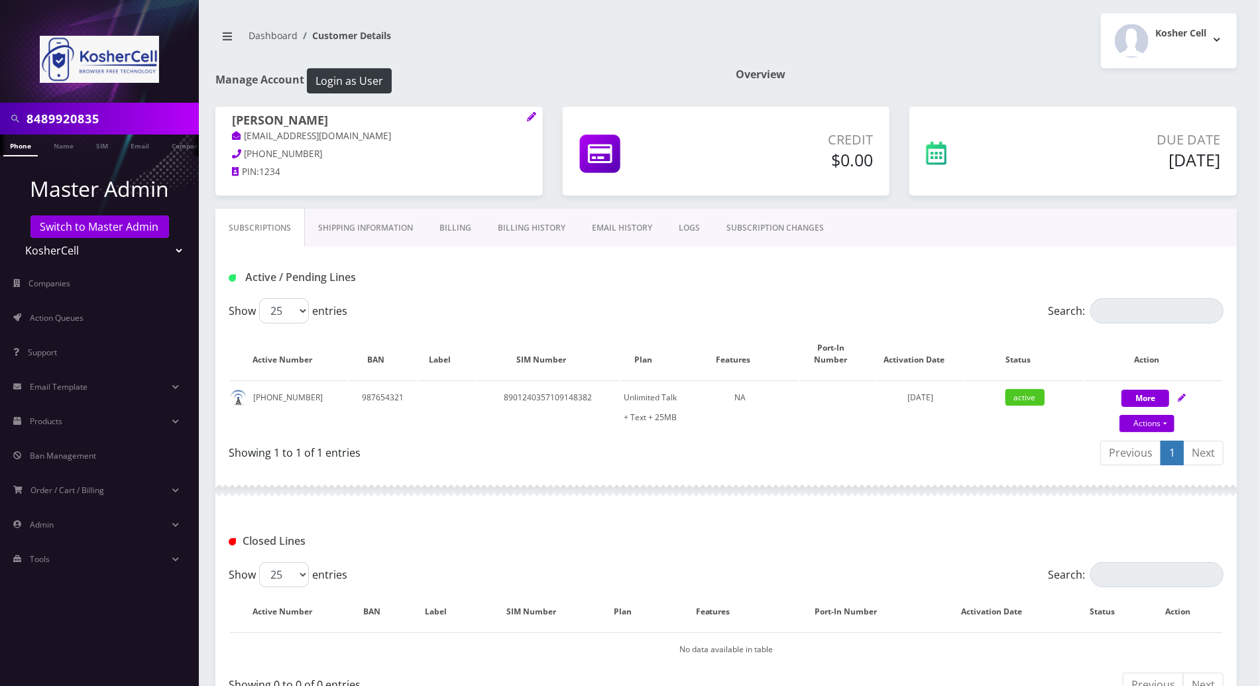
click at [659, 264] on div "Active / Pending Lines" at bounding box center [725, 273] width 1021 height 52
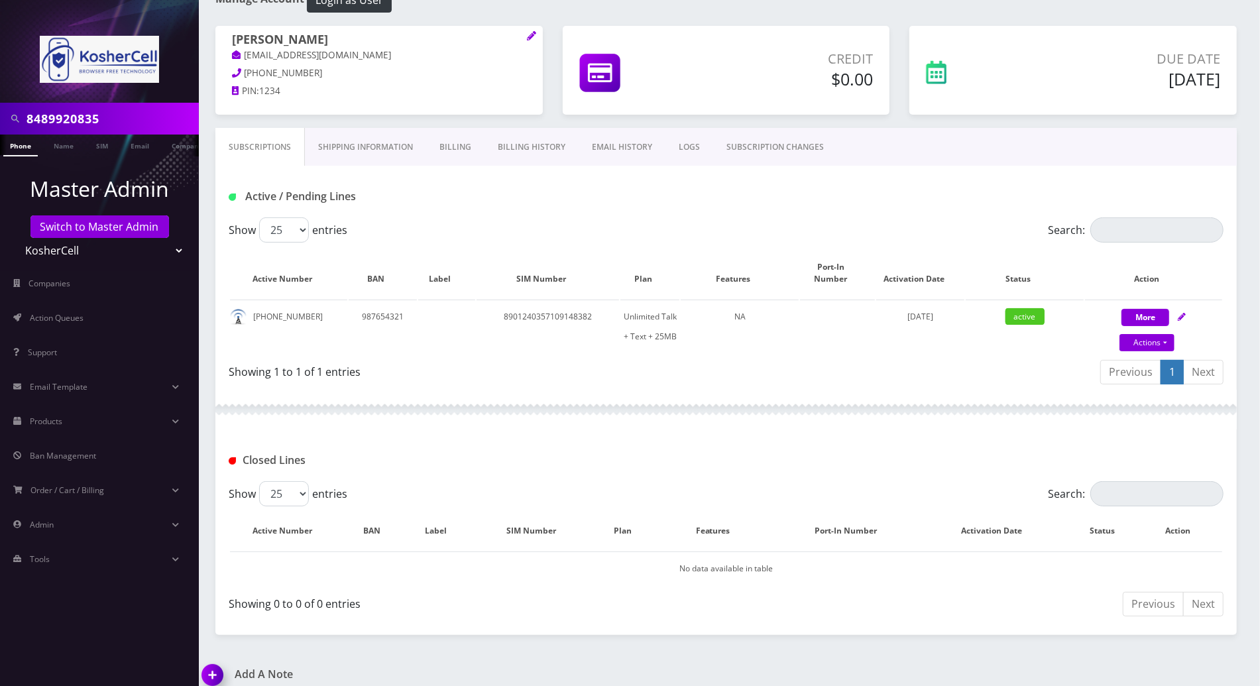
click at [676, 430] on div "Closed Lines" at bounding box center [725, 456] width 1021 height 52
click at [1167, 334] on link "Actions" at bounding box center [1146, 342] width 55 height 17
select select "244"
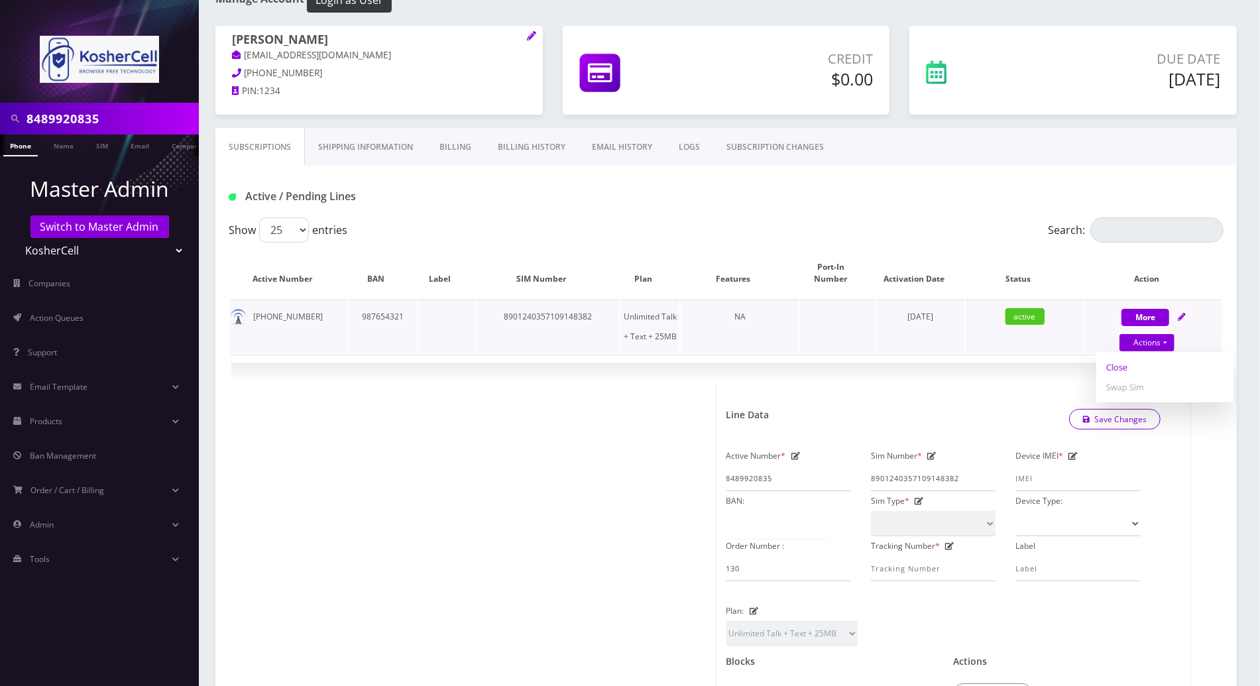
click at [1122, 357] on link "Close" at bounding box center [1164, 367] width 137 height 20
type input "09/16/2025"
select select "244"
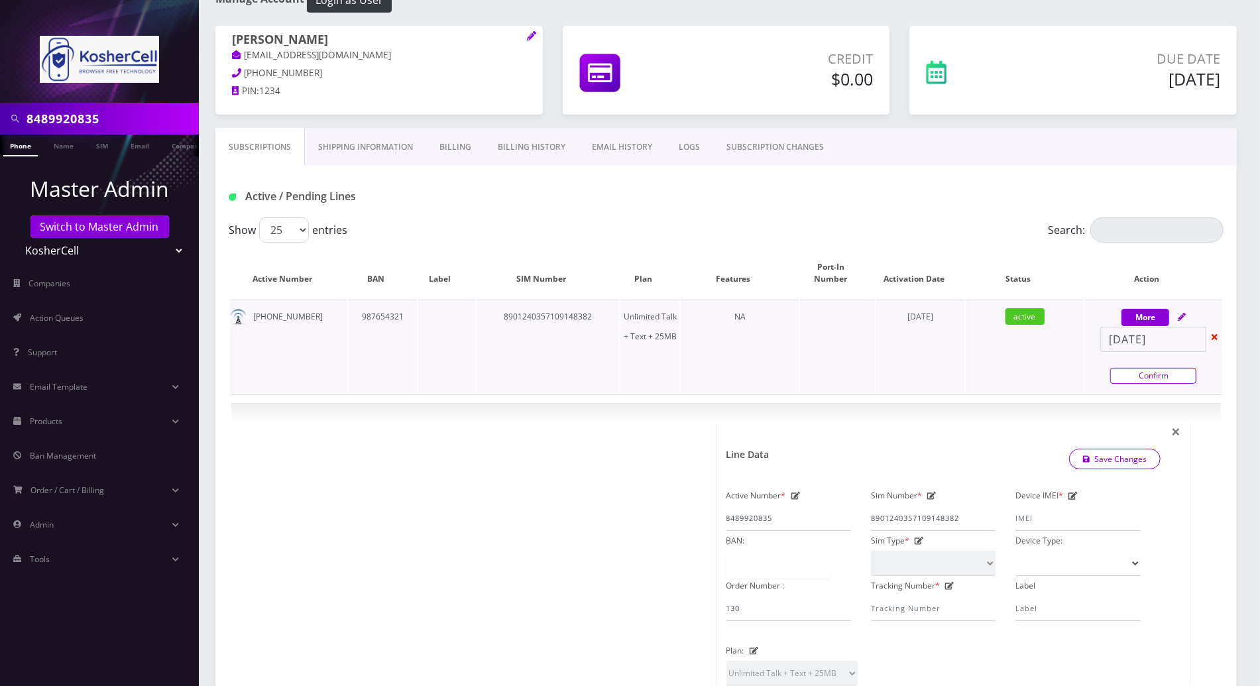
click at [1129, 368] on link "Confirm" at bounding box center [1153, 376] width 86 height 16
select select "244"
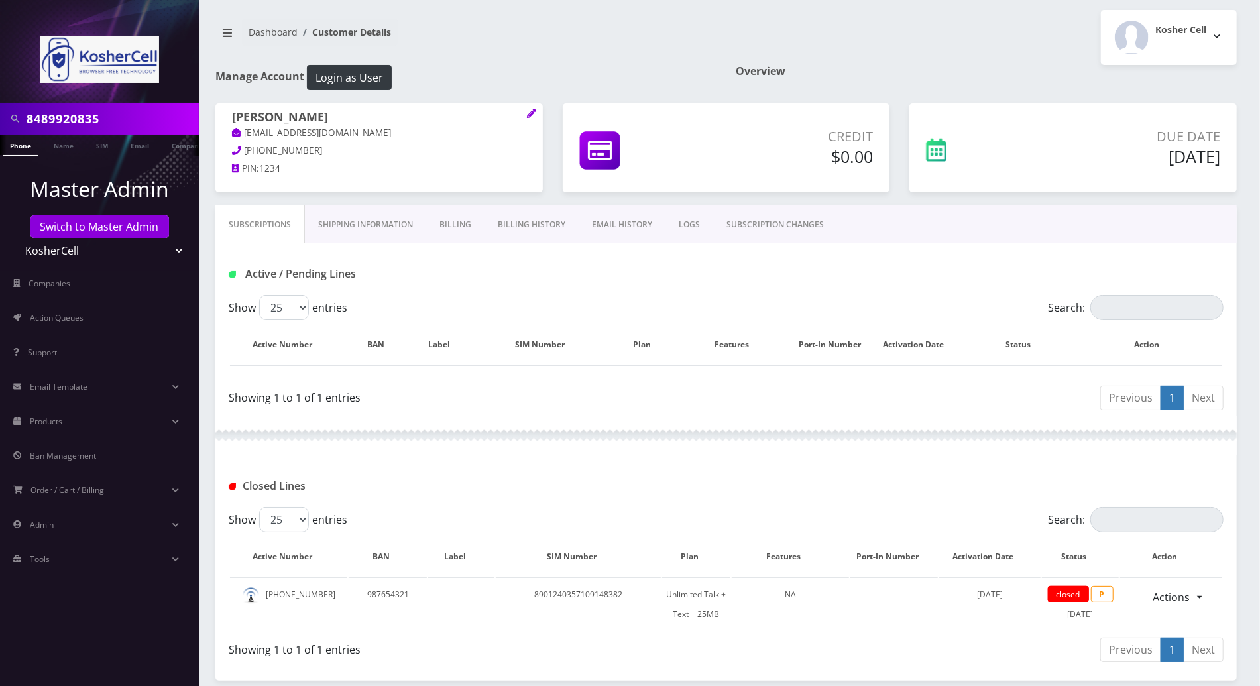
scroll to position [61, 0]
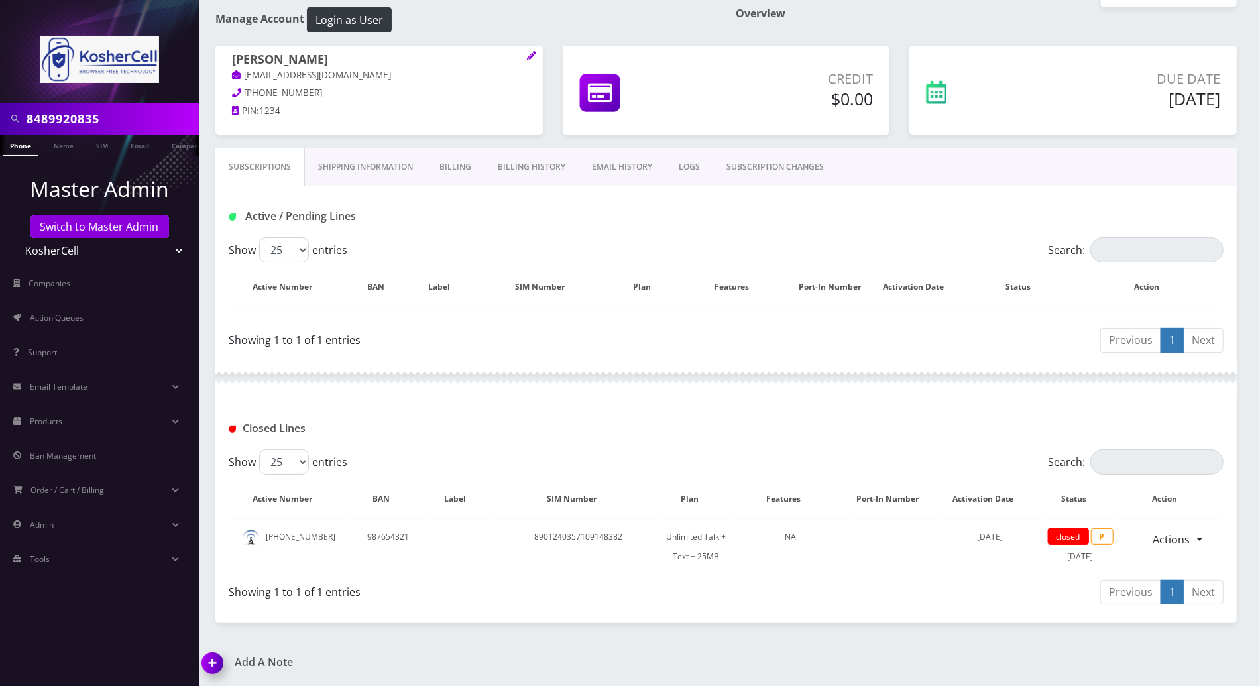
click at [212, 665] on img at bounding box center [215, 667] width 39 height 39
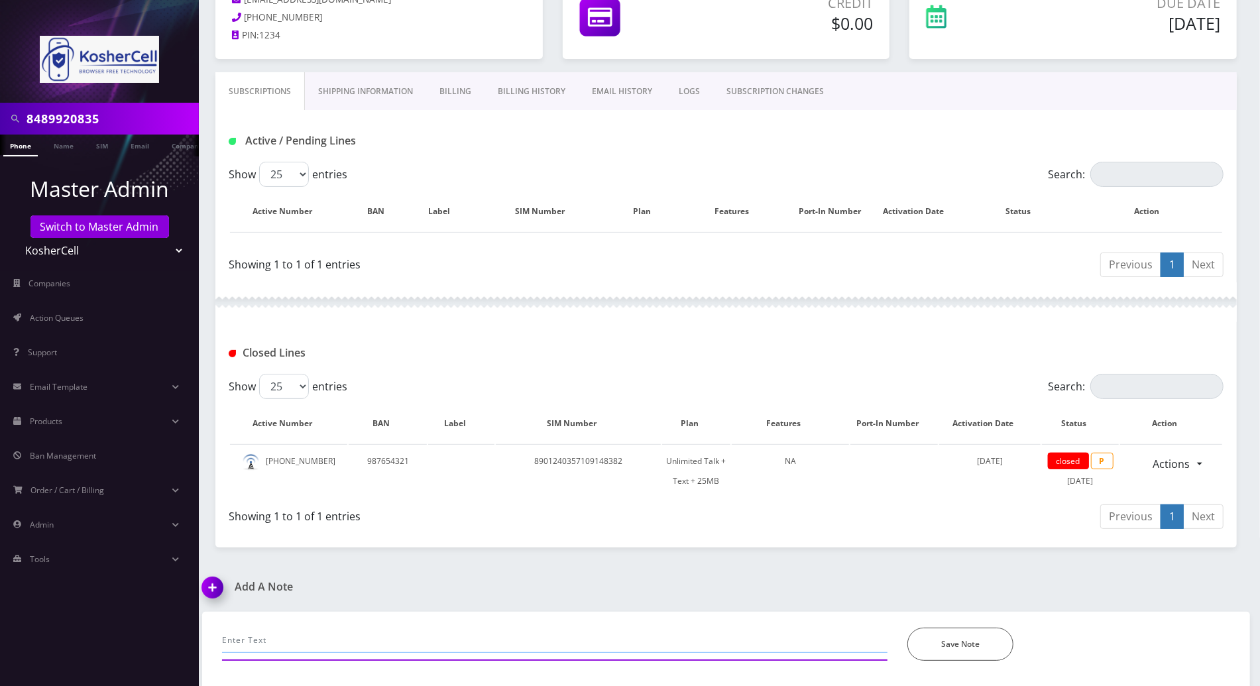
click at [327, 634] on input "text" at bounding box center [554, 640] width 665 height 25
paste input "848-992-0835"
click at [549, 644] on input "Abish posted in channel to close this line- 848-992-0835" at bounding box center [554, 640] width 665 height 25
type input "Abish posted in channel to close this line- 848-992-0835...closed and disabled …"
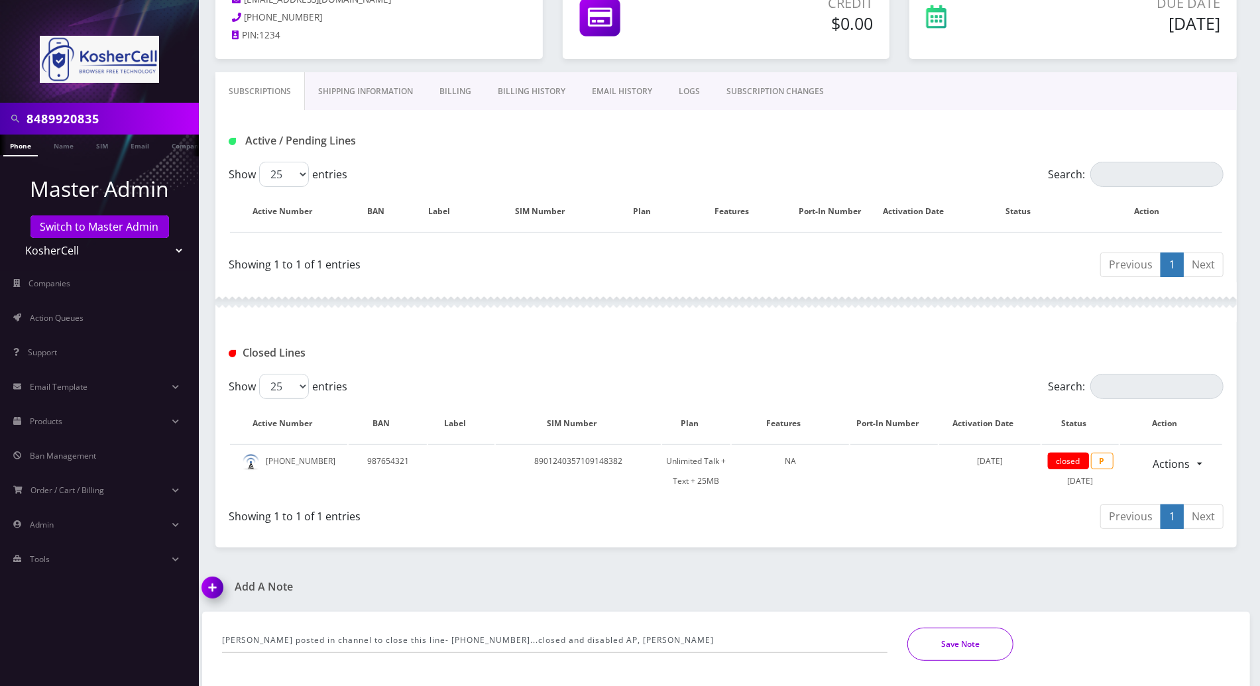
click at [919, 644] on button "Save Note" at bounding box center [960, 644] width 106 height 33
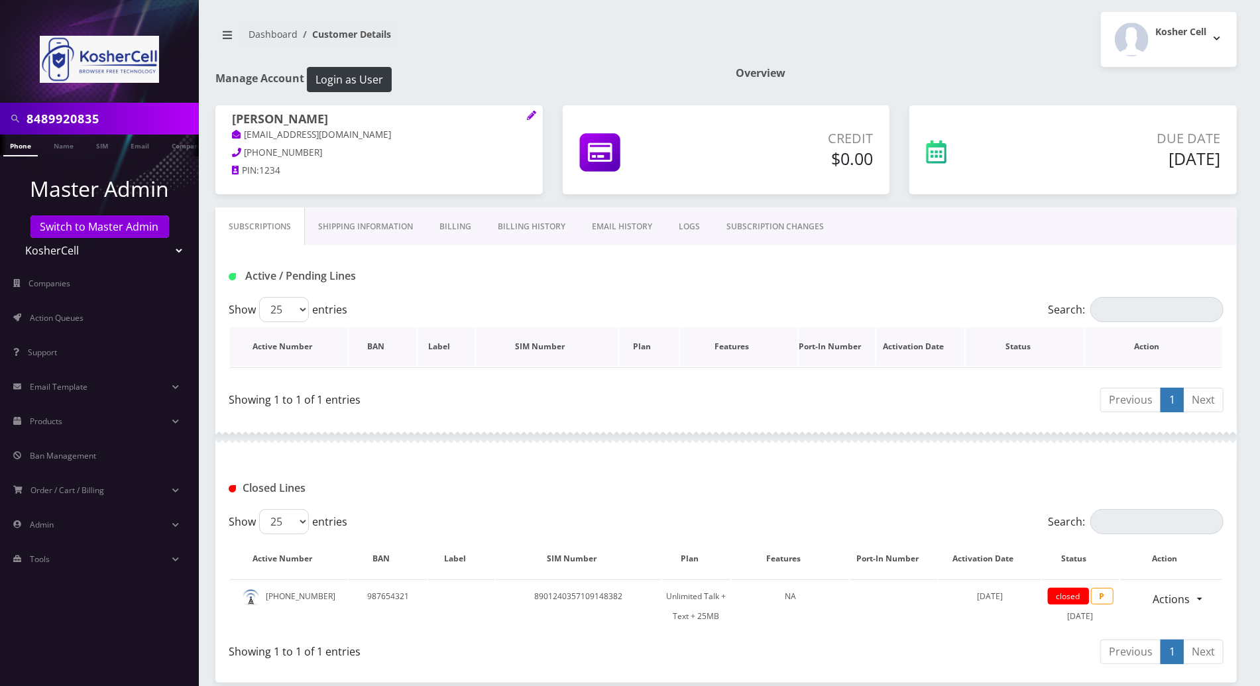
scroll to position [0, 0]
click at [457, 220] on link "Billing" at bounding box center [455, 228] width 58 height 38
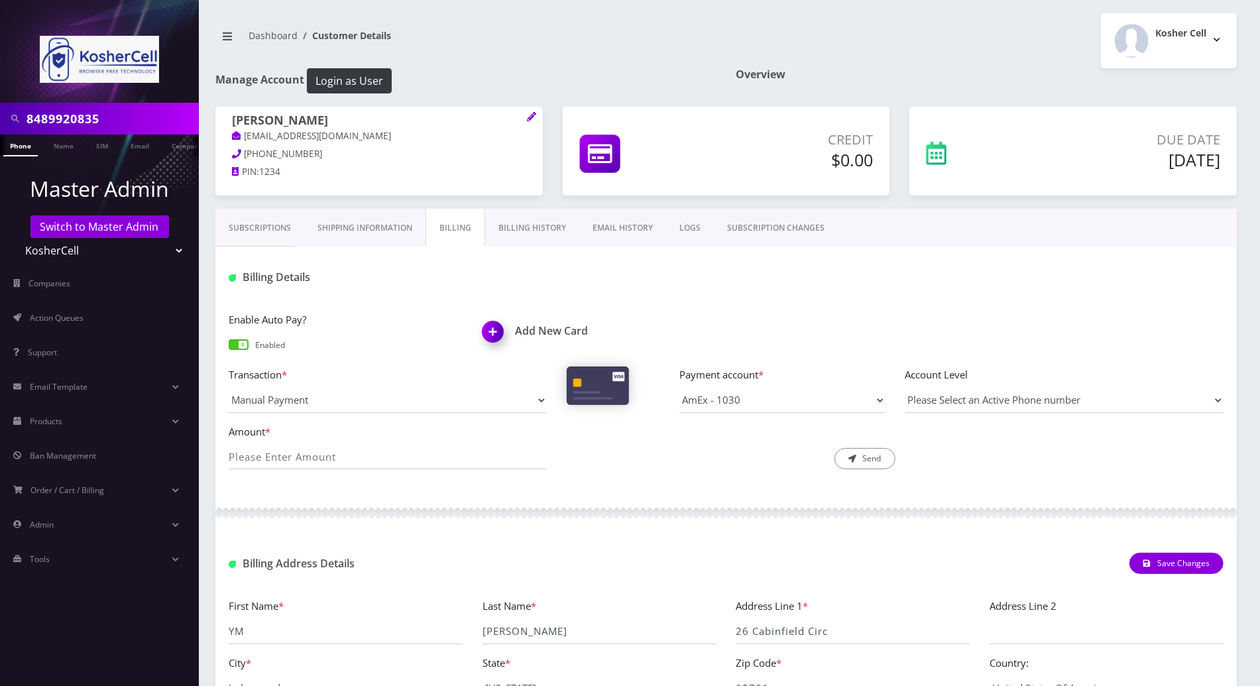
click at [237, 339] on span at bounding box center [239, 344] width 20 height 11
click at [229, 351] on input "checkbox" at bounding box center [229, 351] width 0 height 0
click at [873, 280] on div at bounding box center [895, 277] width 677 height 22
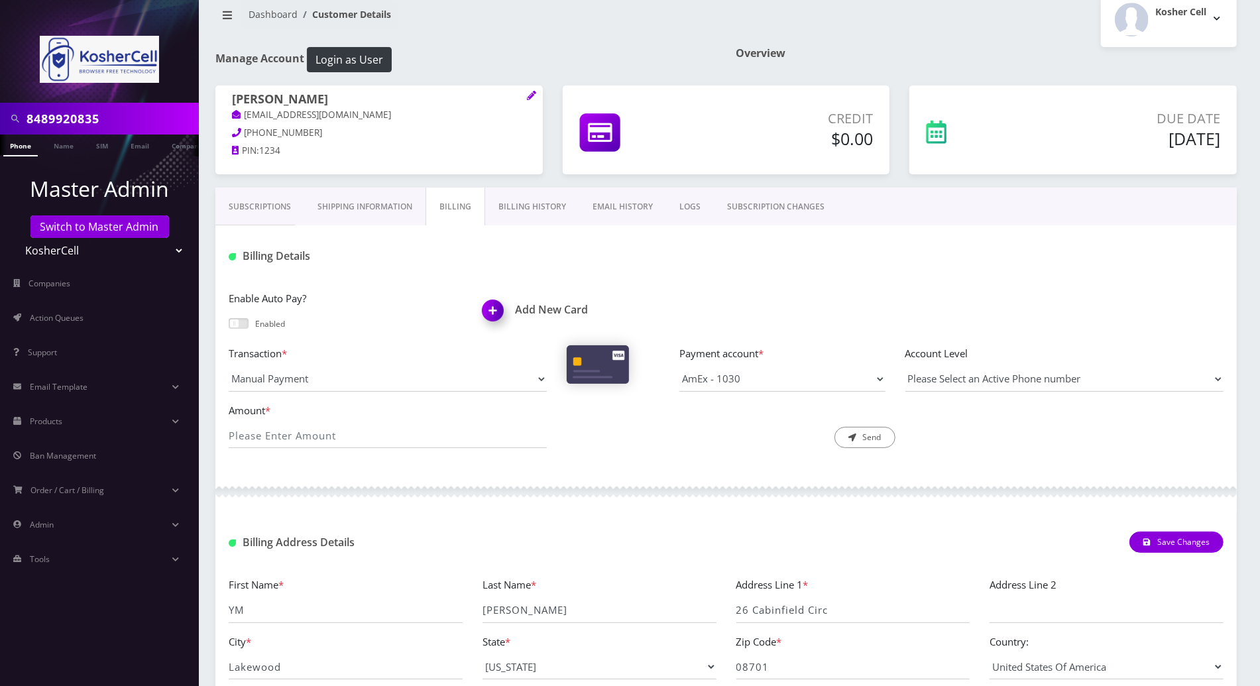
scroll to position [18, 0]
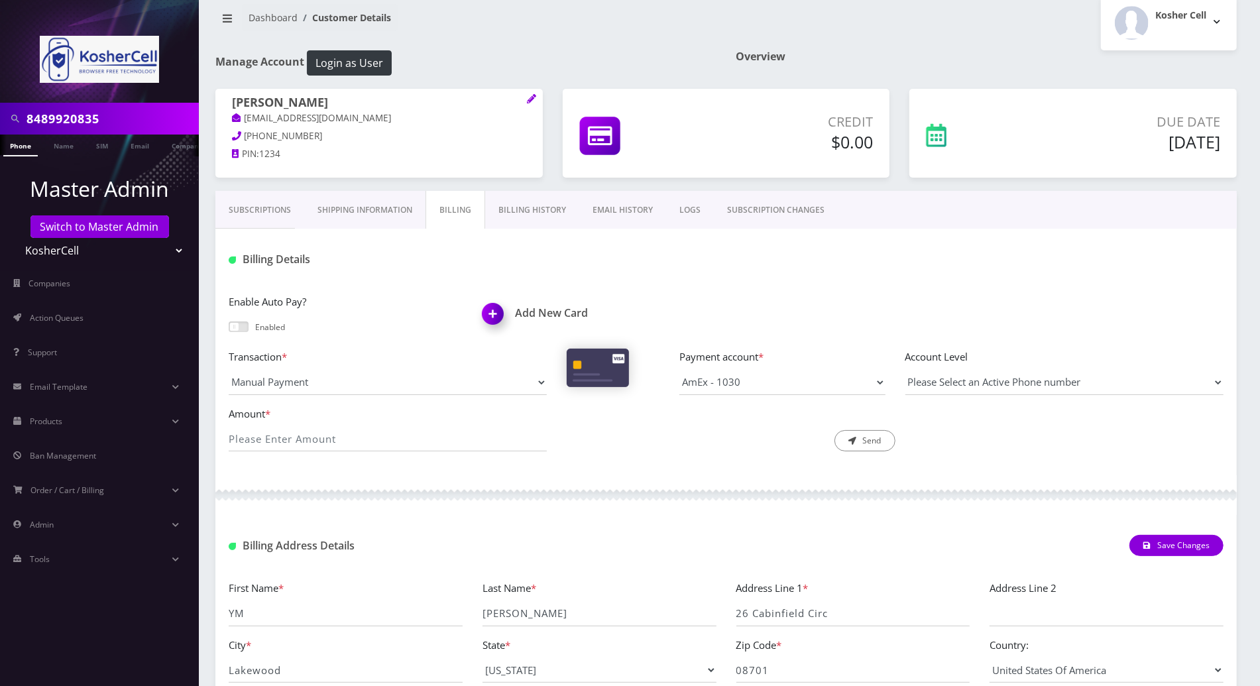
drag, startPoint x: 115, startPoint y: 117, endPoint x: -3, endPoint y: 117, distance: 118.6
click at [0, 117] on html "8489920835 Phone Name SIM Email Company Customer Master Admin Switch to Master …" at bounding box center [630, 423] width 1260 height 882
paste input "[PHONE_NUMBER]"
click at [82, 116] on input "[PHONE_NUMBER]" at bounding box center [111, 118] width 169 height 25
click at [53, 125] on input "914-7729502" at bounding box center [111, 118] width 169 height 25
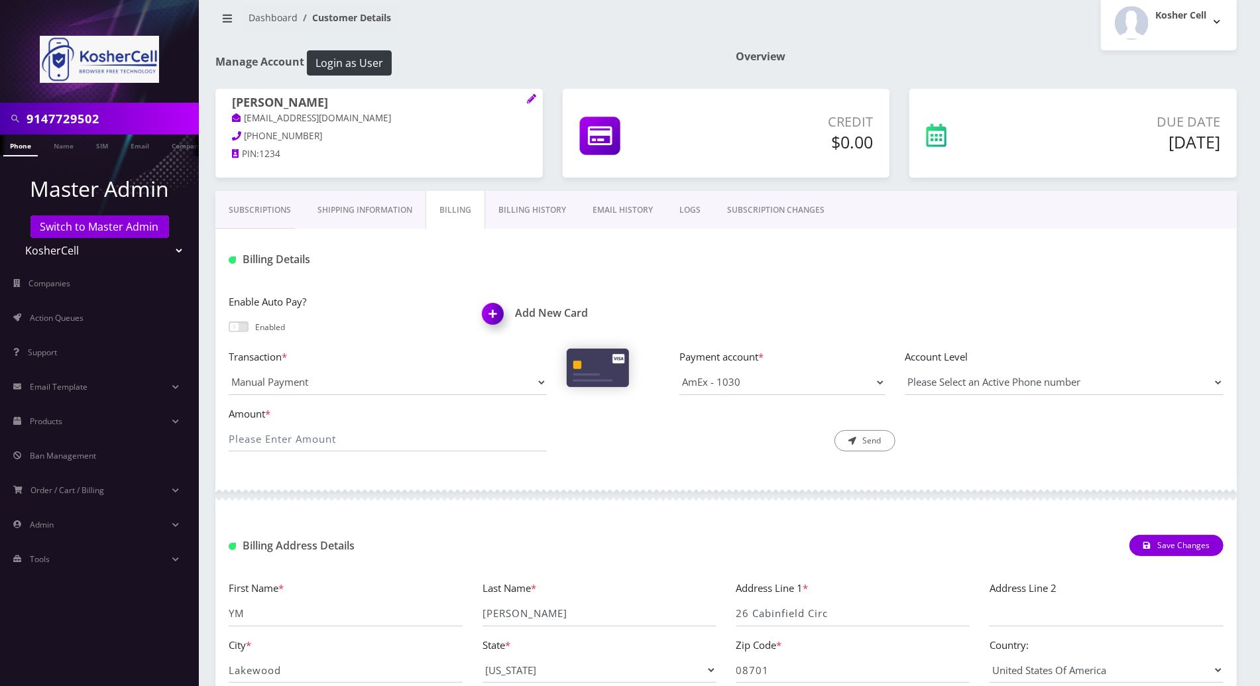
type input "9147729502"
click at [17, 150] on link "Phone" at bounding box center [20, 146] width 34 height 22
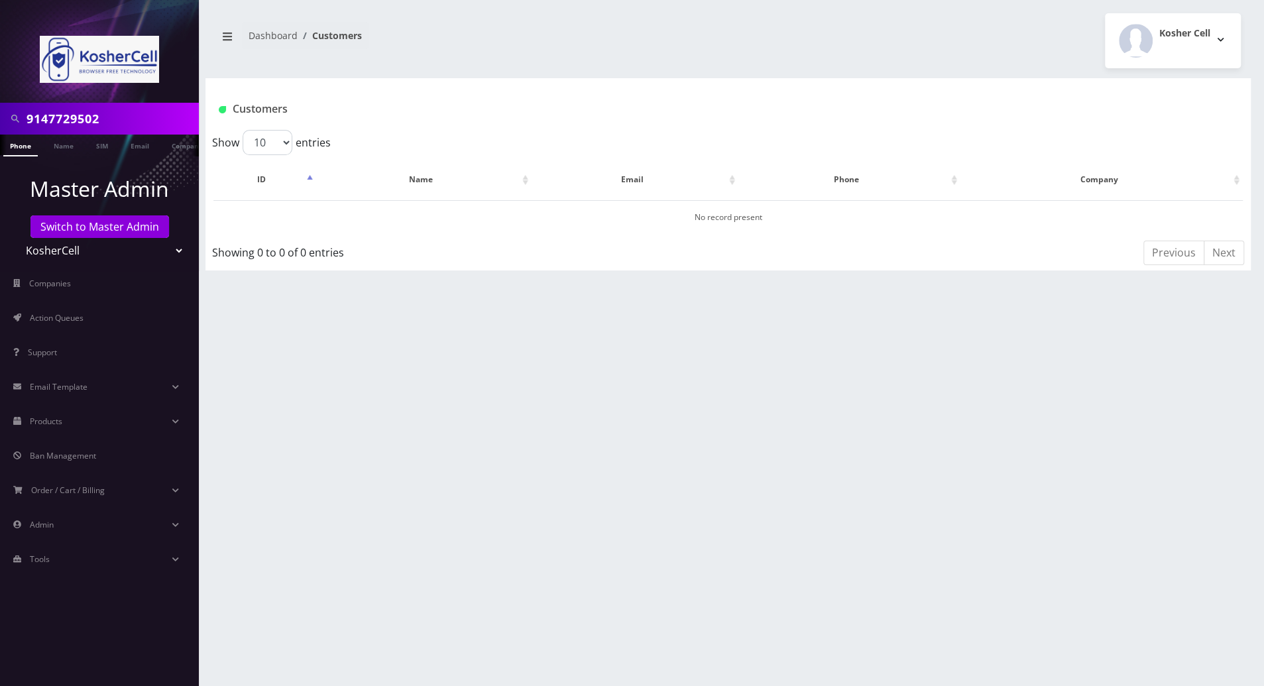
drag, startPoint x: 106, startPoint y: 120, endPoint x: -3, endPoint y: 111, distance: 109.8
click at [0, 111] on html "9147729502 Phone Name SIM Email Company Customer Master Admin Switch to Master …" at bounding box center [632, 343] width 1264 height 686
click at [133, 222] on link "Switch to Master Admin" at bounding box center [99, 226] width 139 height 23
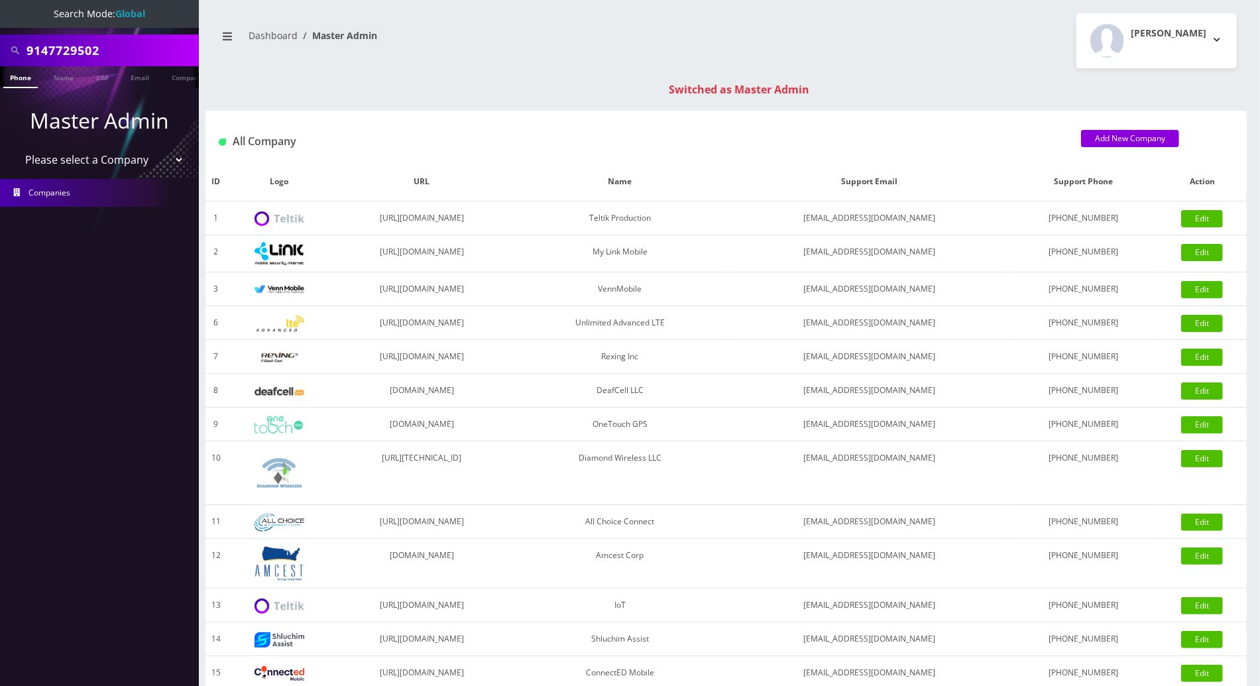
drag, startPoint x: 131, startPoint y: 44, endPoint x: 9, endPoint y: 42, distance: 122.0
click at [9, 42] on div "9147729502" at bounding box center [99, 50] width 192 height 25
click at [23, 78] on link "Phone" at bounding box center [20, 77] width 34 height 22
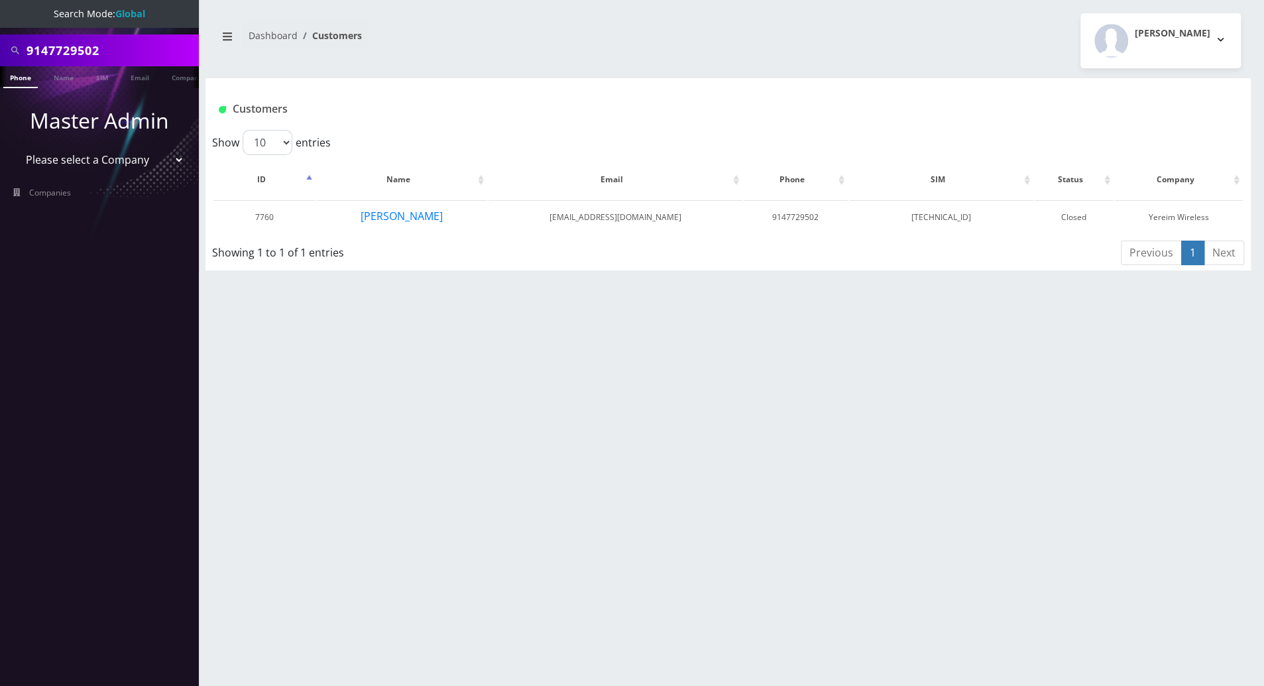
click at [21, 79] on link "Phone" at bounding box center [20, 77] width 34 height 22
click at [404, 217] on button "[PERSON_NAME]" at bounding box center [402, 215] width 84 height 17
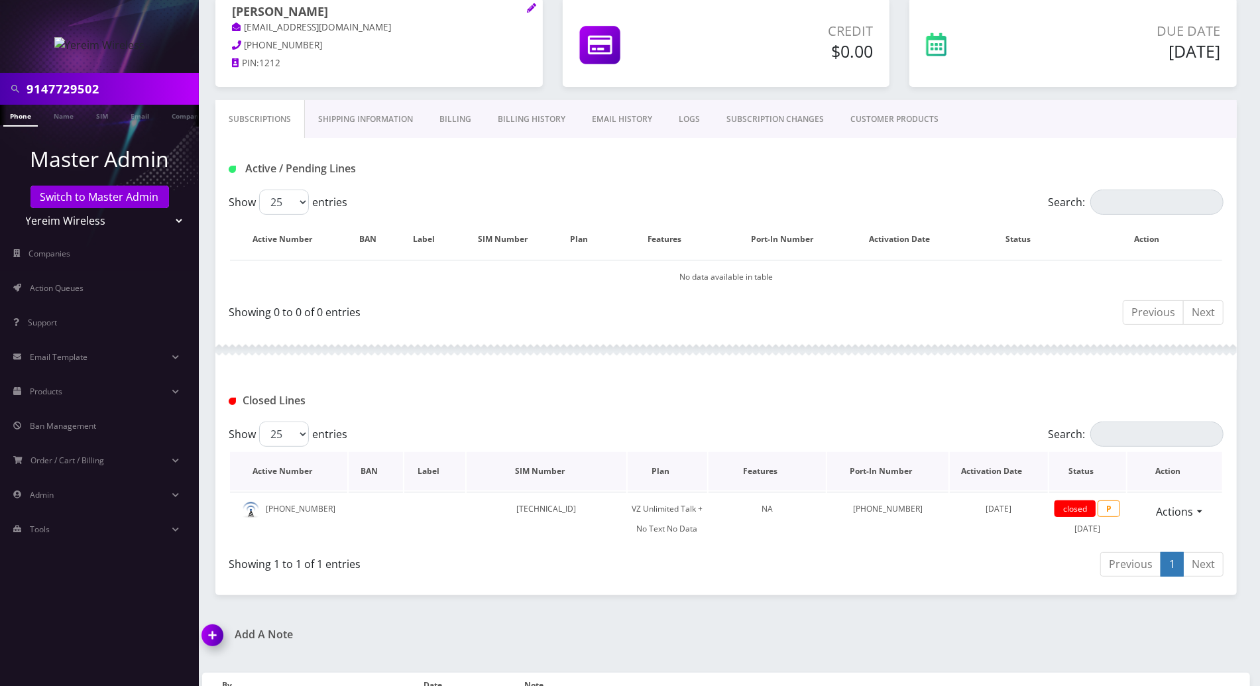
scroll to position [196, 0]
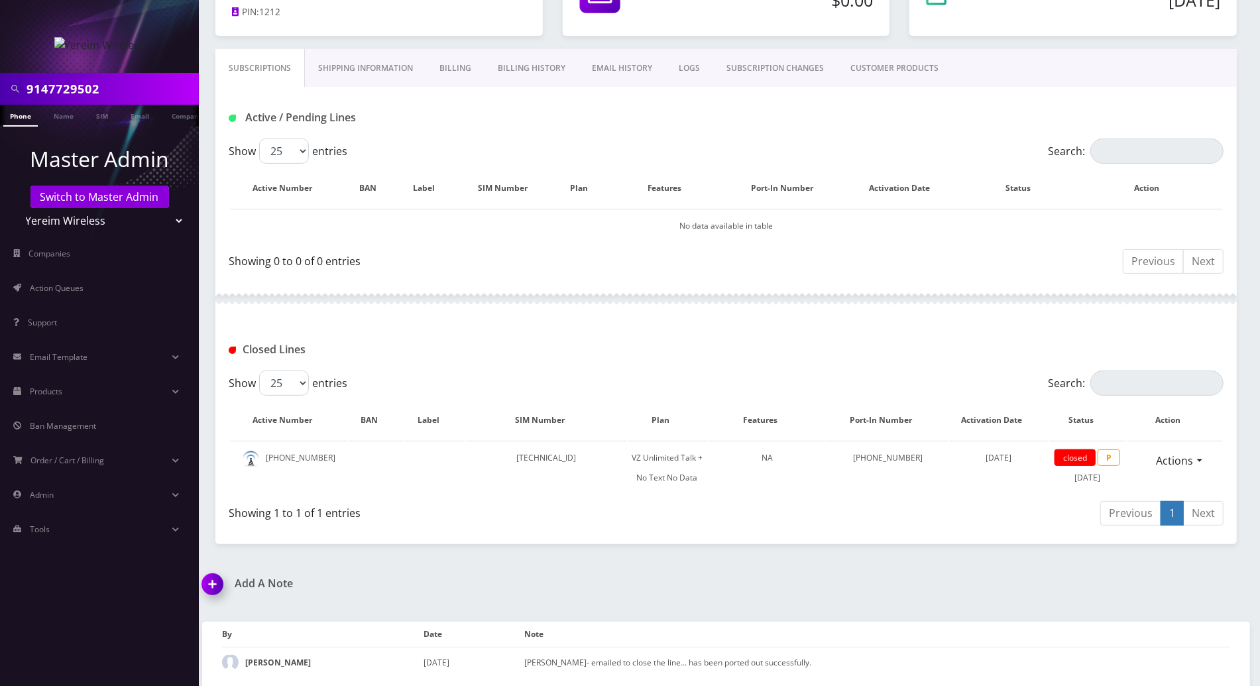
click at [437, 68] on link "Billing" at bounding box center [455, 68] width 58 height 38
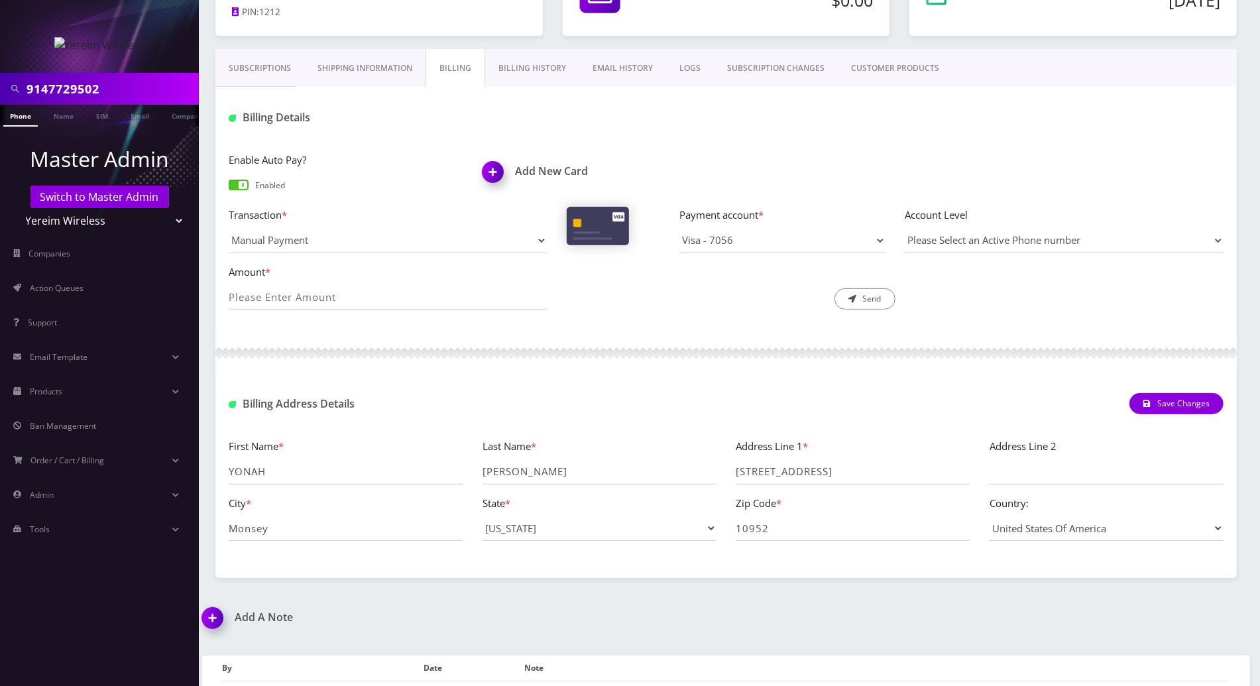
click at [243, 188] on span at bounding box center [239, 185] width 20 height 11
click at [229, 191] on input "checkbox" at bounding box center [229, 191] width 0 height 0
click at [622, 349] on div at bounding box center [725, 353] width 1021 height 40
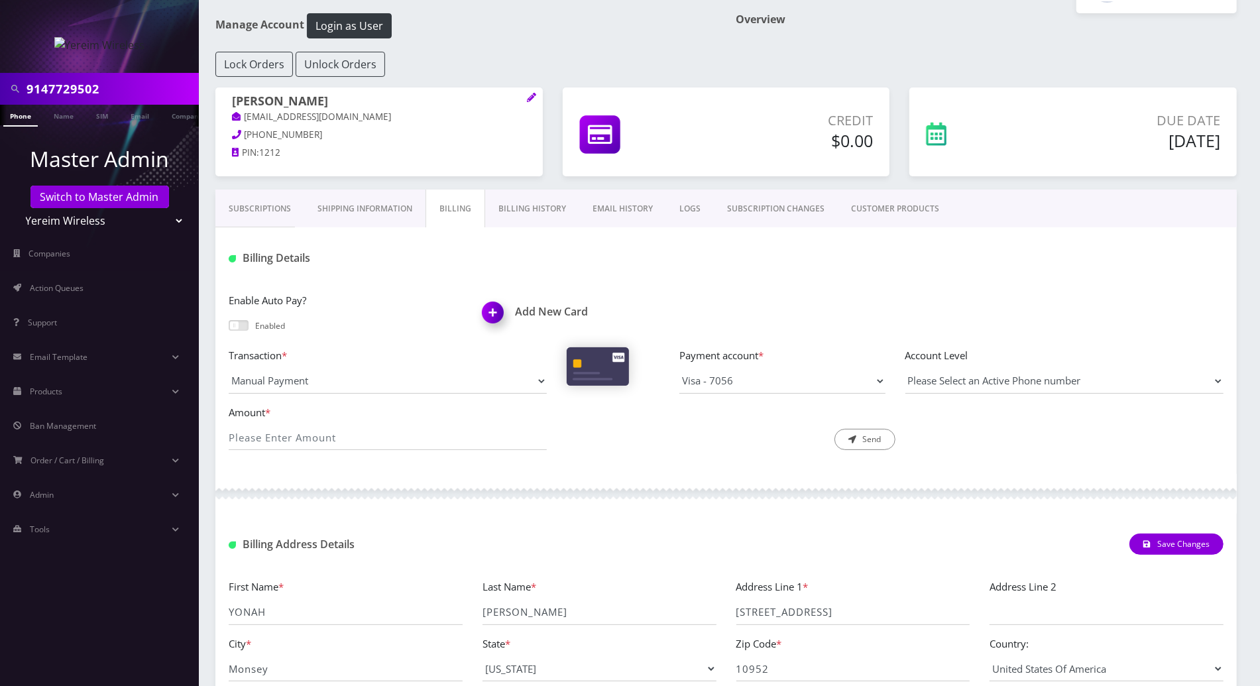
scroll to position [53, 0]
click at [241, 204] on link "Subscriptions" at bounding box center [259, 211] width 89 height 38
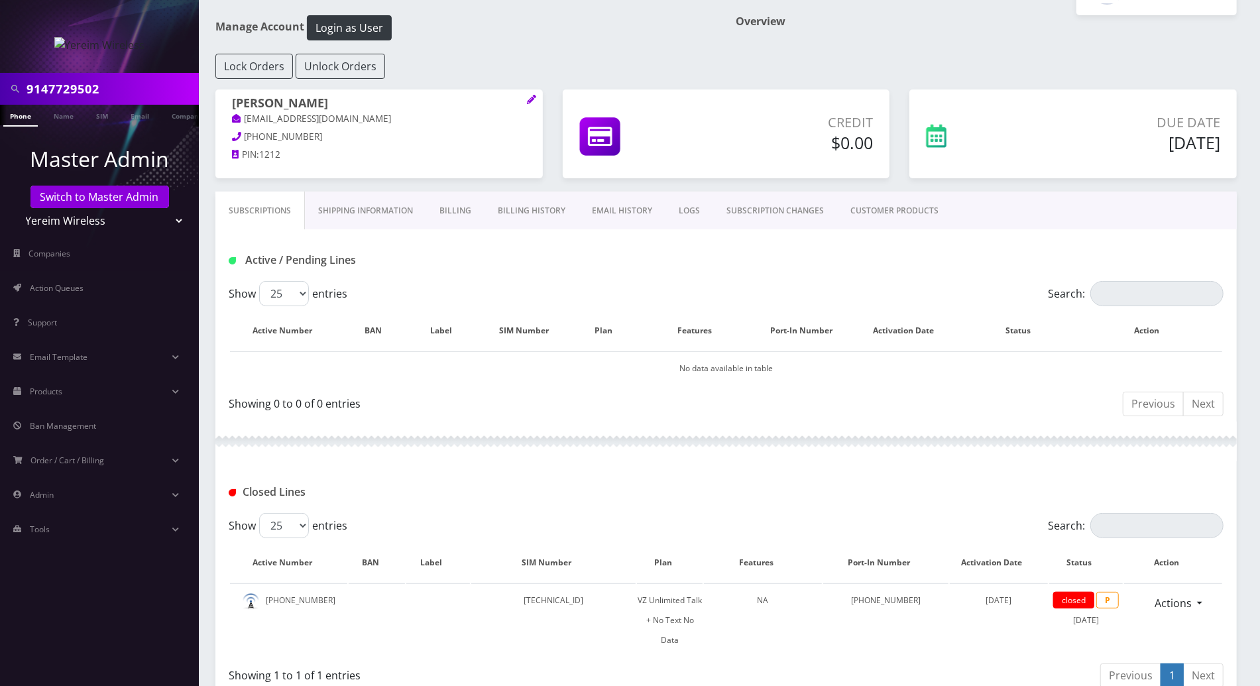
click at [445, 214] on link "Billing" at bounding box center [455, 211] width 58 height 38
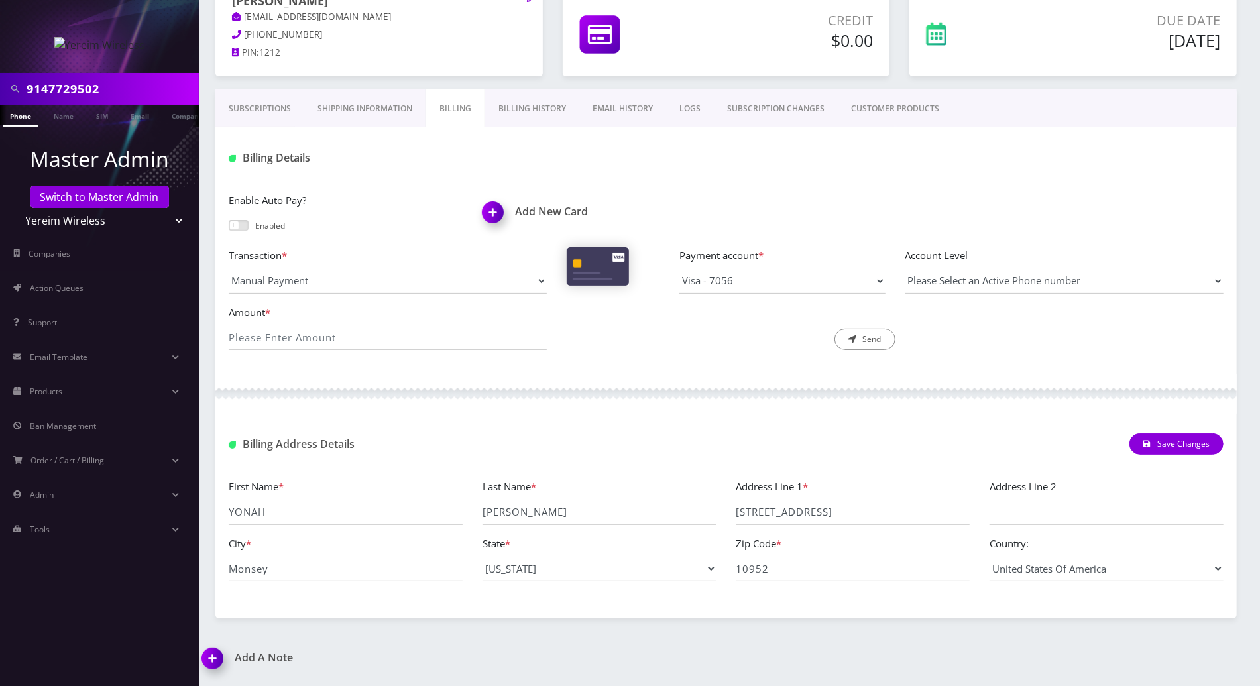
scroll to position [230, 0]
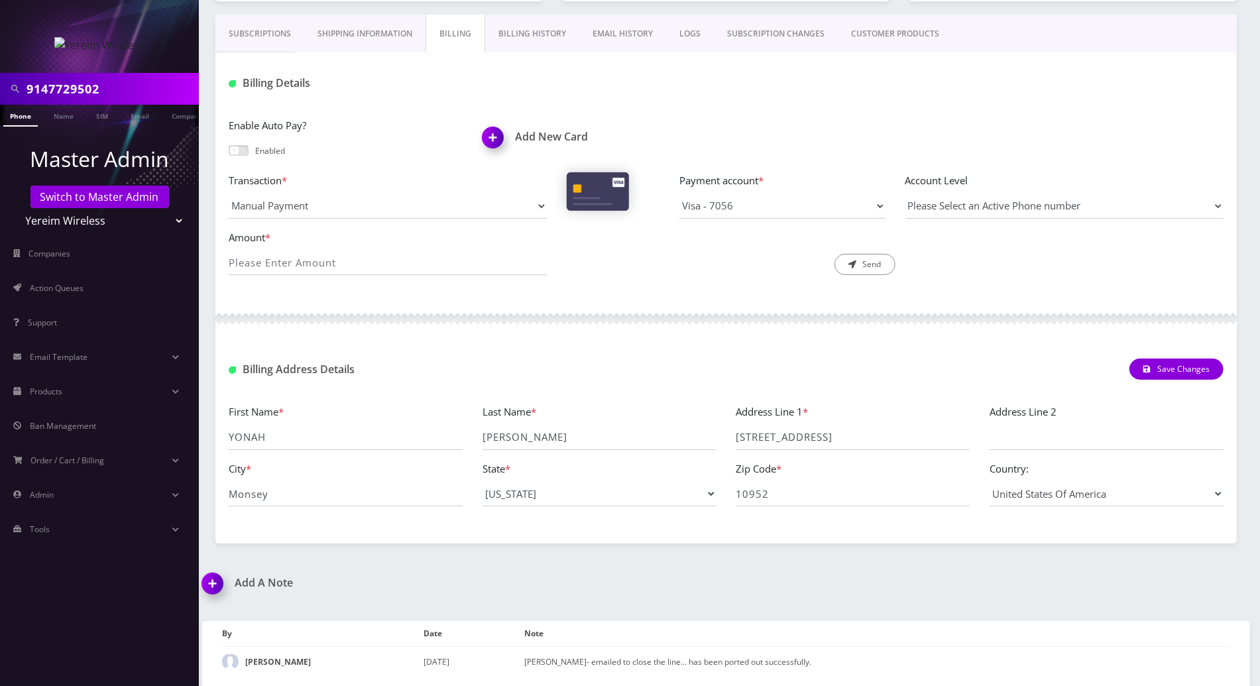
click at [259, 40] on link "Subscriptions" at bounding box center [259, 34] width 89 height 38
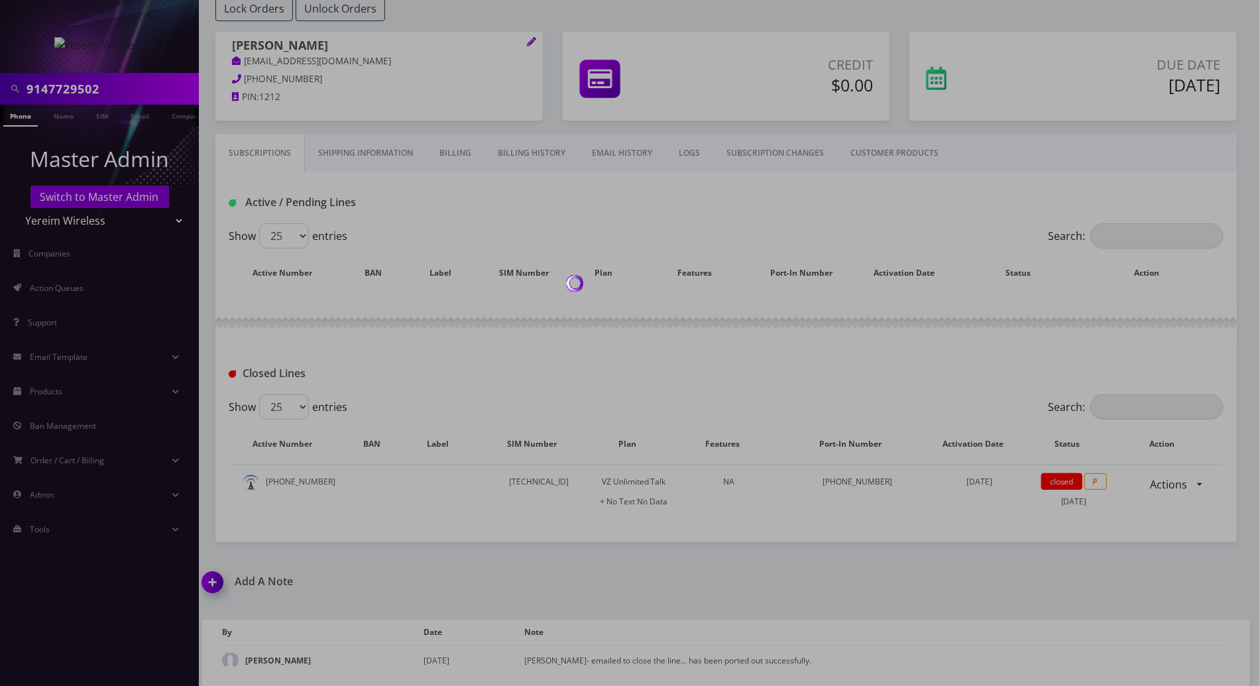
scroll to position [196, 0]
